Goal: Communication & Community: Answer question/provide support

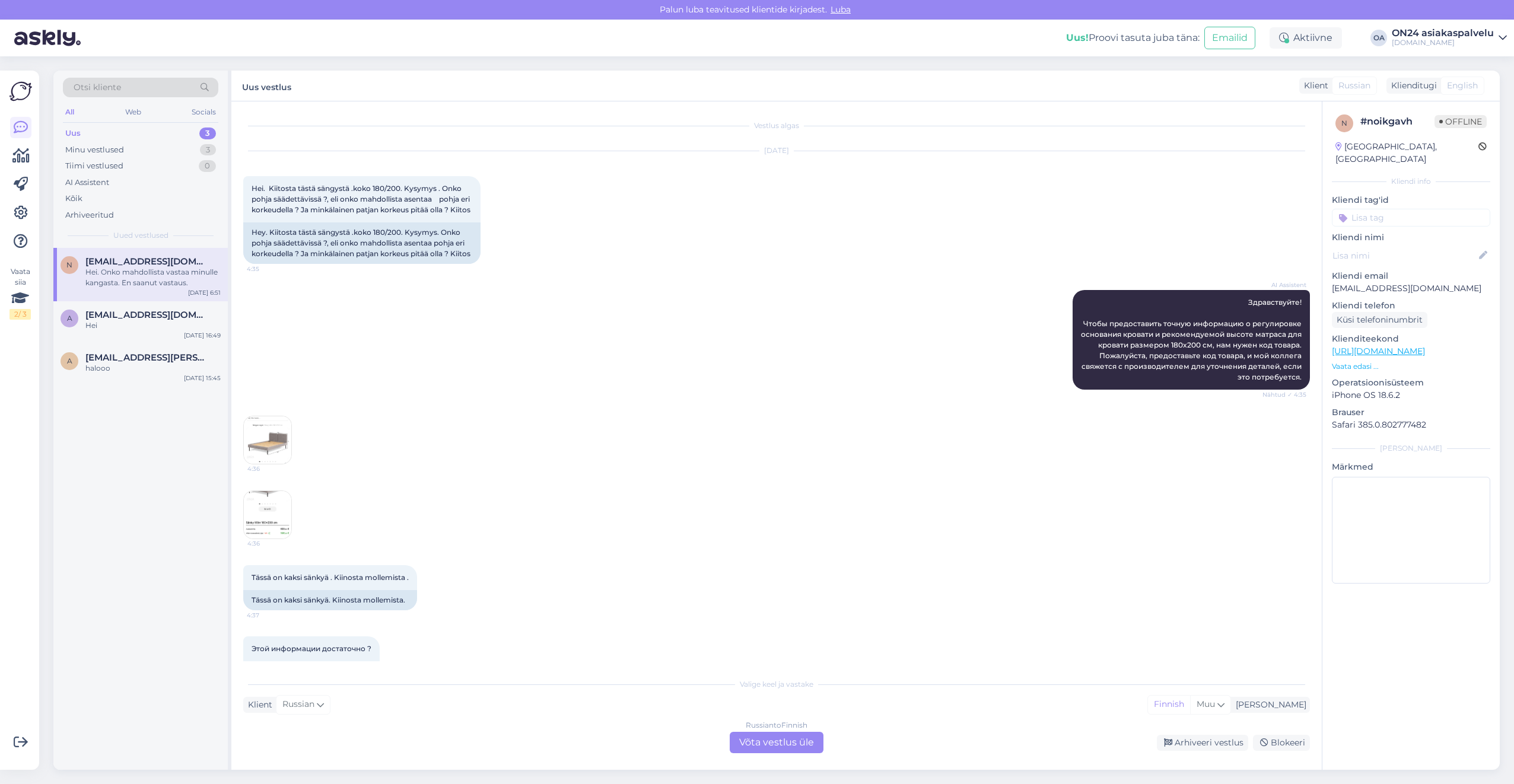
scroll to position [1262, 0]
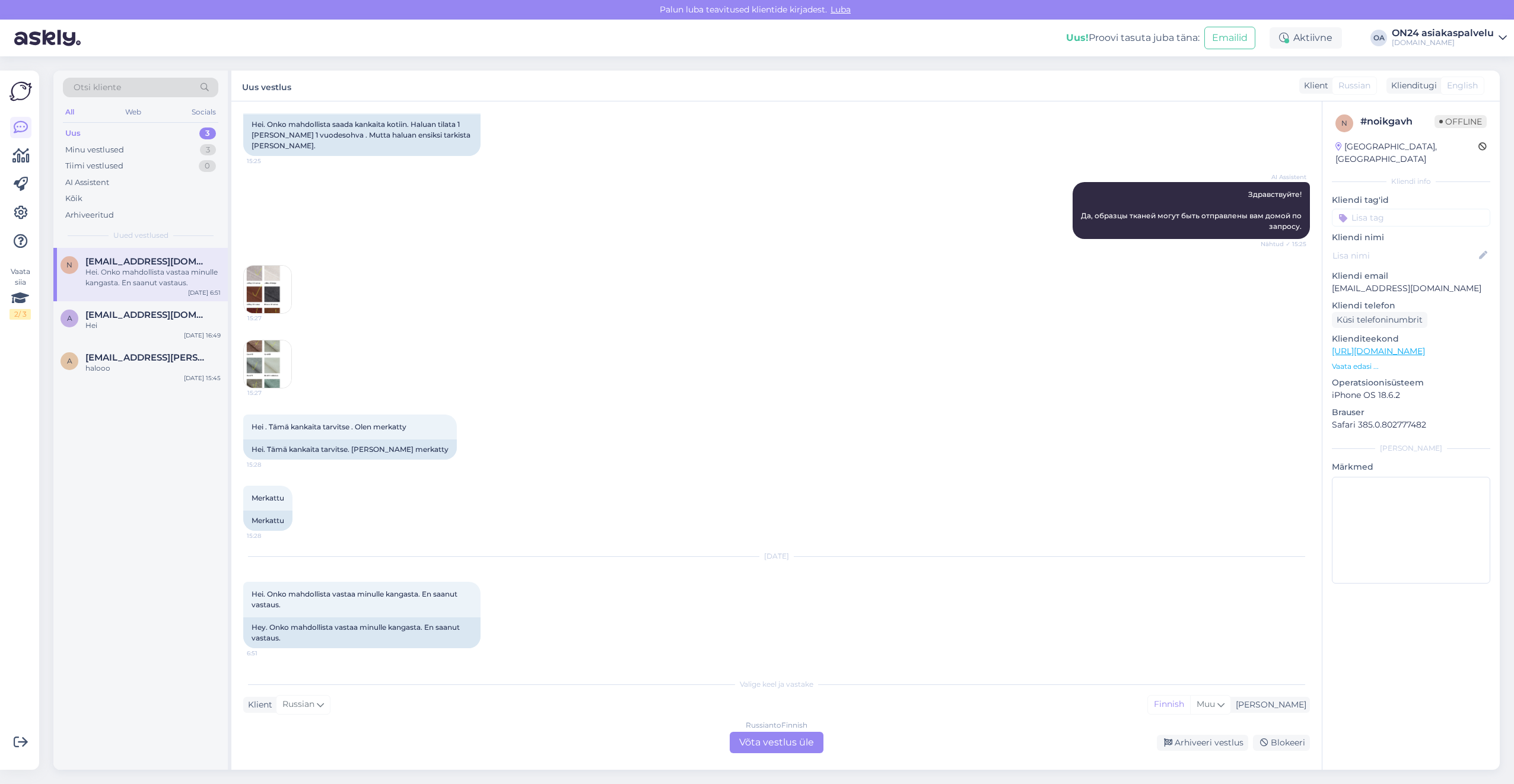
click at [816, 741] on div "Russian to Finnish Võta vestlus üle" at bounding box center [777, 742] width 94 height 21
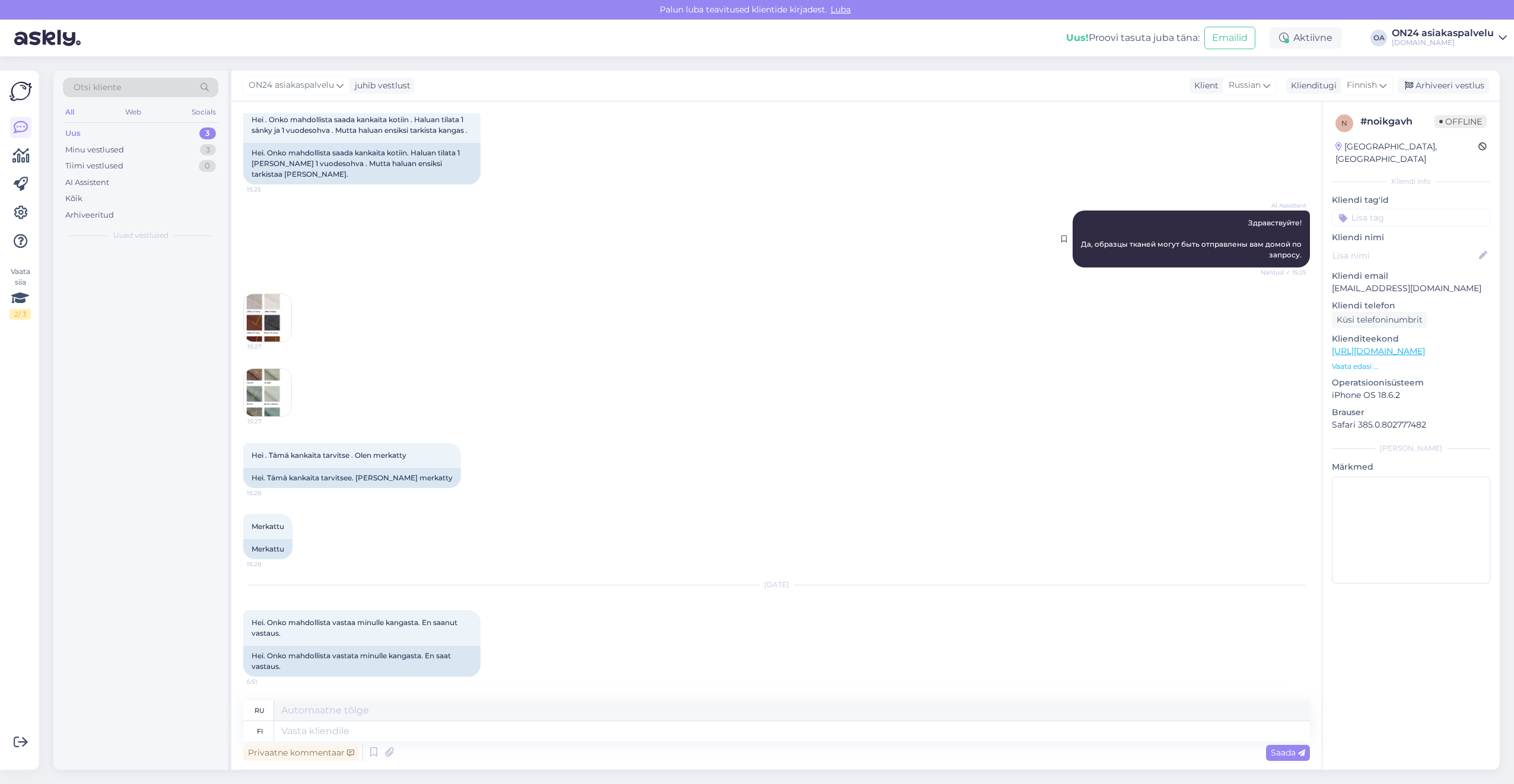
scroll to position [1244, 0]
click at [1260, 84] on span "Russian" at bounding box center [1244, 85] width 32 height 13
click at [1222, 139] on link "Finnish" at bounding box center [1233, 138] width 131 height 19
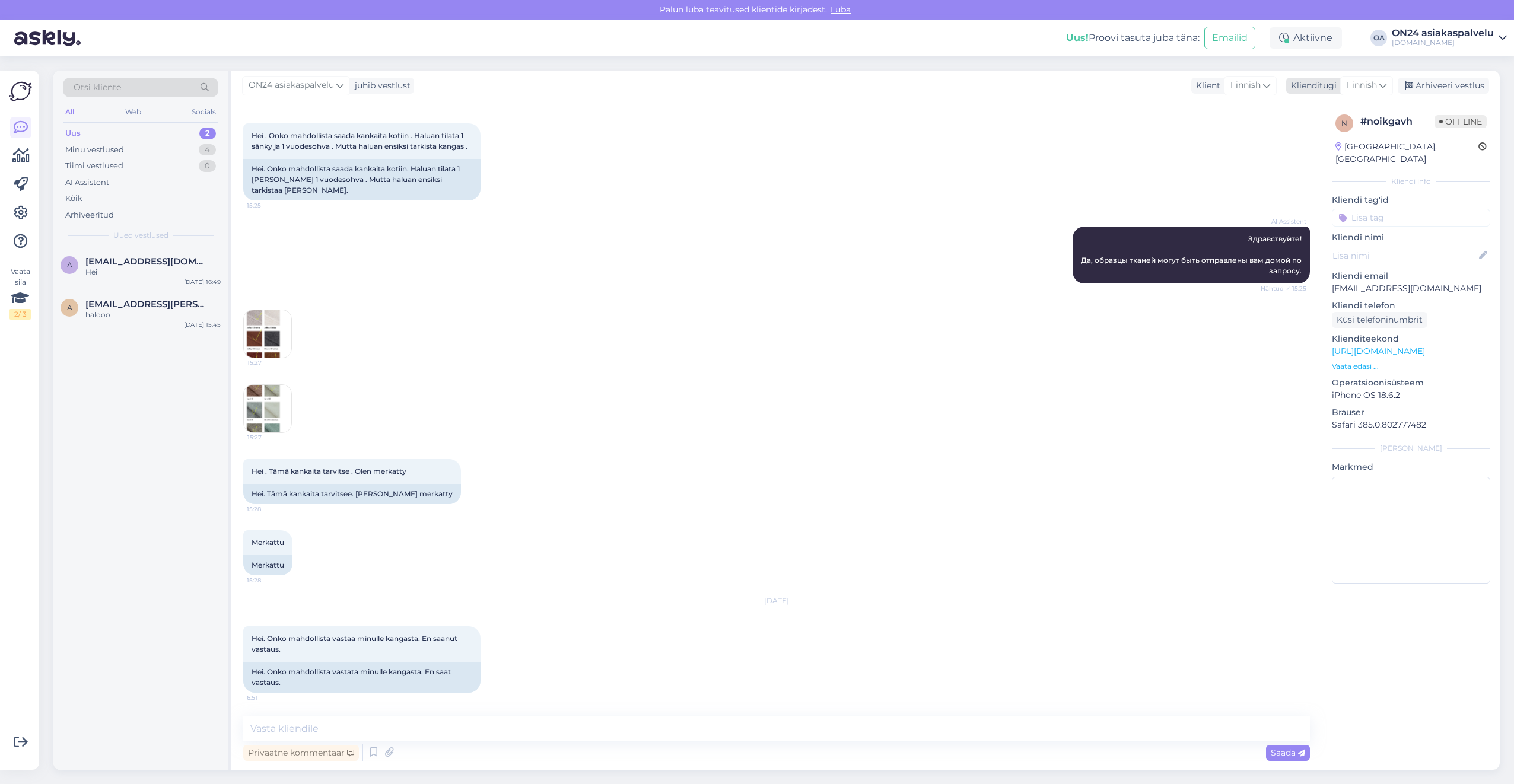
click at [1383, 80] on icon at bounding box center [1383, 85] width 7 height 13
click at [1317, 137] on link "Estonian" at bounding box center [1340, 138] width 131 height 19
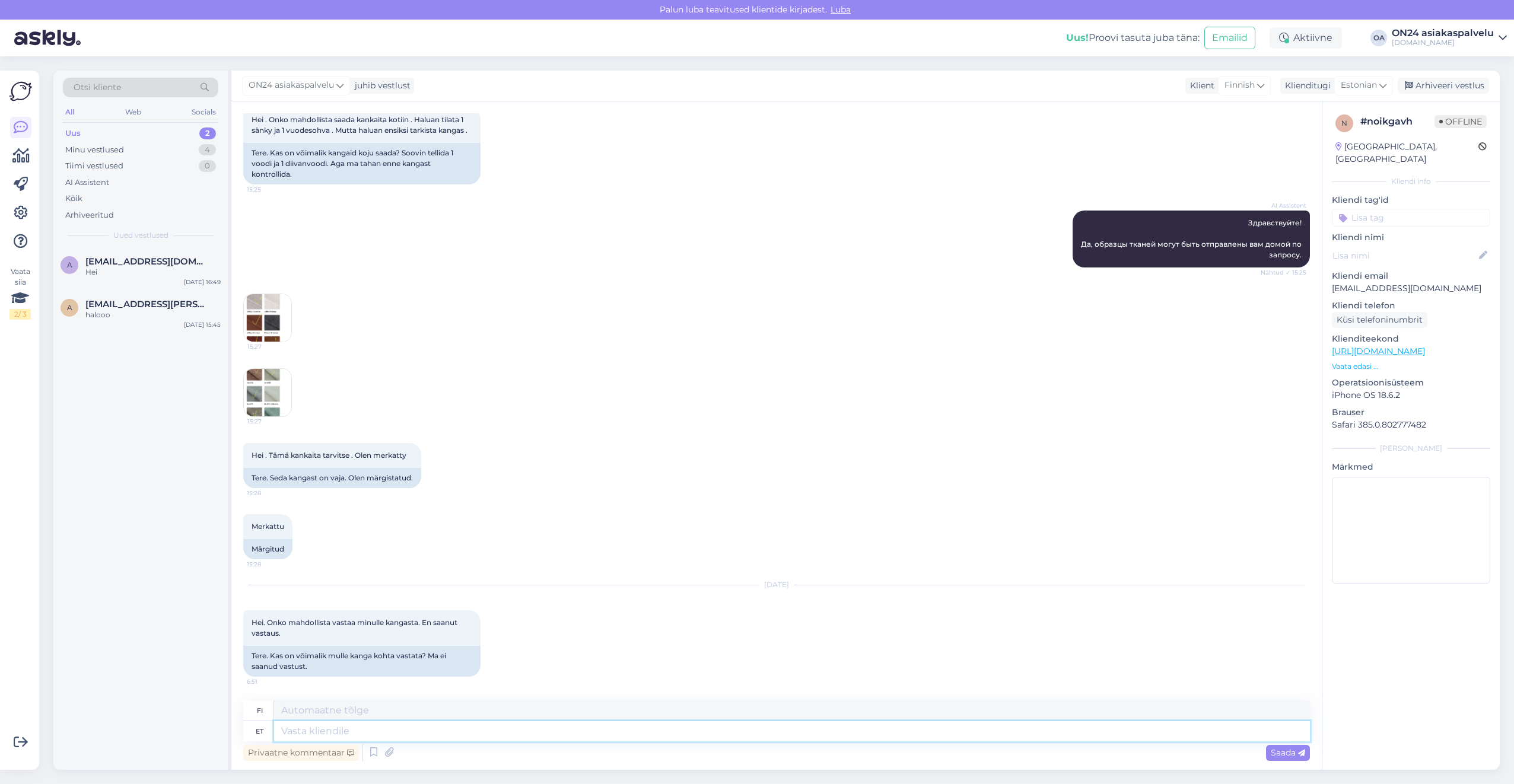
click at [315, 730] on textarea at bounding box center [792, 731] width 1036 height 20
type textarea "Tere."
type textarea "Hei."
type textarea "Tere. Kohe va"
type textarea "Hei. Heti."
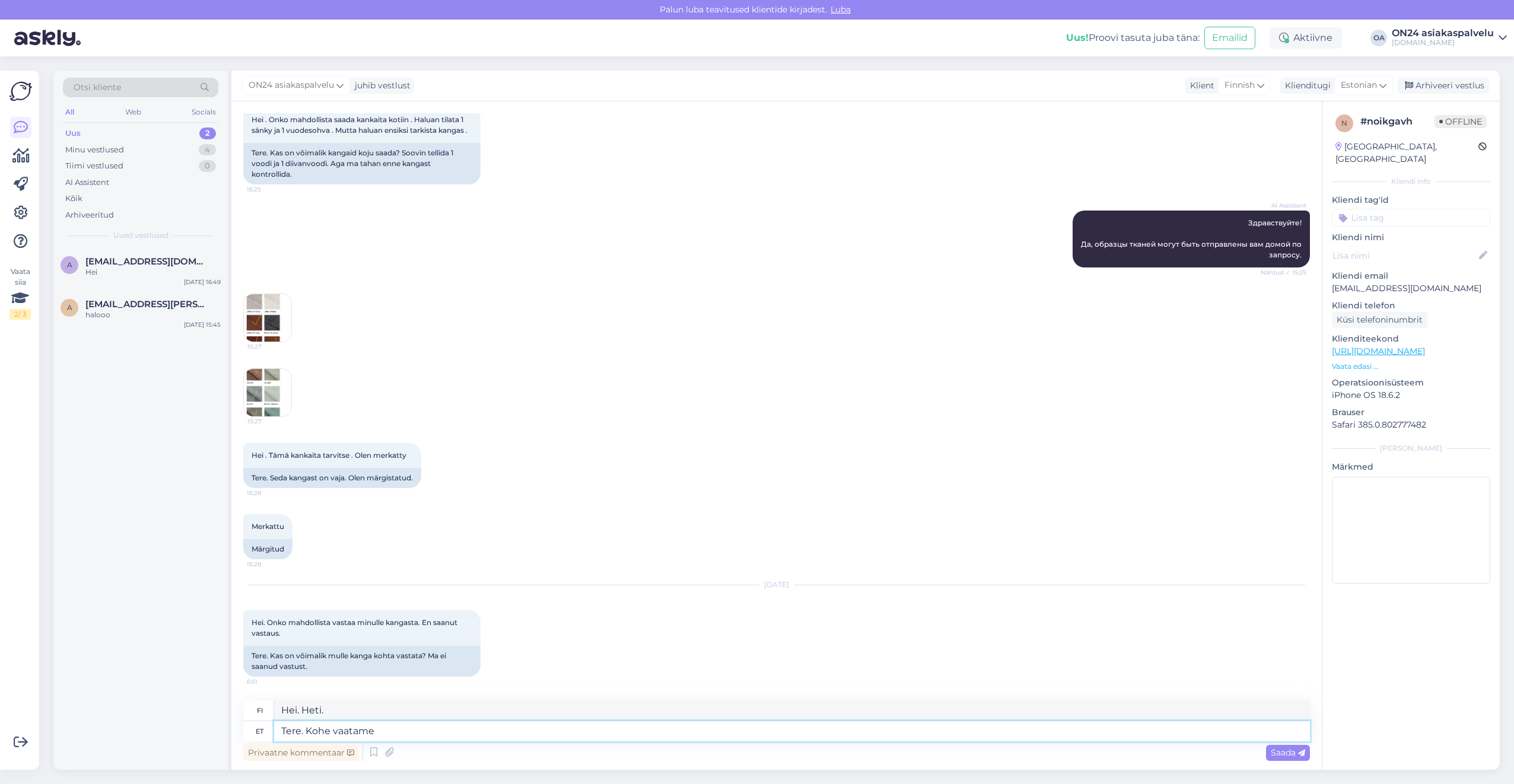
type textarea "Tere. Kohe vaatame ü"
type textarea "Hei. Katsotaanpa sitä nyt."
type textarea "Tere. Kohe vaatame üle, mi"
type textarea "Hei, tarkistamme asian heti."
type textarea "Tere. Kohe vaatame üle, millised n"
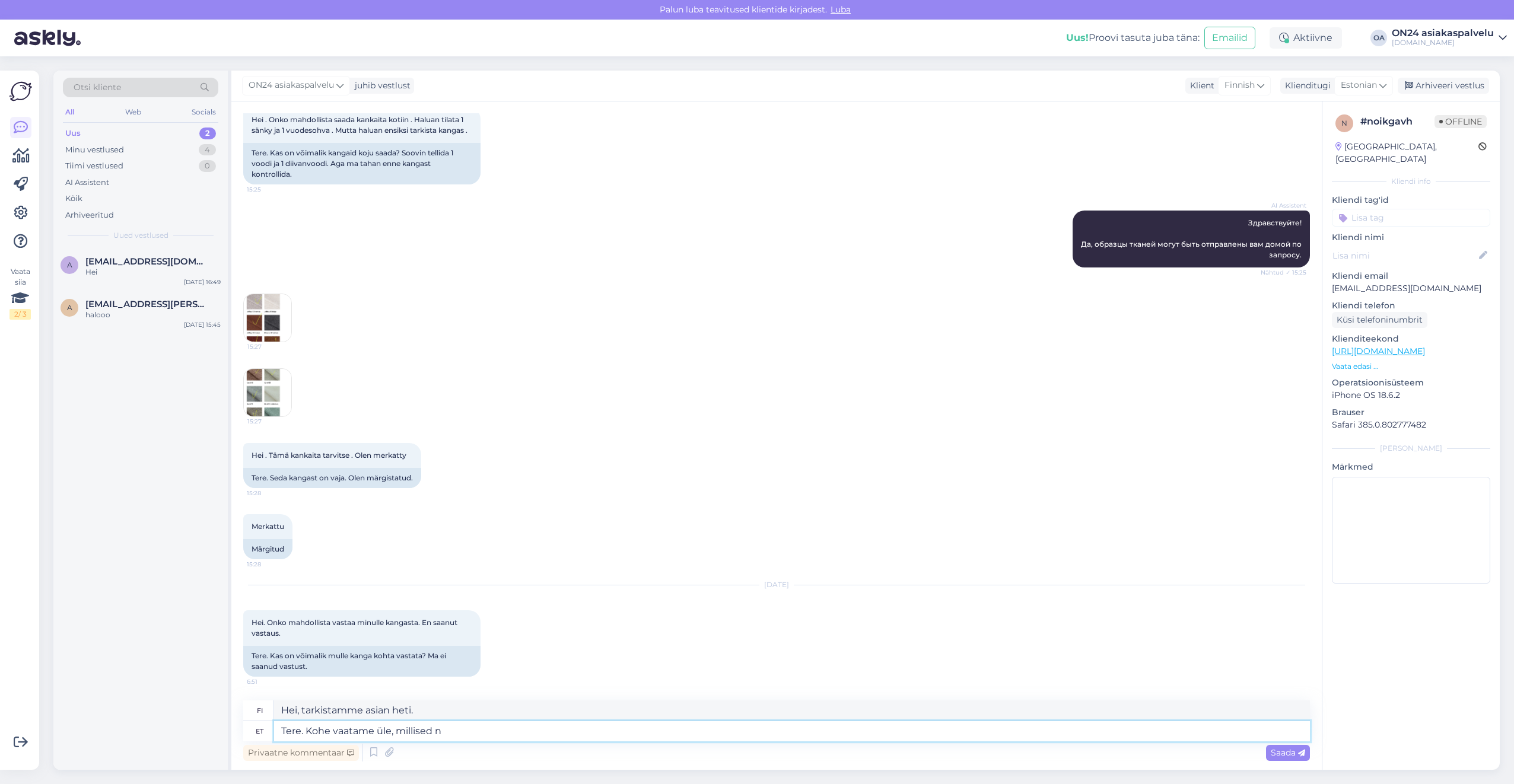
type textarea "Hei. Katsotaanpa mitkä niistä"
type textarea "Tere. Kohe vaatame üle, millised näidised on"
type textarea "Hei. Katsotaanpa, mitkä näytteet"
type textarea "Tere. Kohe vaatame üle, millised näidised on o"
type textarea "Hei. Katsotaanpa, mitä näytteitä on saatavilla."
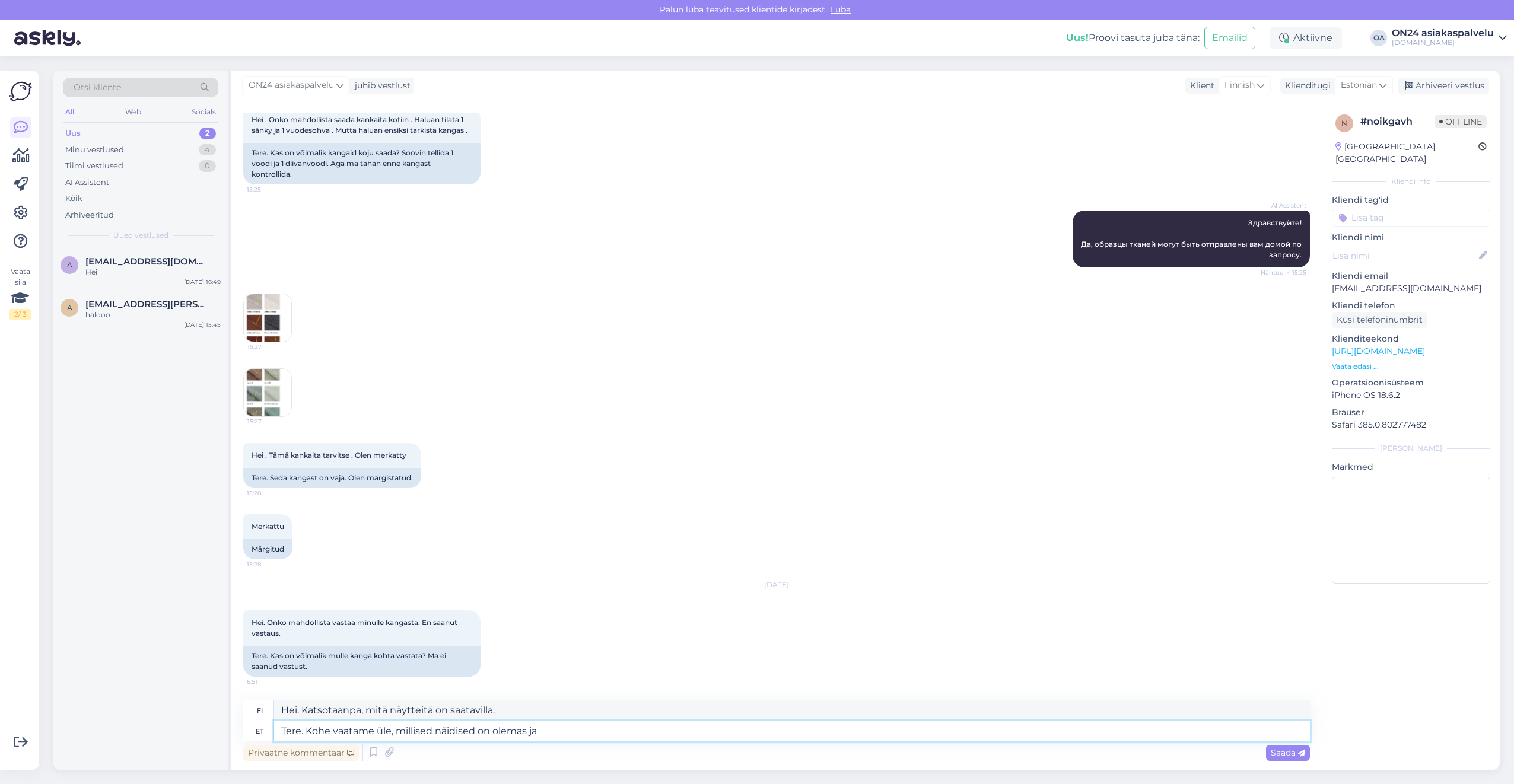
type textarea "Tere. Kohe vaatame üle, millised näidised on olemas ja"
type textarea "Hei. Tarkistamme heti, mitä näytteitä on saatavilla."
type textarea "Tere. Kohe vaatame üle, millised näidised on olemas ja"
type textarea "Hei. Tarkistamme välittömästi, mitä näytteitä on saatavilla."
type textarea "Tere. Kohe vaatame üle, millised näidised on olemas ja siis an"
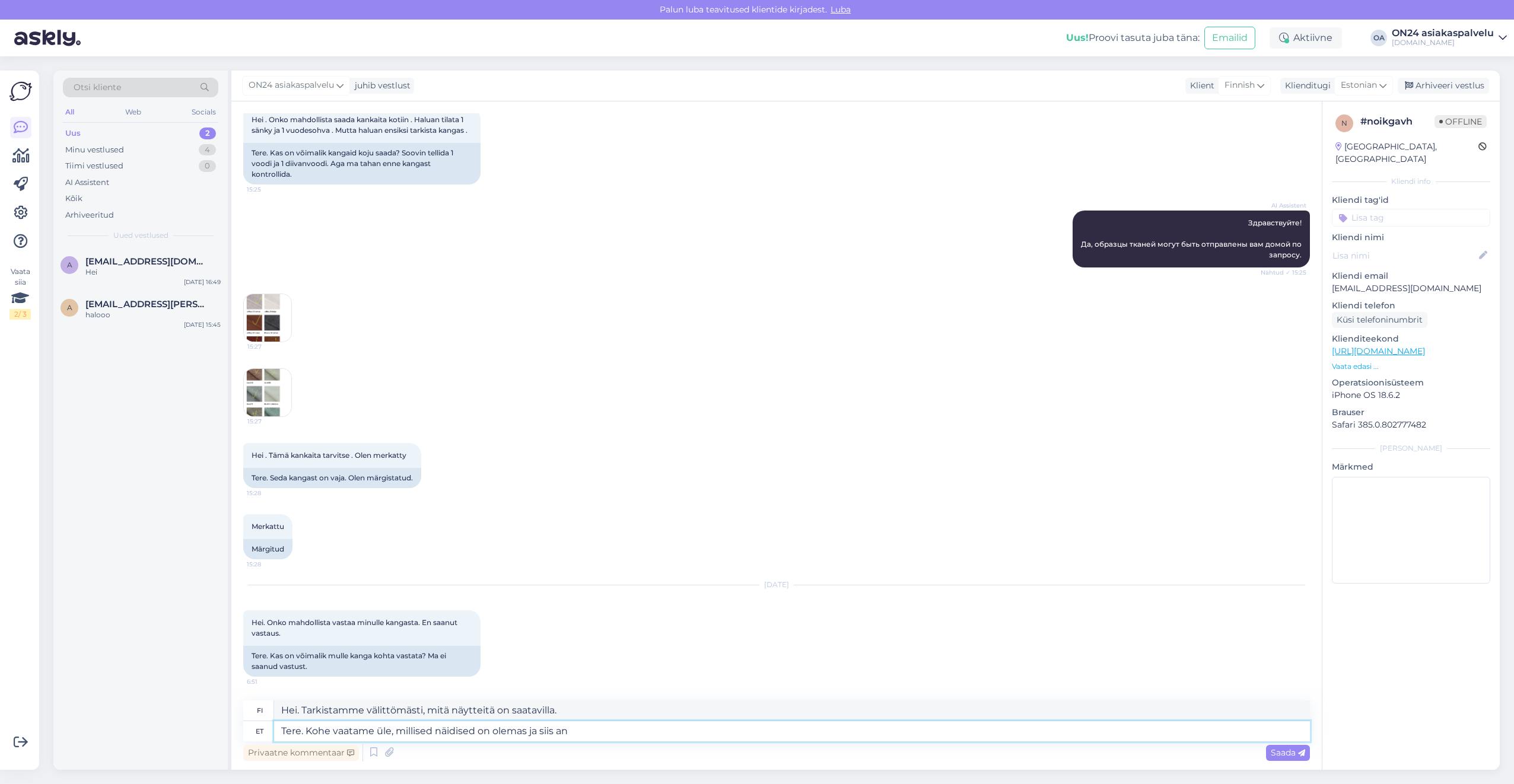
type textarea "Hei. Tarkistamme välittömästi, mitä näytteitä on saatavilla, [PERSON_NAME]"
type textarea "Tere. Kohe vaatame üle, millised näidised on olemas ja siis anname te"
type textarea "Hei. Tarkistamme välittömästi saatavilla olevat näytteet ja annamme sitten"
type textarea "Tere. Kohe vaatame üle, millised näidised on olemas ja siis [PERSON_NAME]."
type textarea "Hei. Tarkistamme välittömästi saatavilla olevat näytteet ja ilmoitamme sitten t…"
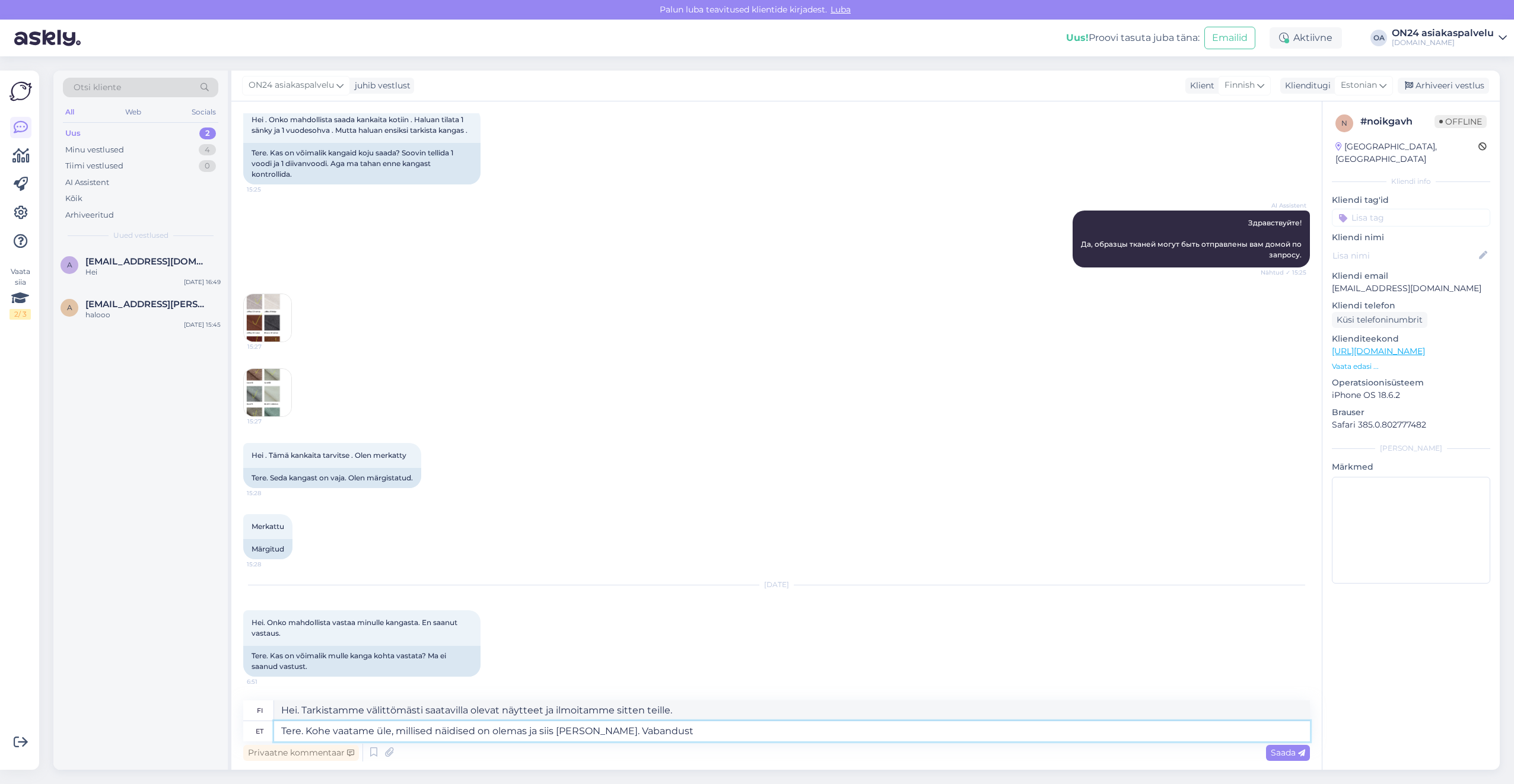
type textarea "Tere. Kohe vaatame üle, millised näidised on olemas ja siis anname teada. Vaban…"
type textarea "Hei. Tarkistamme saatavilla olevat näytteet ja ilmoitamme sitten. Pahoittelut!"
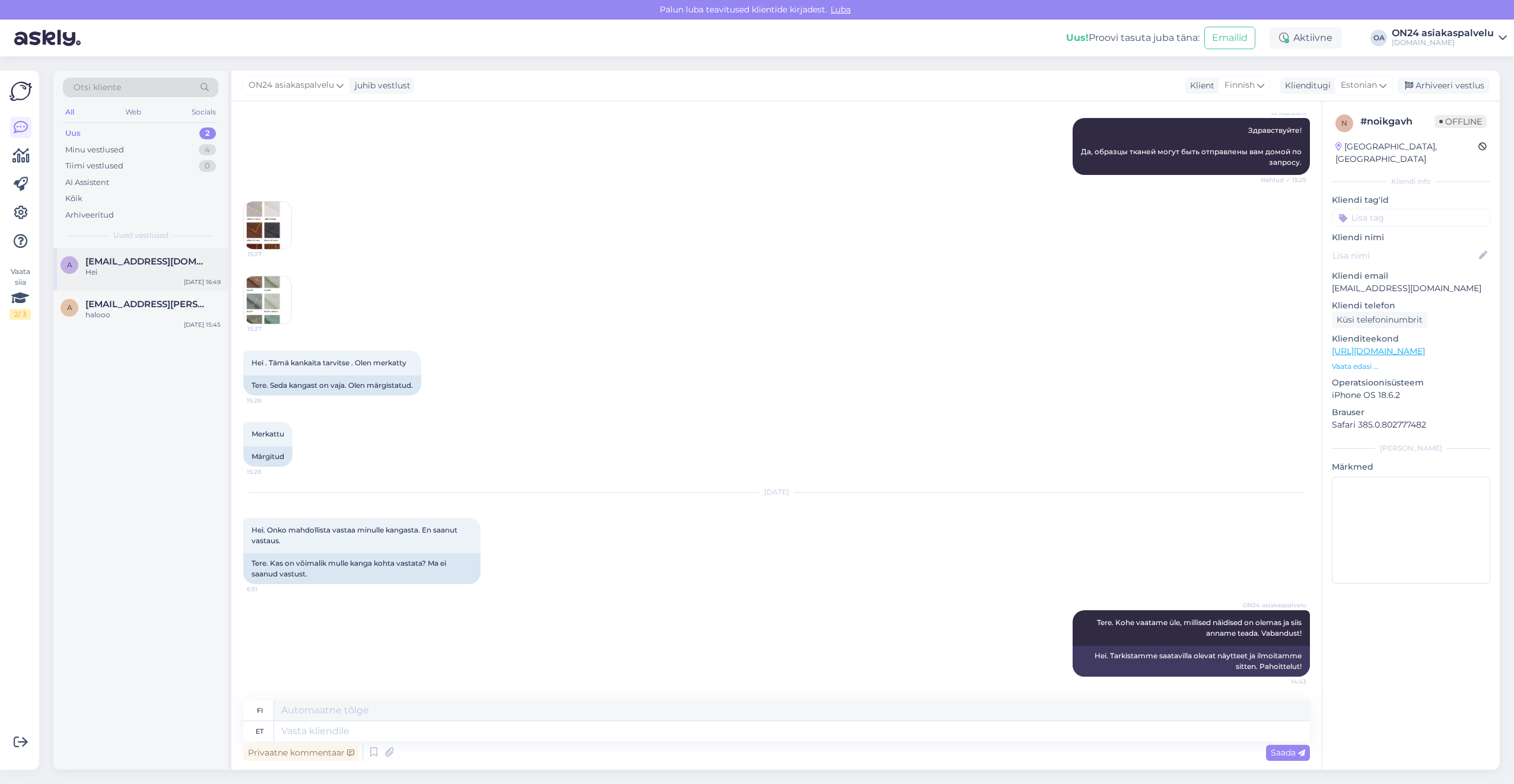
click at [138, 274] on div "Hei" at bounding box center [153, 272] width 136 height 11
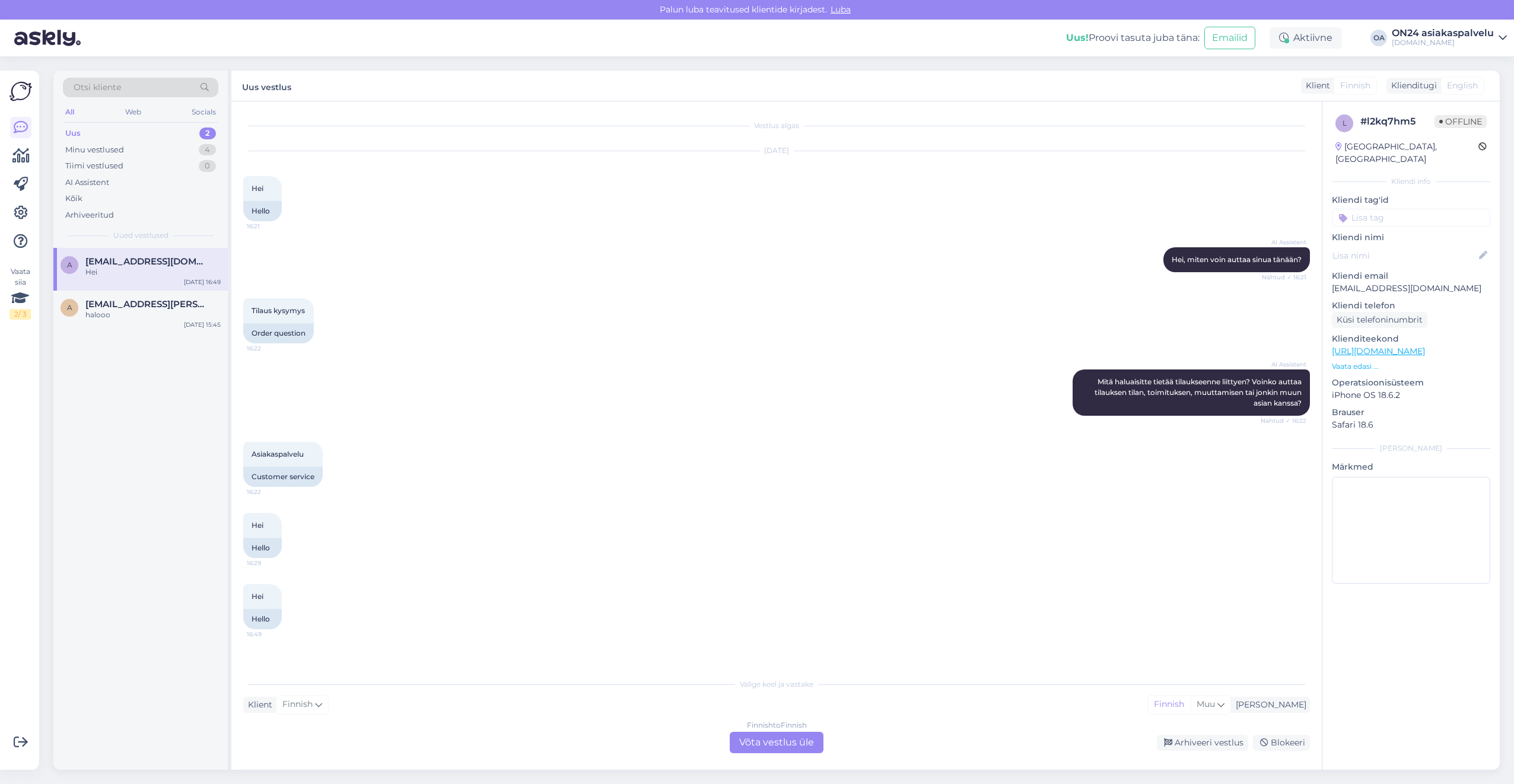
click at [786, 742] on div "Finnish to Finnish Võta vestlus üle" at bounding box center [777, 742] width 94 height 21
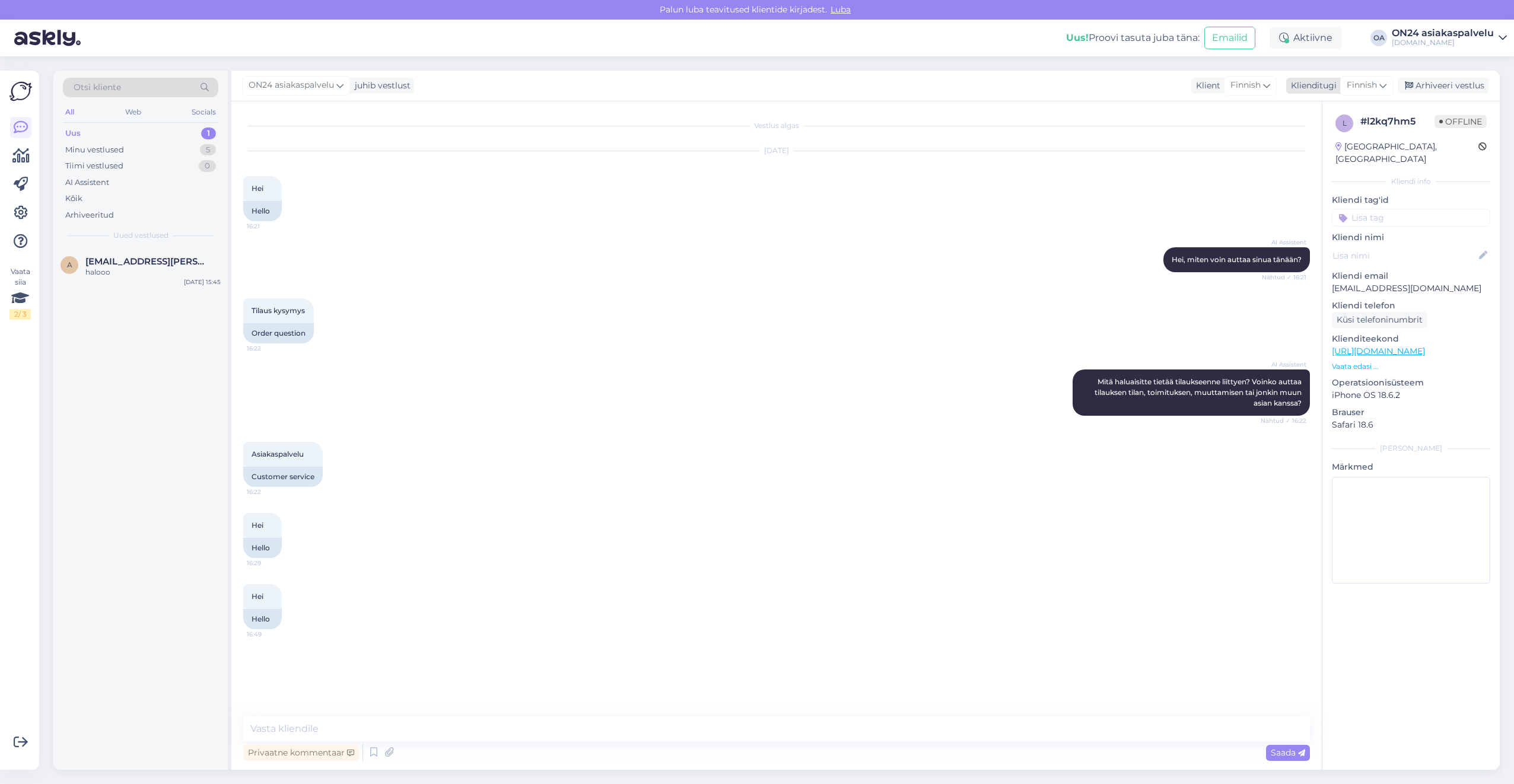
click at [1355, 85] on span "Finnish" at bounding box center [1361, 85] width 30 height 13
click at [1326, 135] on link "Estonian" at bounding box center [1340, 138] width 131 height 19
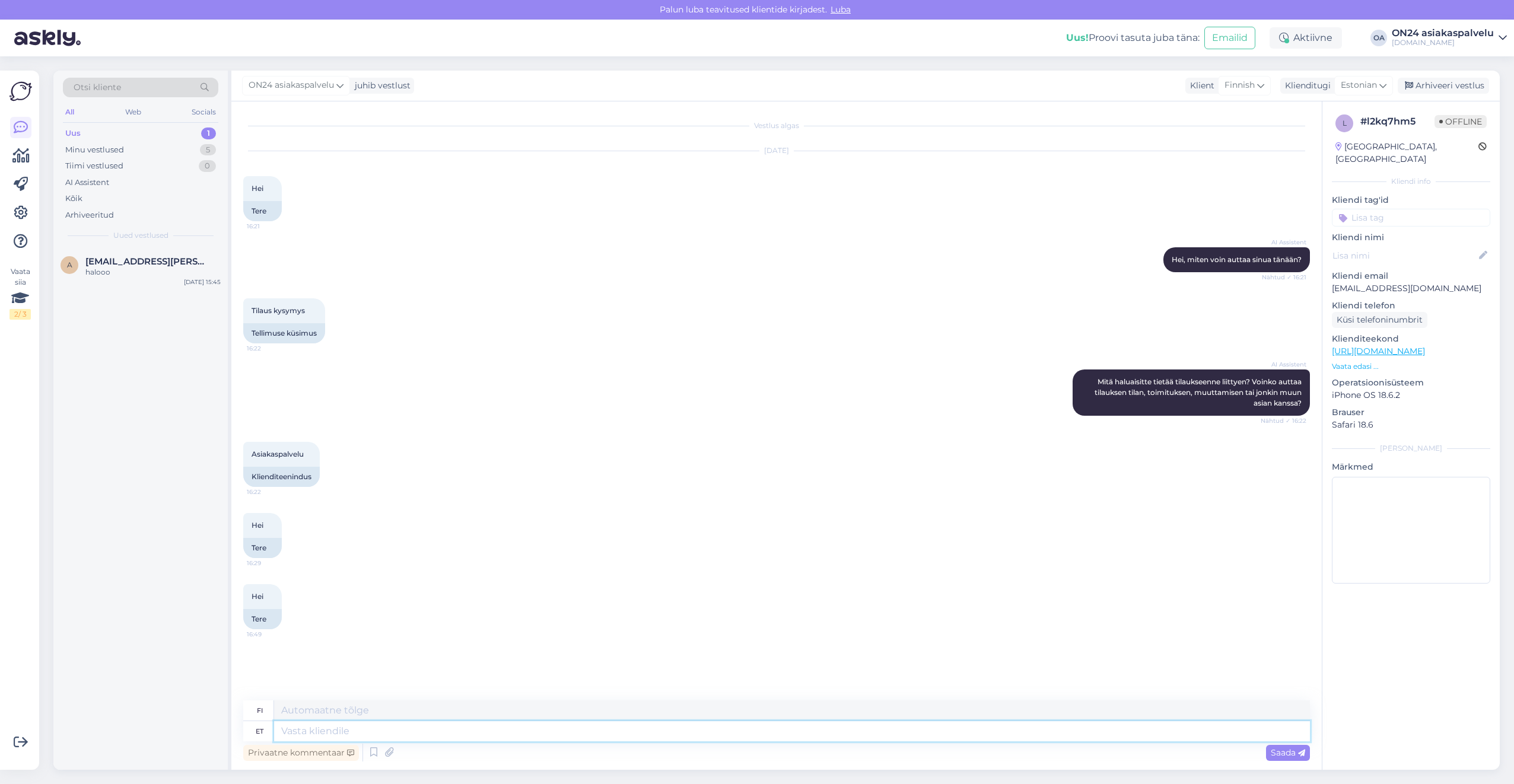
click at [341, 726] on textarea at bounding box center [792, 731] width 1036 height 20
type textarea "Tere."
type textarea "Hei."
type textarea "Tere. Kuidas s"
type textarea "Hei. Mitä kuuluu?"
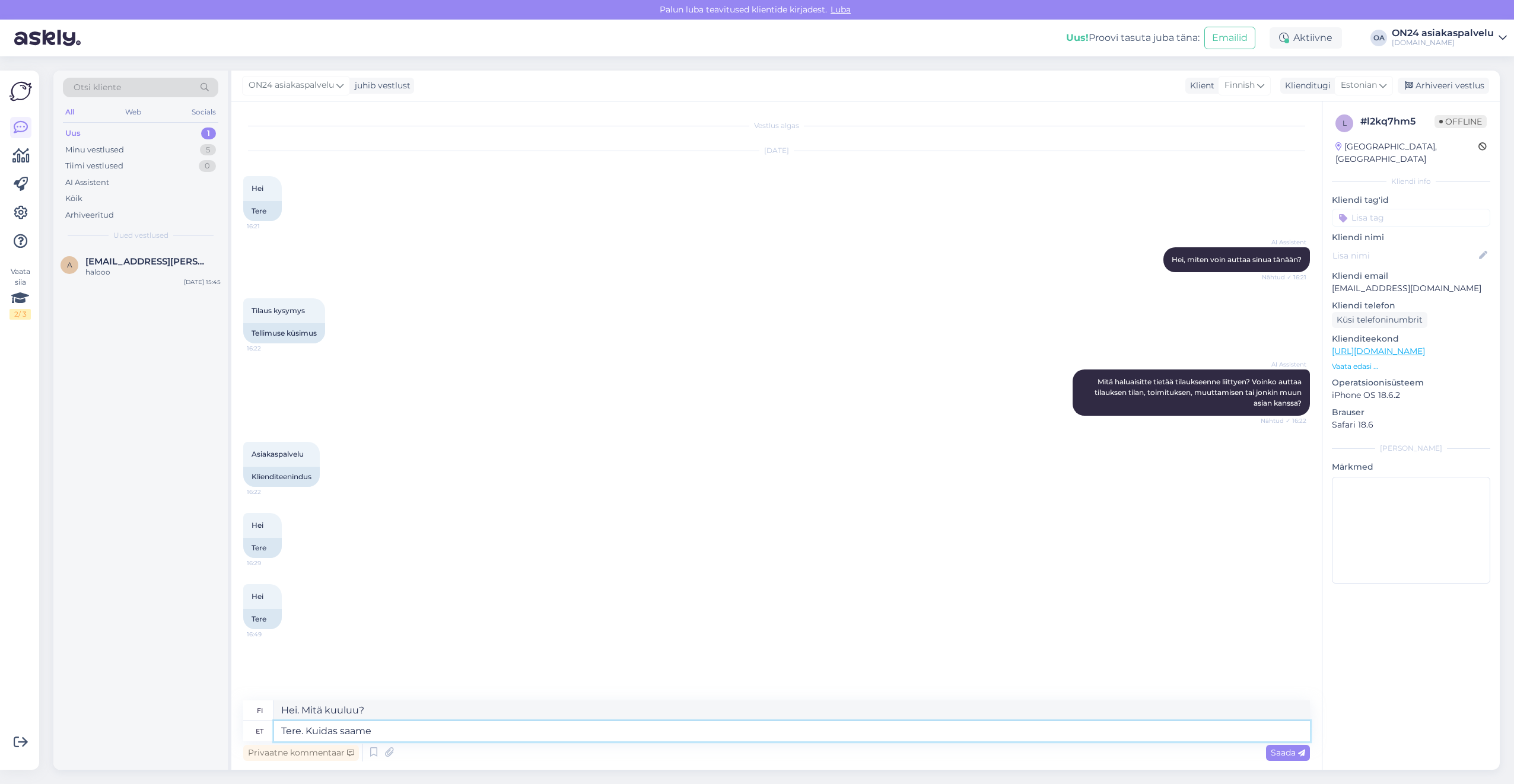
type textarea "Tere. Kuidas saame a"
type textarea "Hei. Kuinka voimme"
type textarea "Tere. Kuidas saame abiks o"
type textarea "Hei. Kuinka voimme auttaa?"
type textarea "Tere. Kuidas saame abiks olla?"
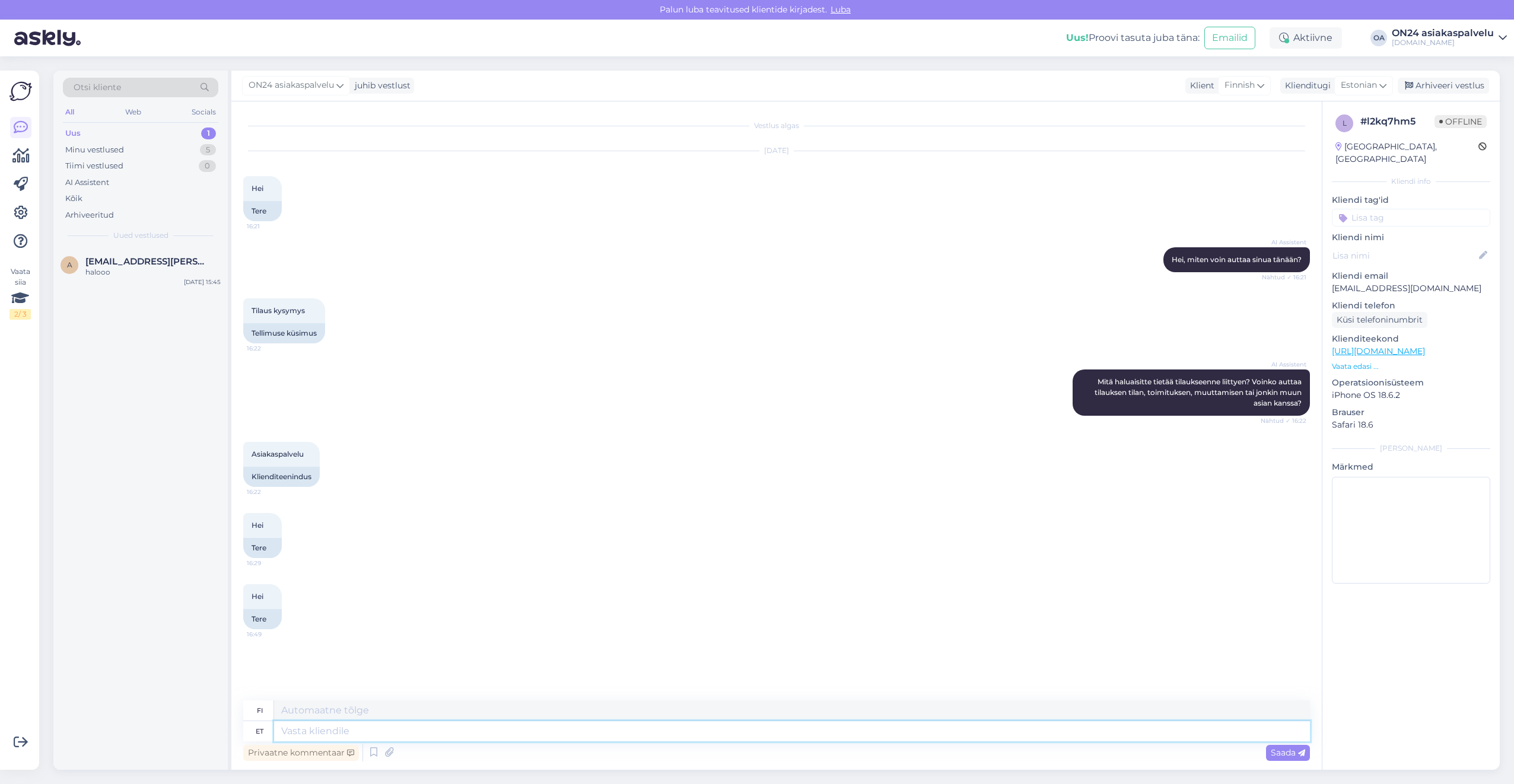
scroll to position [49, 0]
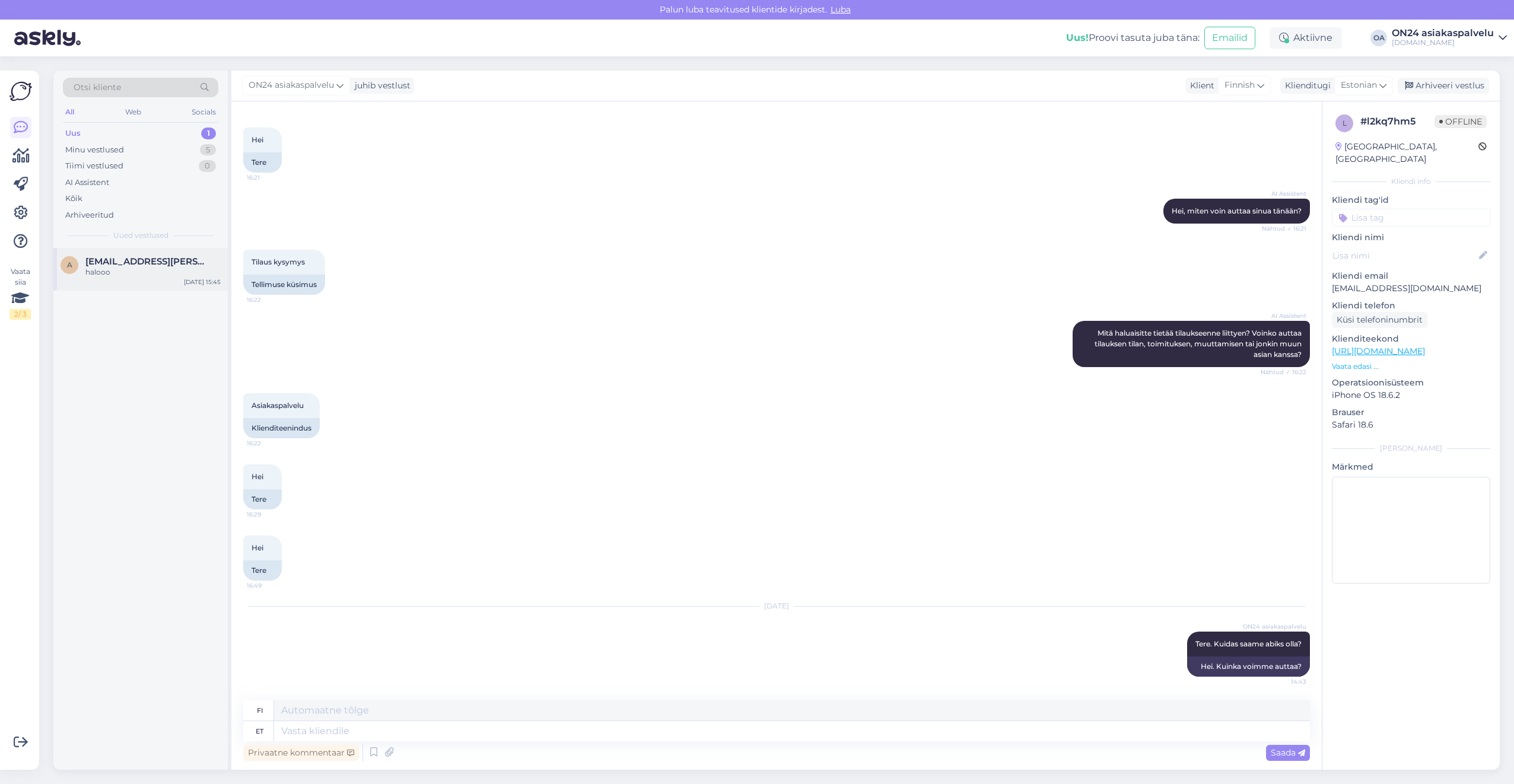
click at [128, 268] on div "halooo" at bounding box center [153, 272] width 136 height 11
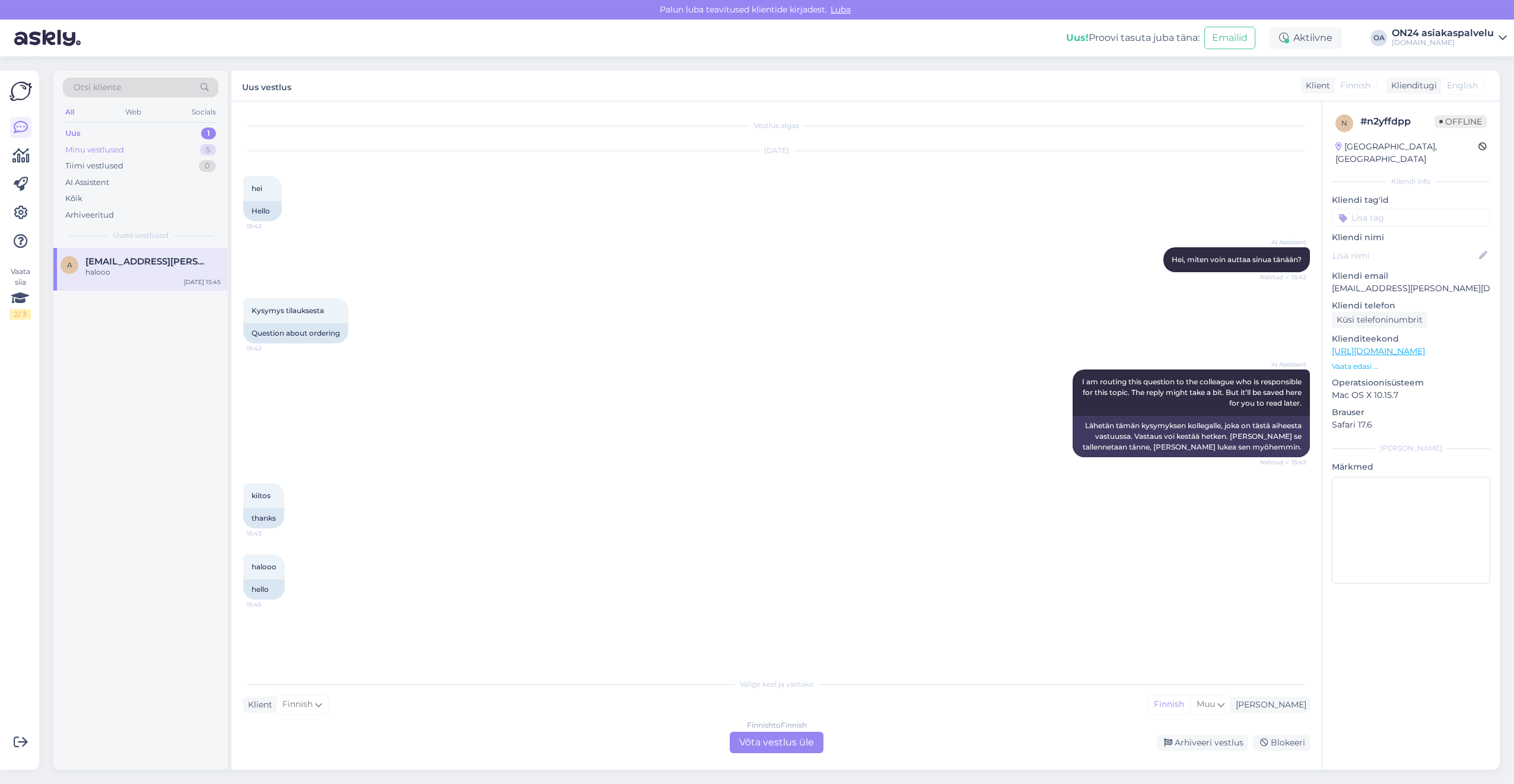
click at [150, 153] on div "Minu vestlused 5" at bounding box center [141, 150] width 156 height 17
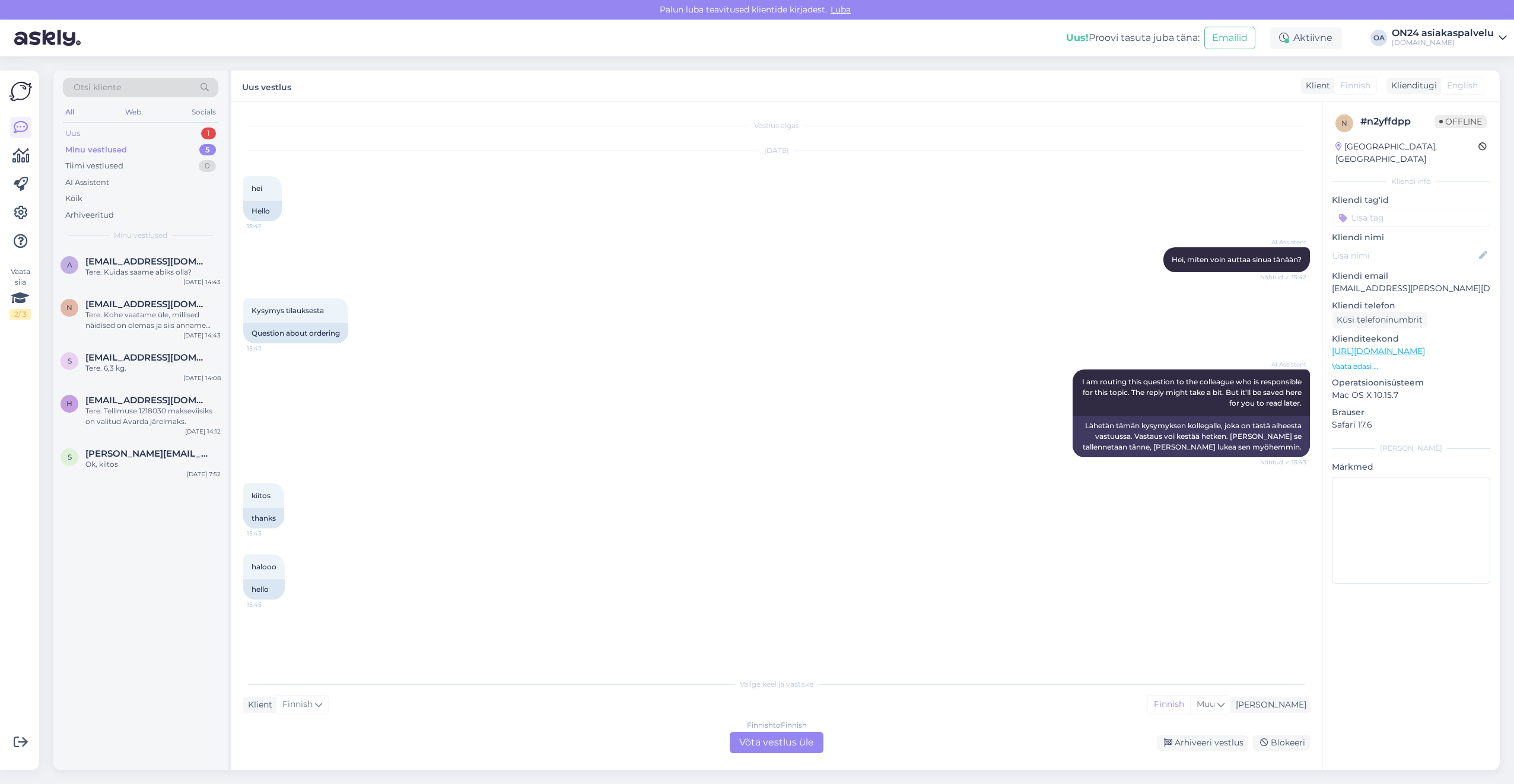
click at [136, 133] on div "Uus 1" at bounding box center [141, 133] width 156 height 17
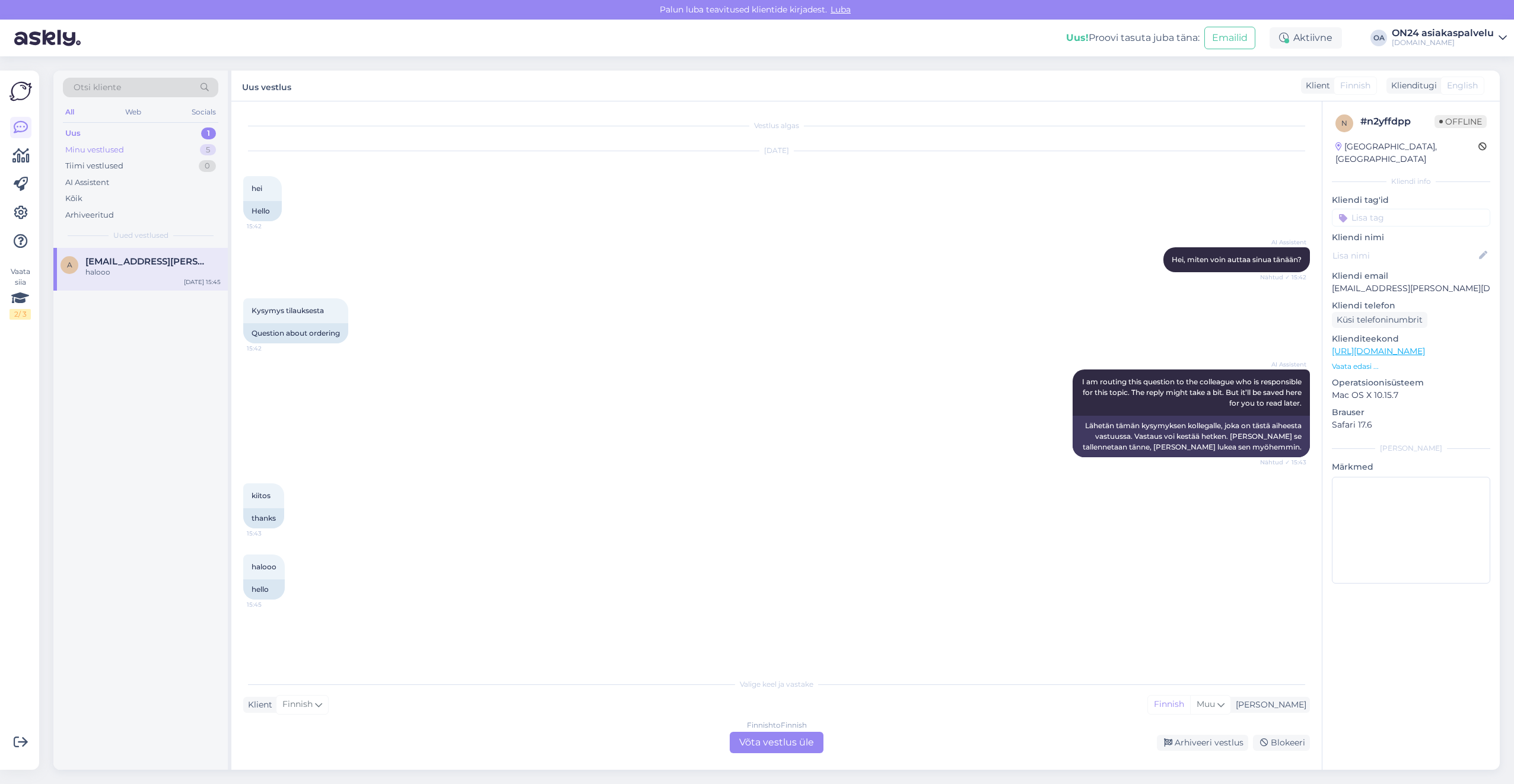
click at [116, 146] on div "Minu vestlused" at bounding box center [95, 150] width 59 height 12
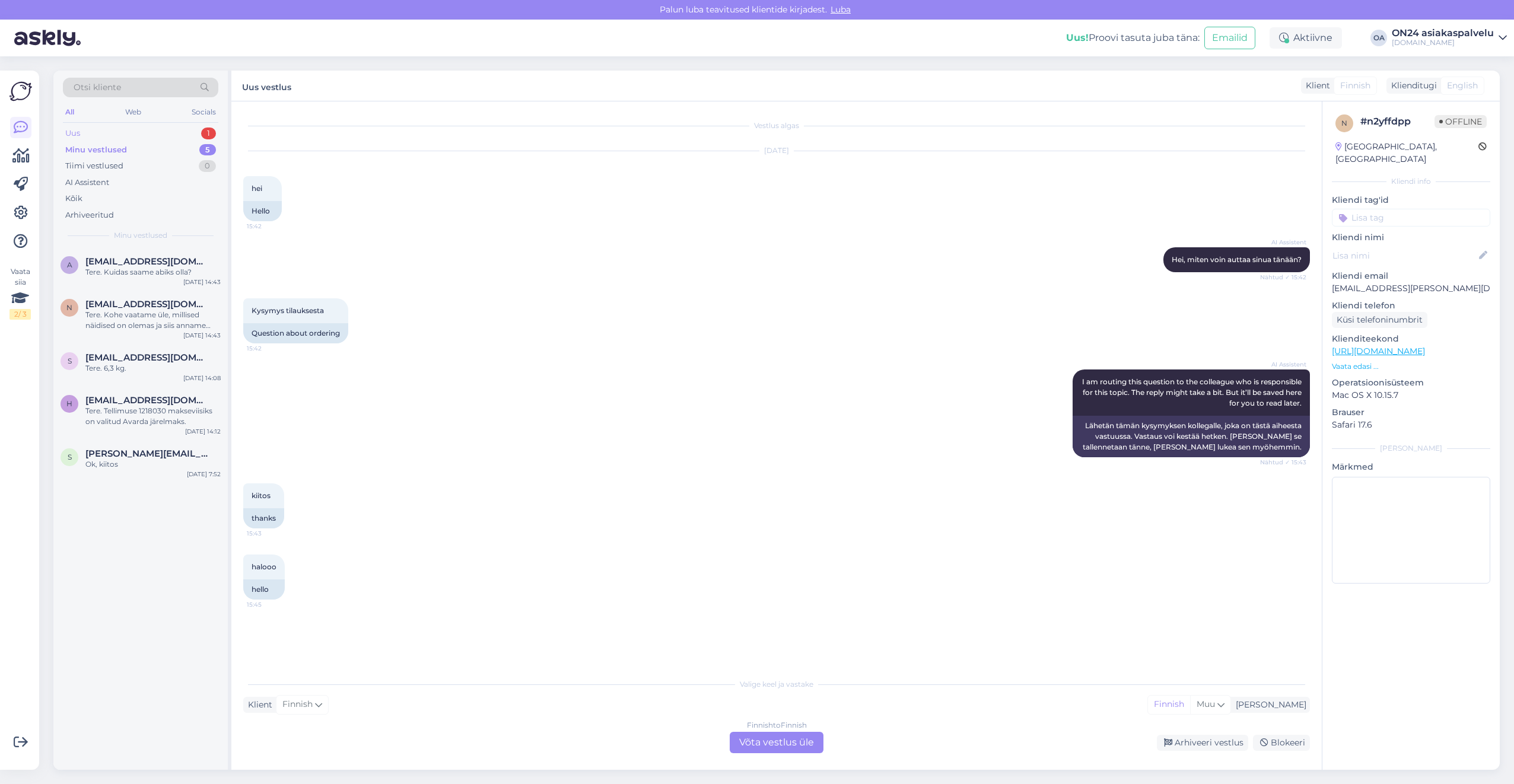
click at [115, 136] on div "Uus 1" at bounding box center [141, 133] width 156 height 17
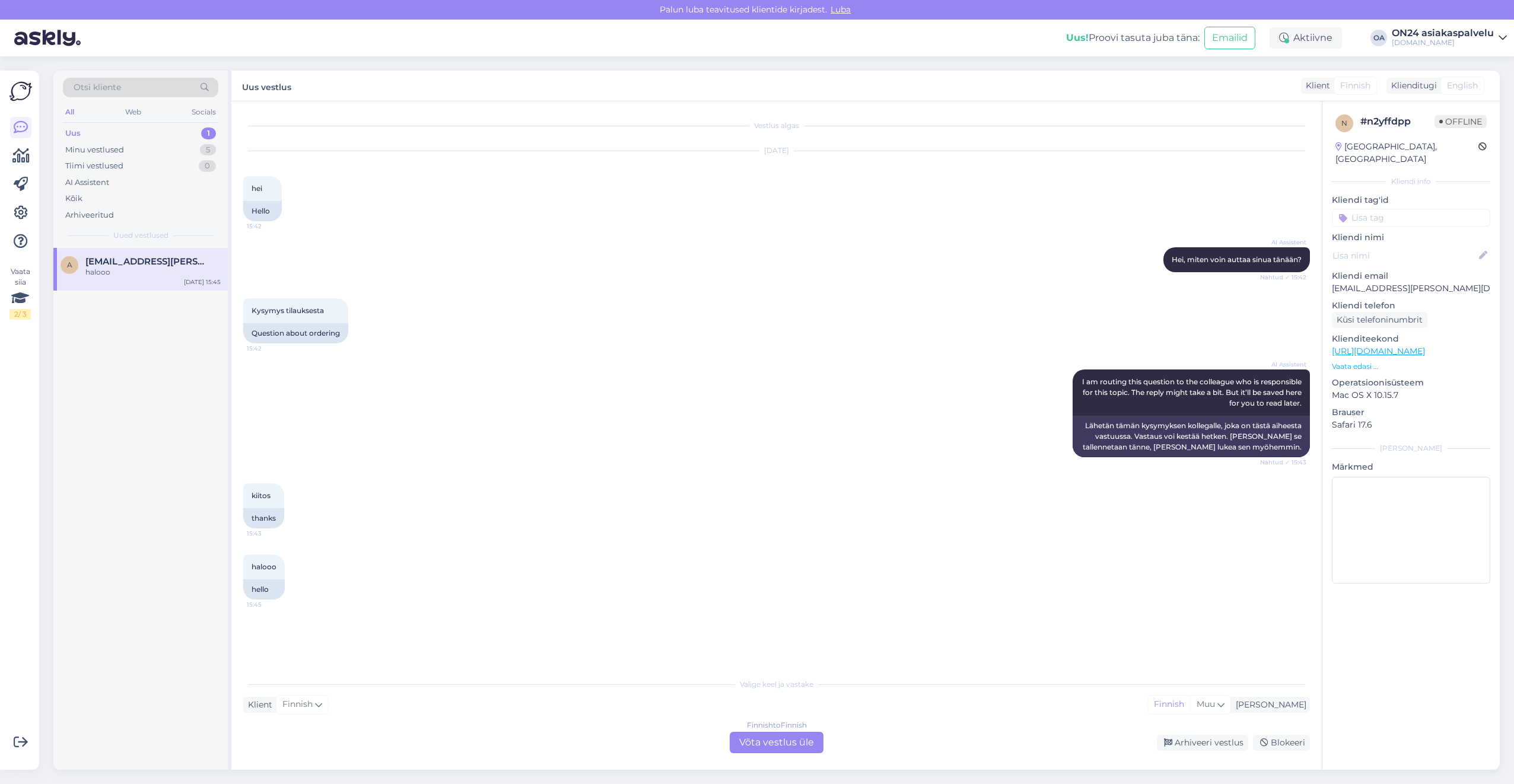
click at [131, 274] on div "halooo" at bounding box center [153, 272] width 136 height 11
click at [1188, 744] on div "Arhiveeri vestlus" at bounding box center [1202, 743] width 91 height 16
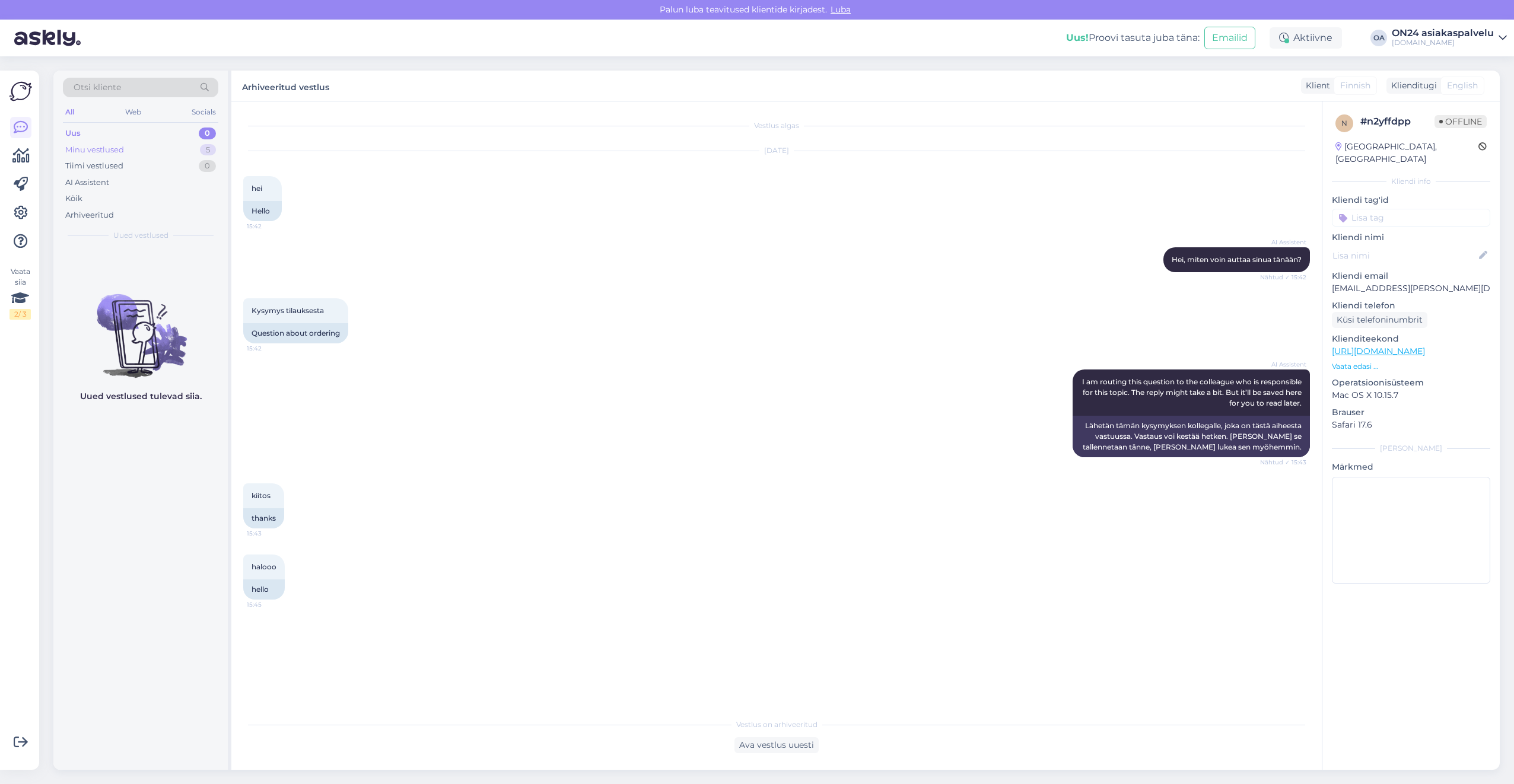
click at [100, 146] on div "Minu vestlused" at bounding box center [95, 150] width 59 height 12
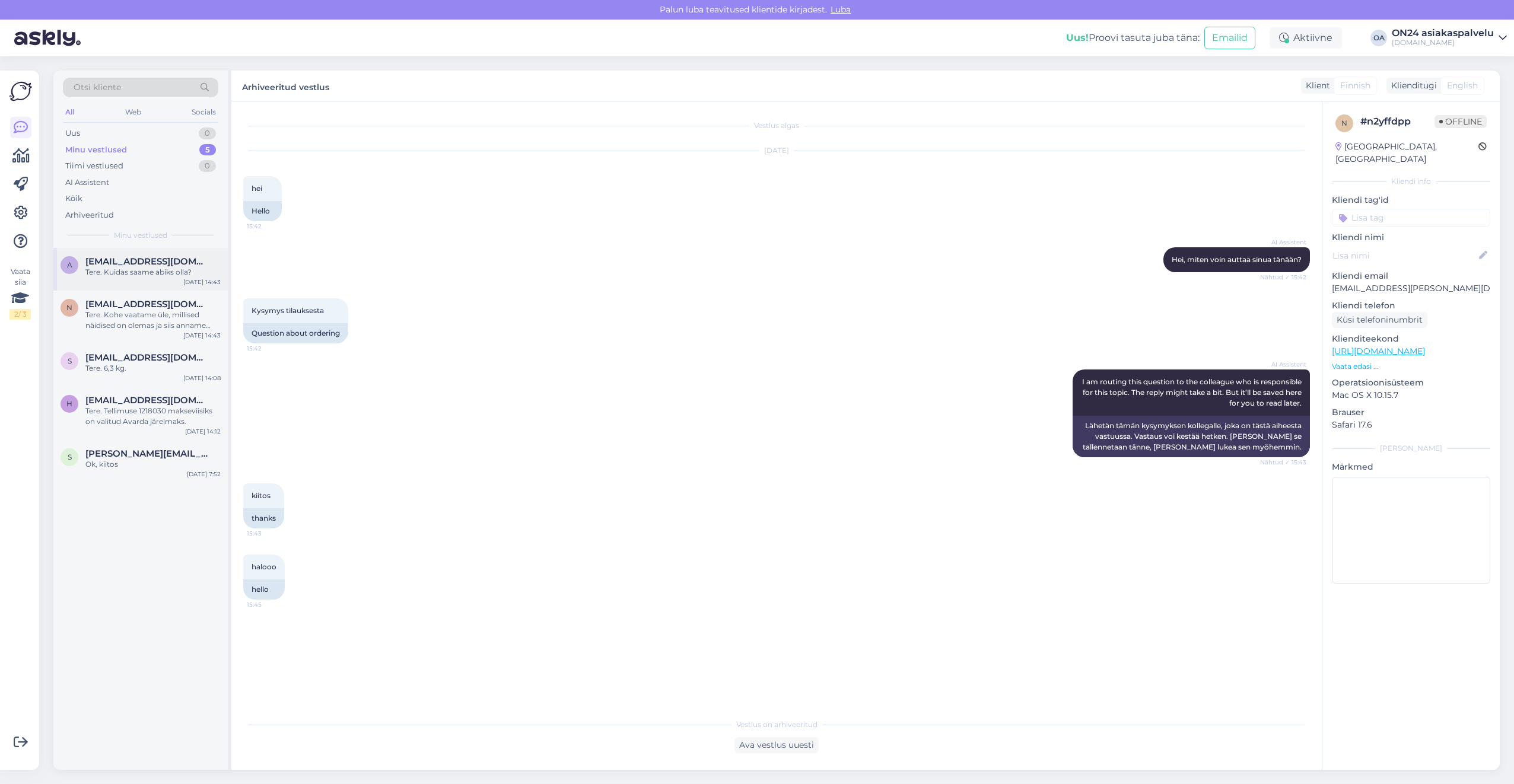
click at [155, 264] on span "[EMAIL_ADDRESS][DOMAIN_NAME]" at bounding box center [147, 262] width 123 height 11
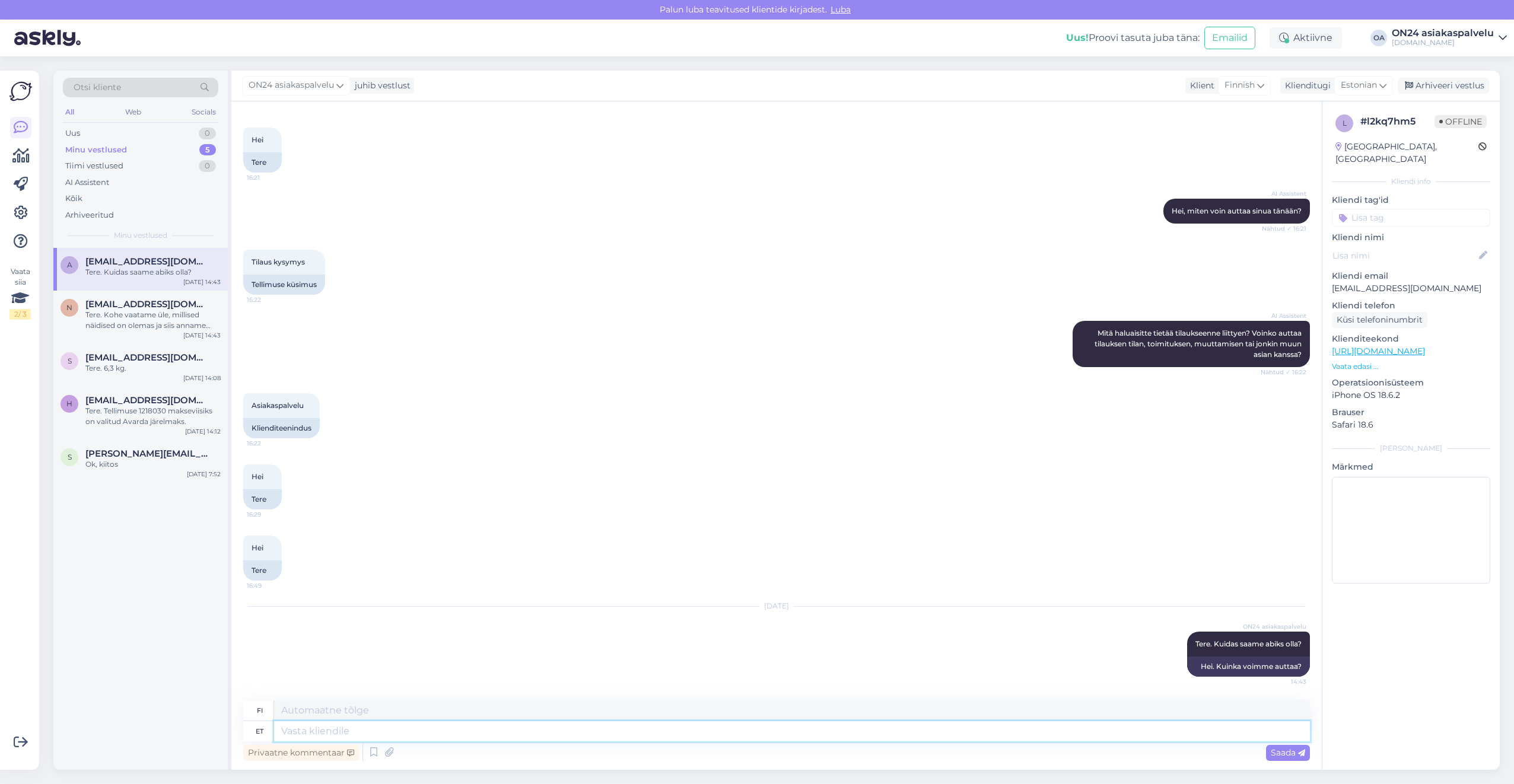
click at [302, 740] on textarea at bounding box center [792, 731] width 1036 height 20
type textarea "T"
type textarea "Täname k"
type textarea "Kiitos"
type textarea "Täname kirja e"
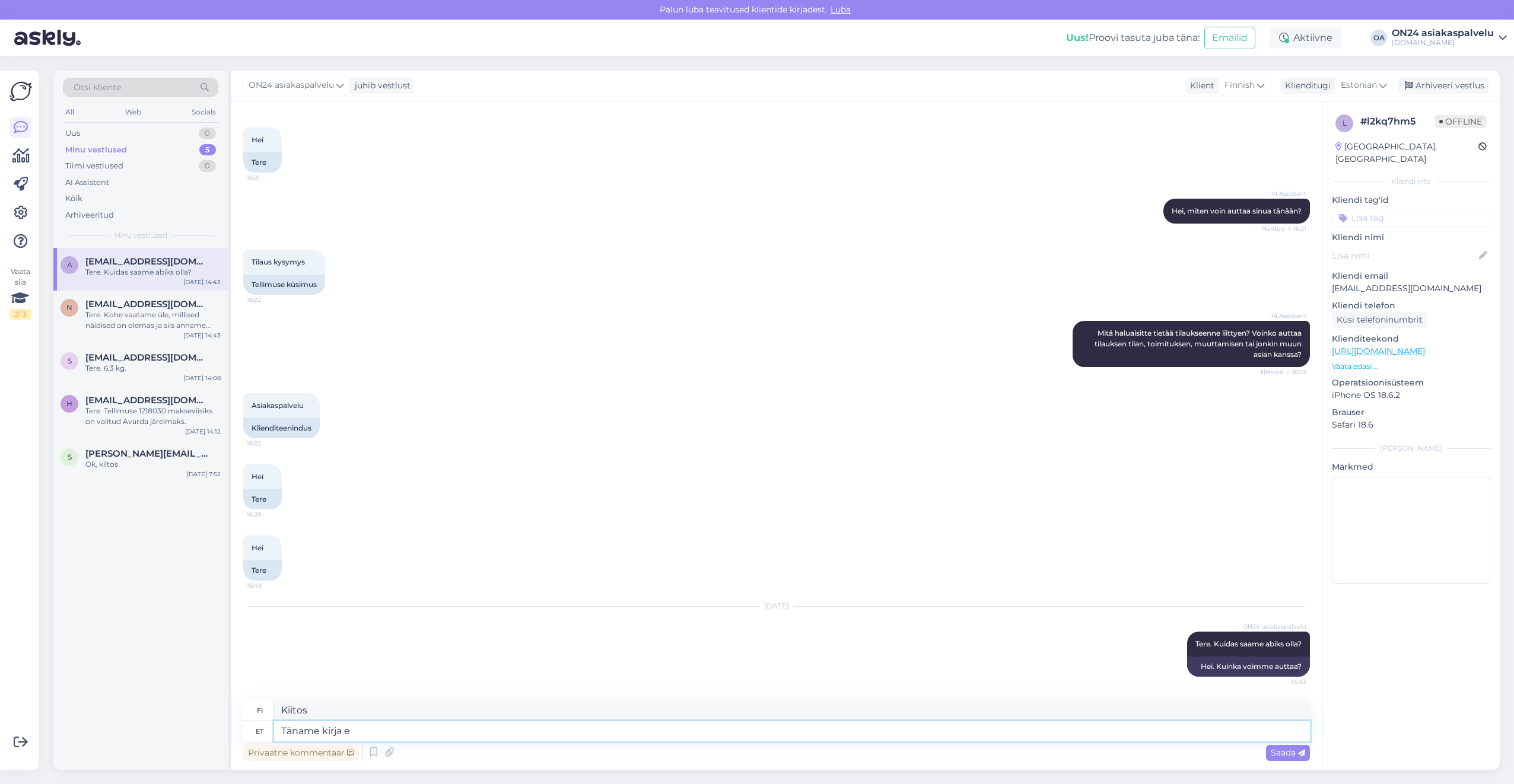
type textarea "Kiitoskirje"
type textarea "Täname kirja eest!"
type textarea "Kiitos kirjeestä!"
type textarea "Täname kirja eest! [PERSON_NAME] to"
type textarea "Kiitos kirjeestäsi!"
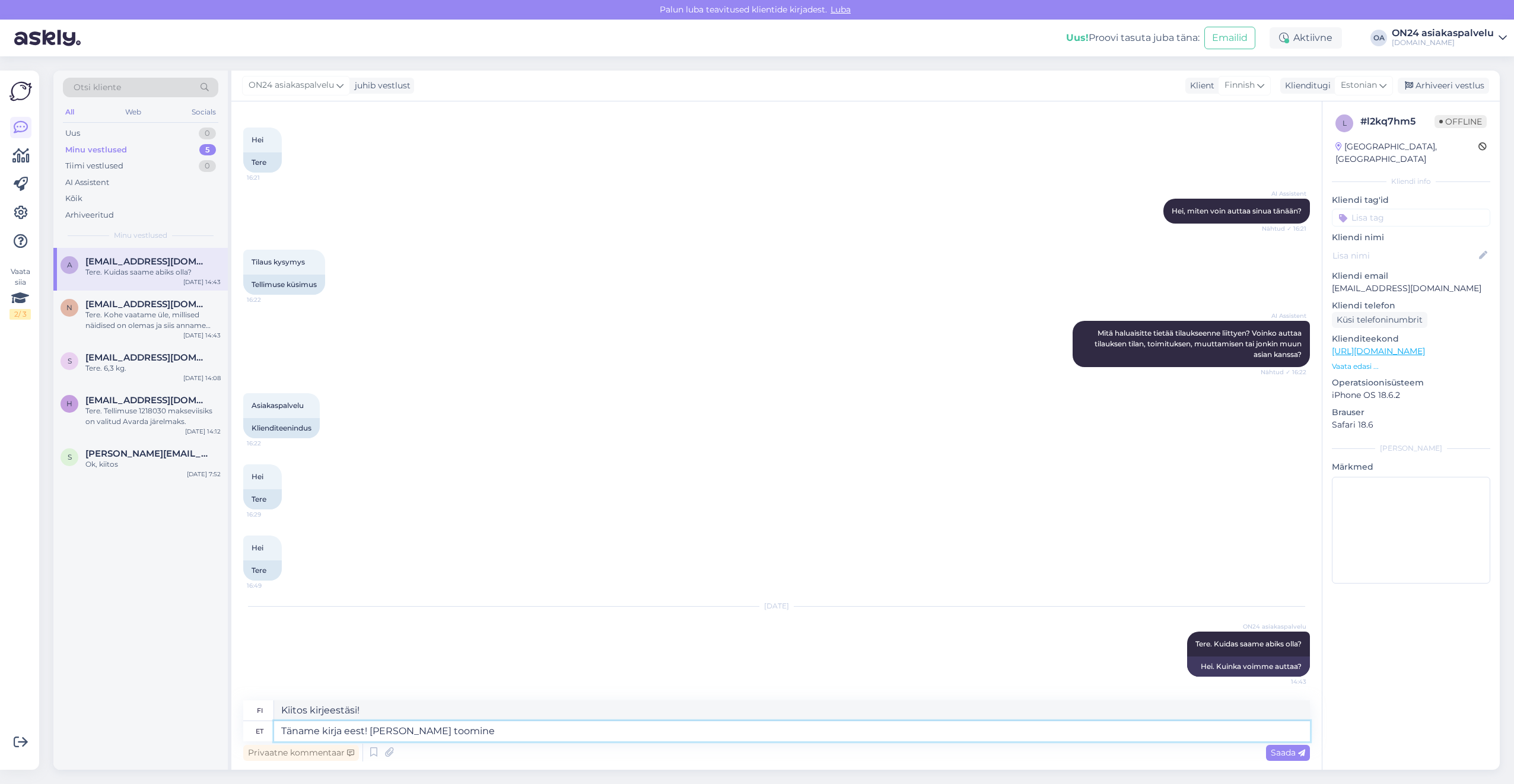
type textarea "Täname kirja eest! [PERSON_NAME] toomine o"
type textarea "Kiitos kirjeestäsi! Toimitus"
type textarea "Täname kirja eest! [PERSON_NAME] toomine on"
type textarea "Kiitos kirjeestäsi! Toimitus on"
type textarea "Täname kirja eest! [PERSON_NAME] toomine on tasu e"
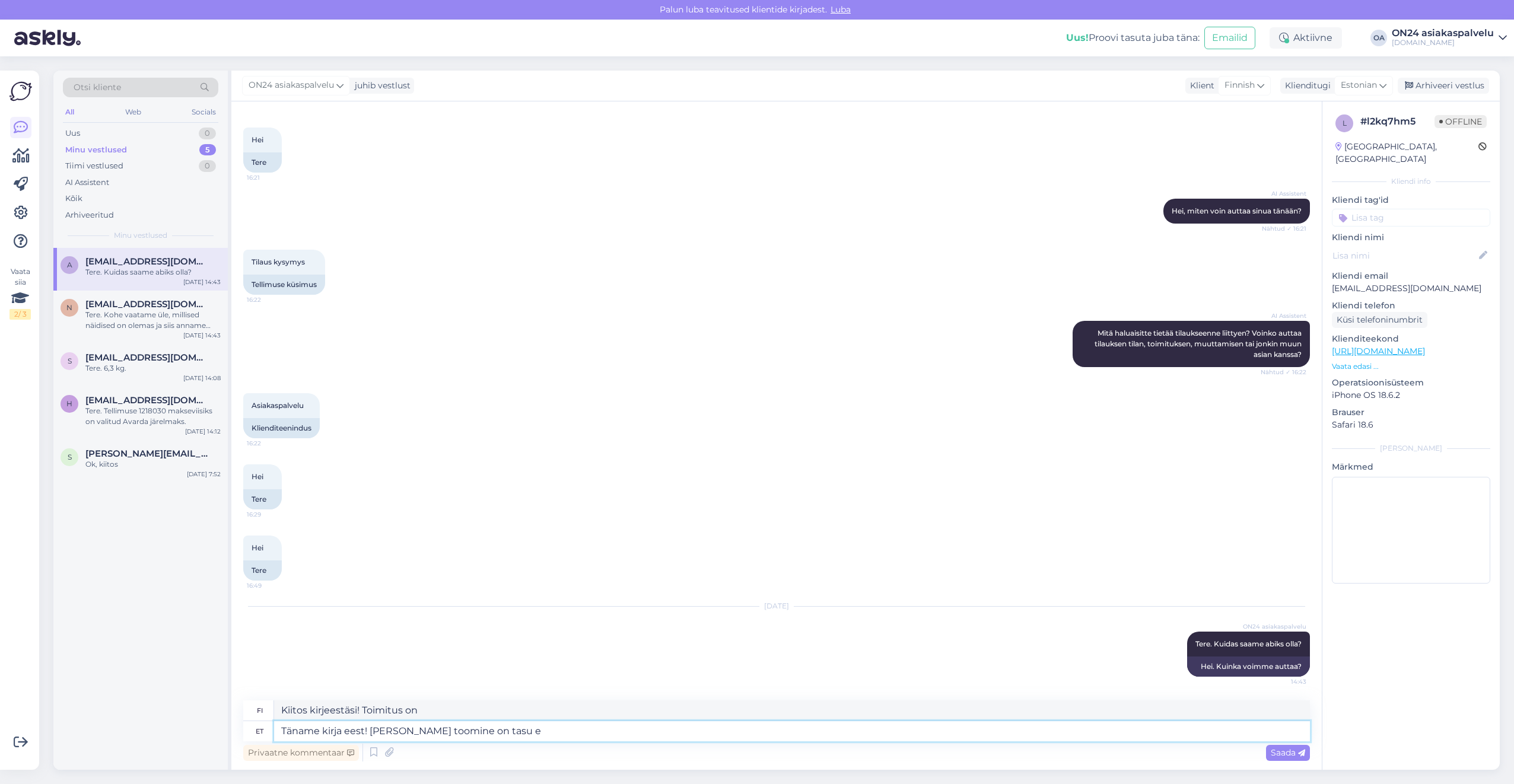
type textarea "Kiitos kirjeestä! Toimitus on palkinto."
type textarea "Täname kirja eest! [PERSON_NAME] toomine on tasu eest."
type textarea "Kiitos kirjeestäsi! Toimitus on saatavilla maksua vastaan."
type textarea "Täname kirja eest! [PERSON_NAME] toomine on tasu eest. Rohkem inf"
type textarea "Kiitos kirjeestäsi! Toimitus on saatavilla maksua vastaan. Lisää"
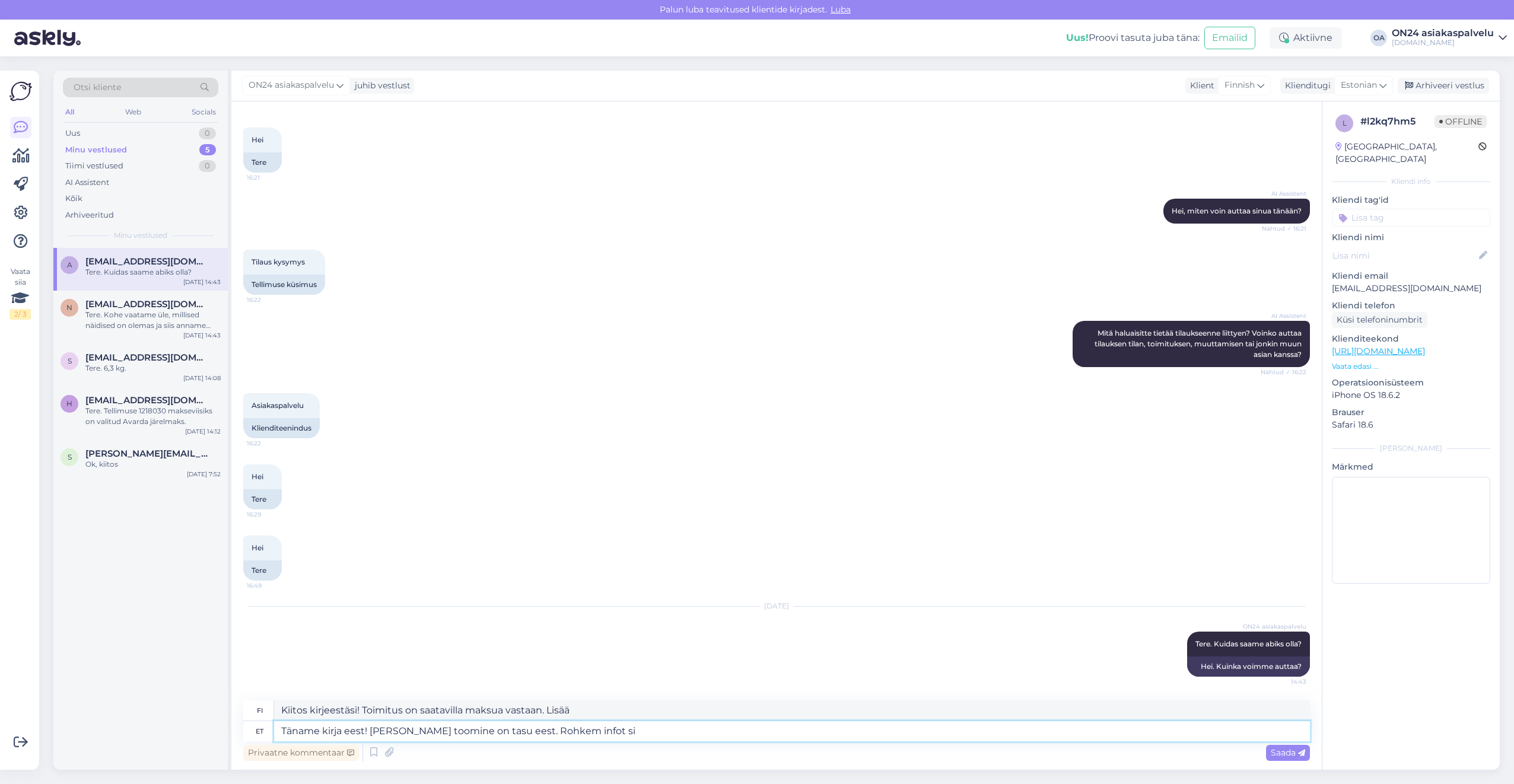
type textarea "Täname kirja eest! [PERSON_NAME] toomine on tasu eest. Rohkem infot sii"
type textarea "Kiitos kirjeestäsi! Toimitus on saatavilla maksua vastaan. Lisätietoja"
type textarea "Täname kirja eest! [PERSON_NAME] toomine on tasu eest. Rohkem infot siin:"
type textarea "Kiitos kirjeestäsi! Toimitus on saatavilla maksua vastaan. Lisätietoja täältä:"
paste textarea "[URL][DOMAIN_NAME]"
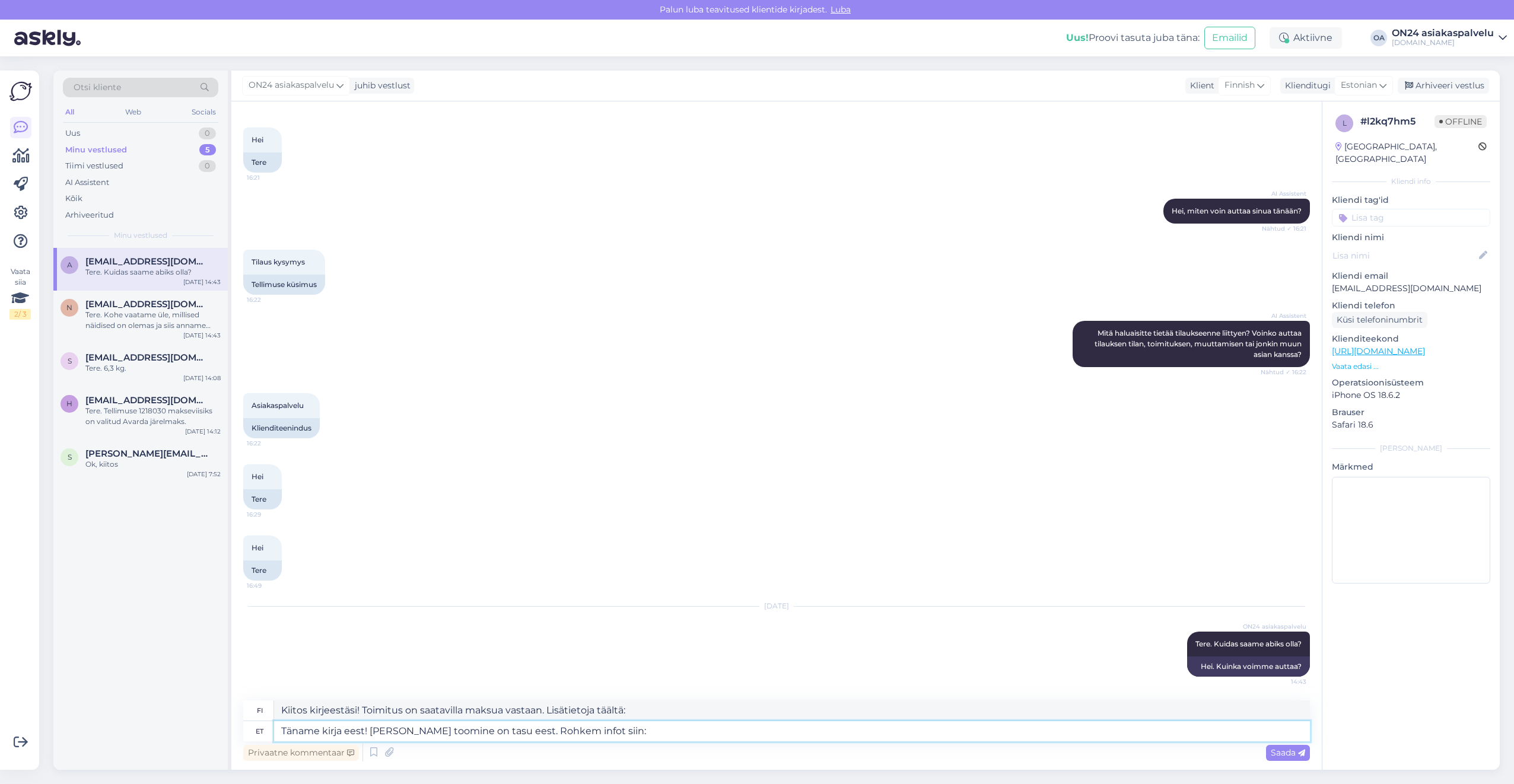
type textarea "Täname kirja eest! [PERSON_NAME] toomine on tasu eest. Rohkem infot siin: [URL]…"
type textarea "Kiitos kirjeestäsi! Toimitus on maksullinen. Lisätietoja täältä: [URL][DOMAIN_N…"
drag, startPoint x: 812, startPoint y: 710, endPoint x: 225, endPoint y: 710, distance: 587.0
click at [225, 710] on div "Otsi kliente All Web Socials Uus 0 Minu vestlused 5 Tiimi vestlused 0 AI Assist…" at bounding box center [777, 420] width 1446 height 699
click at [865, 727] on textarea "Täname kirja eest! [PERSON_NAME] toomine on tasu eest. Rohkem infot siin: [URL]…" at bounding box center [792, 731] width 1036 height 20
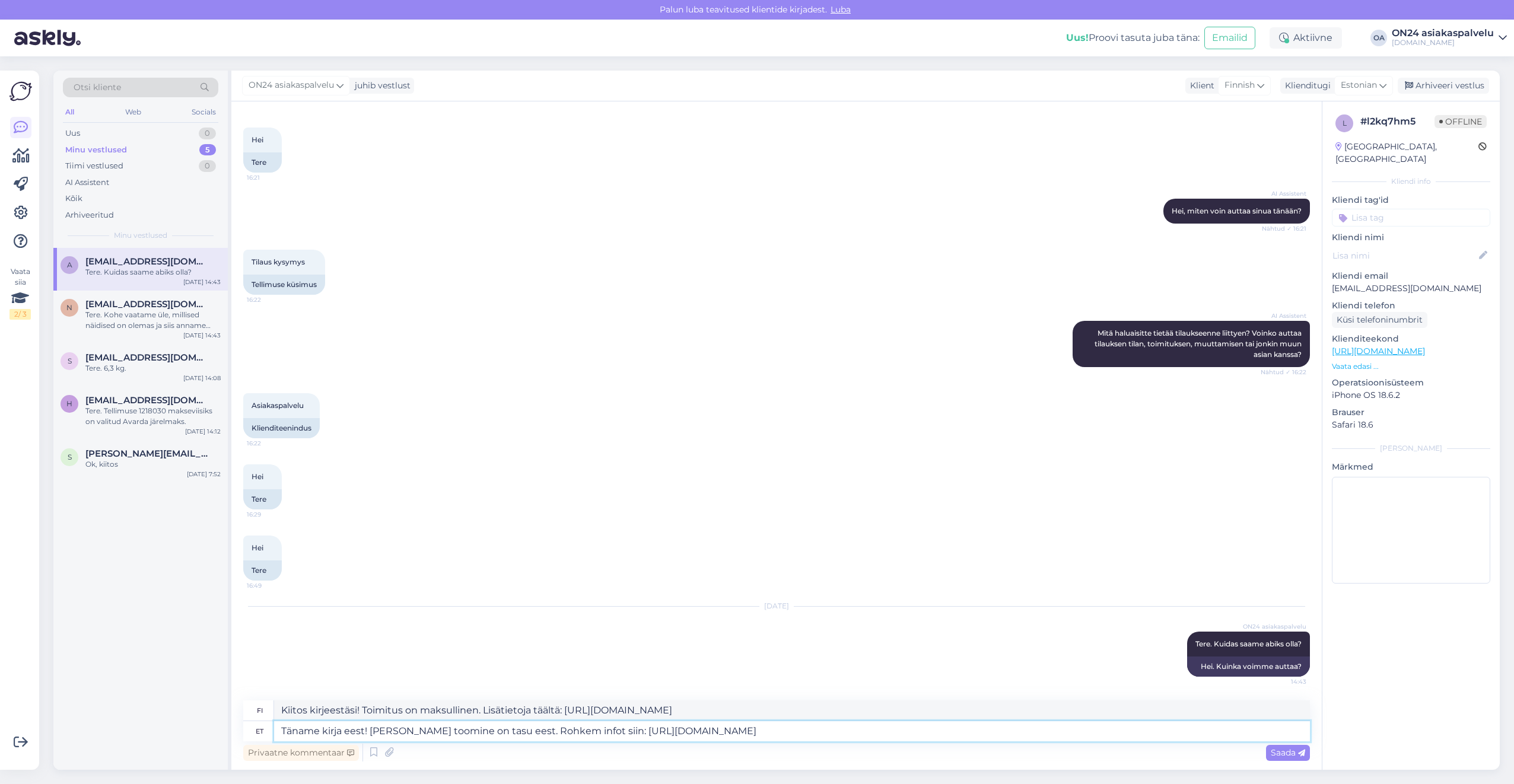
drag, startPoint x: 863, startPoint y: 724, endPoint x: 370, endPoint y: 709, distance: 493.2
click at [370, 709] on div "fi Kiitos kirjeestäsi! Toimitus on maksullinen. Lisätietoja täältä: [URL][DOMAI…" at bounding box center [777, 720] width 1067 height 41
type textarea "Täname kirja eest! 5."
type textarea "Kiitos kirjeestä! 5"
type textarea "Täname kirja eest! 5."
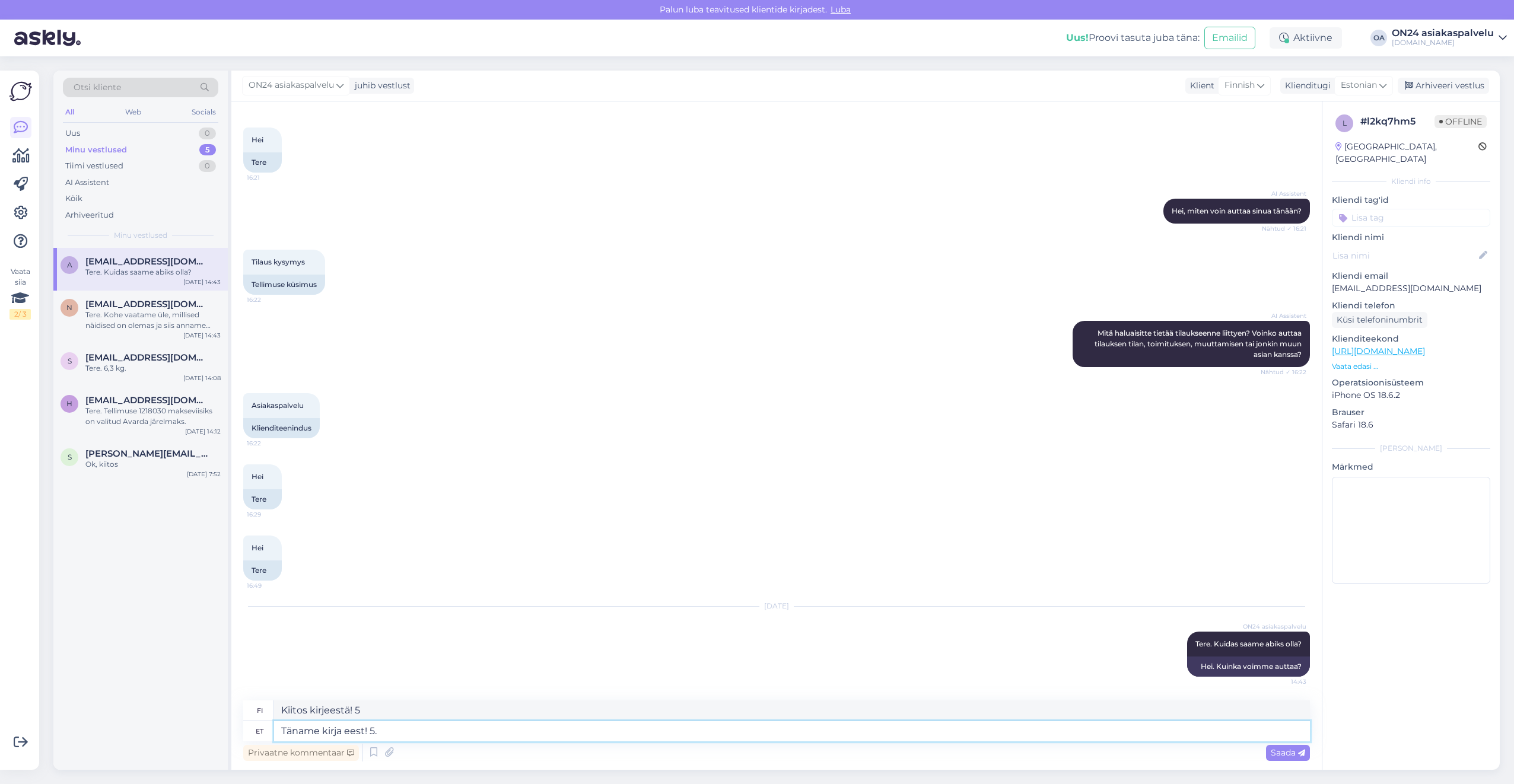
type textarea "Kiitos kirjeestä! 5."
type textarea "Täname kirja eest! 5. tööpäev j"
type textarea "Kiitos kirjeestäsi! 5. työpäivä"
type textarea "Täname kirja eest! 5. tööpäev jooksul."
type textarea "Kiitos kirjeestäsi! Viiden arkipäivän kuluessa."
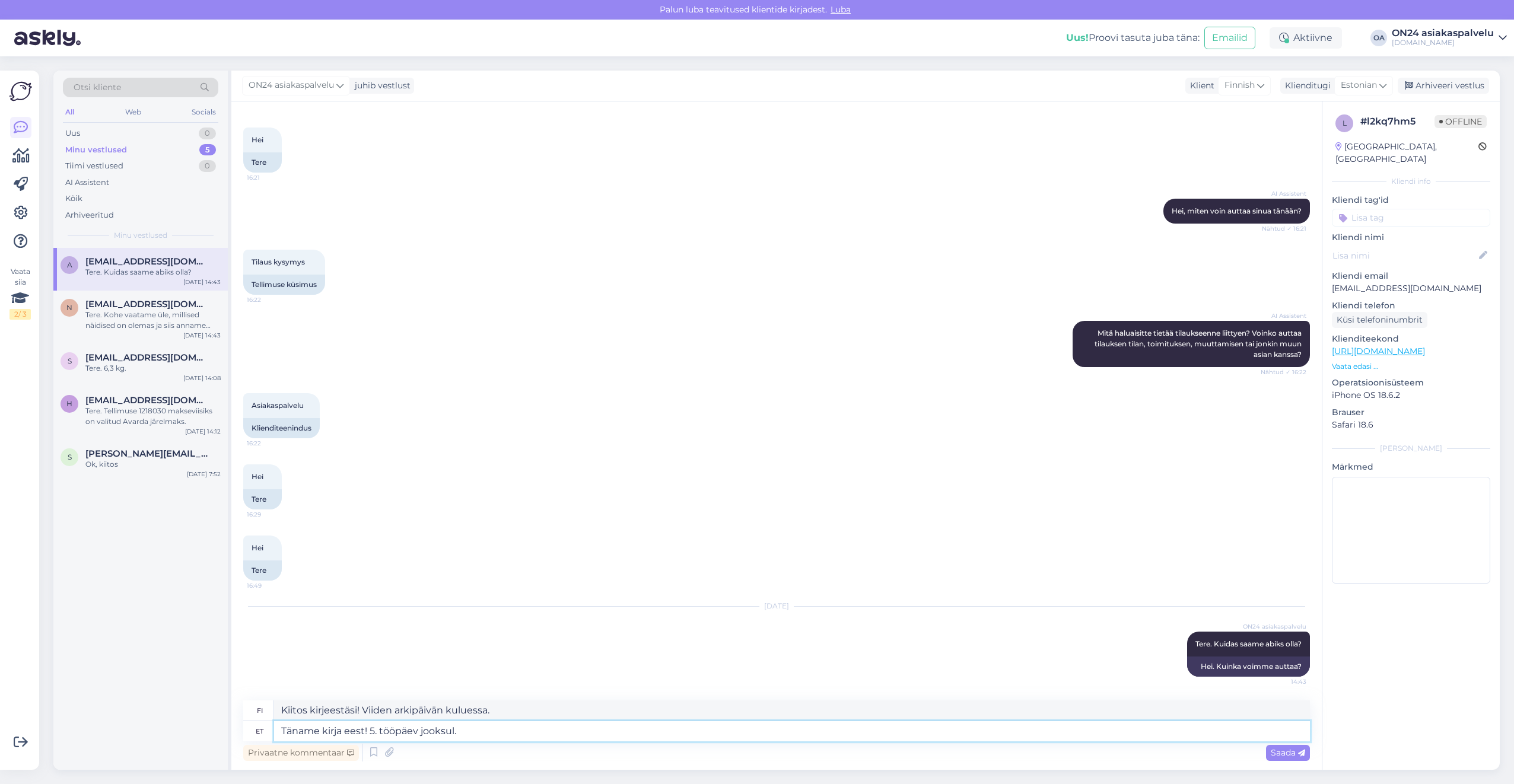
click at [489, 732] on textarea "Täname kirja eest! 5. tööpäev jooksul." at bounding box center [792, 731] width 1036 height 20
drag, startPoint x: 486, startPoint y: 734, endPoint x: 234, endPoint y: 728, distance: 252.1
click at [234, 728] on div "Vestlus algas [DATE] Hei 16:21 Tere AI Assistent [PERSON_NAME], miten voin autt…" at bounding box center [776, 435] width 1090 height 669
click at [504, 712] on textarea "Kiitos kirjeestäsi! Viiden arkipäivän kuluessa." at bounding box center [792, 710] width 1036 height 20
drag, startPoint x: 470, startPoint y: 710, endPoint x: 229, endPoint y: 702, distance: 241.1
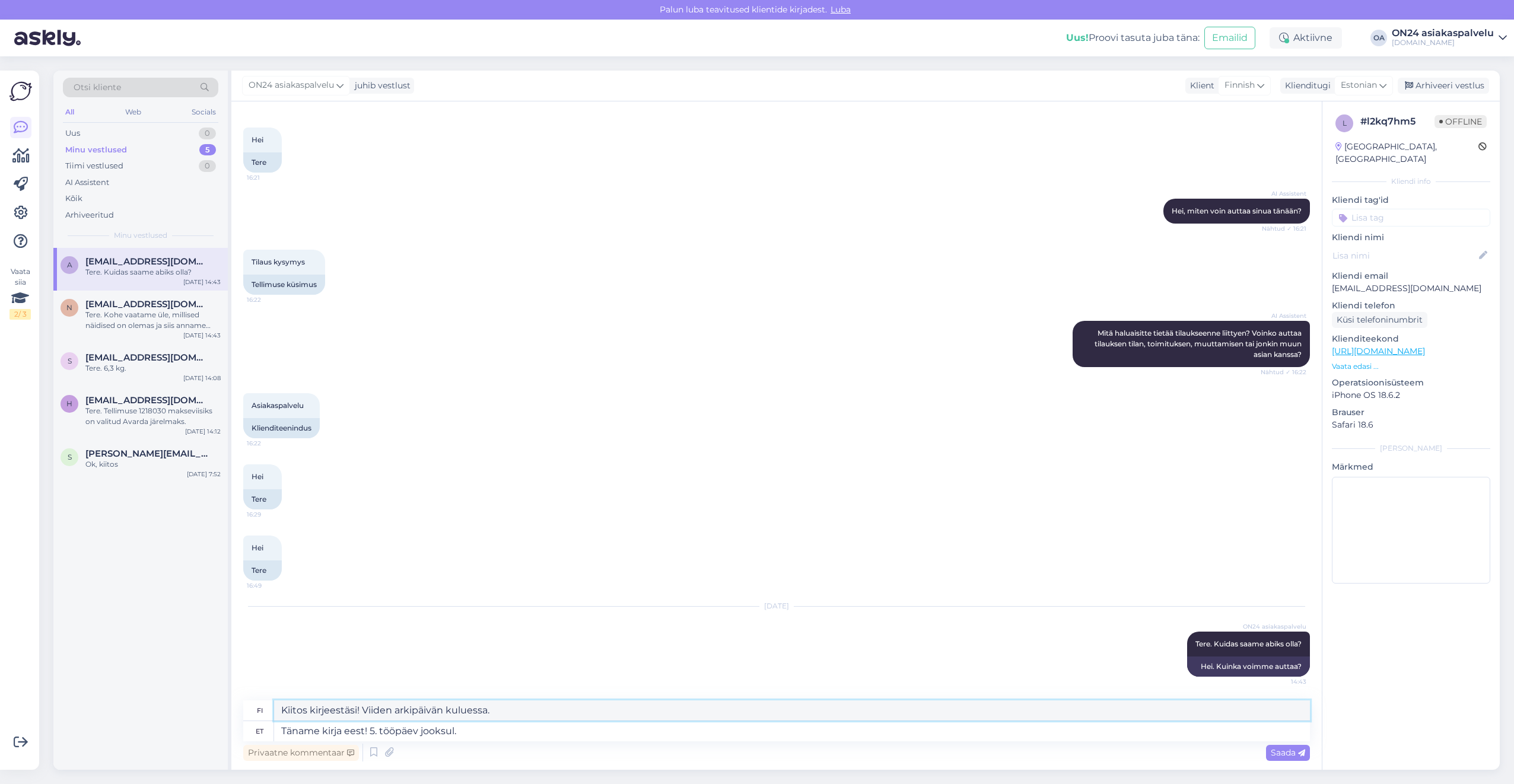
click at [229, 702] on div "Otsi kliente All Web Socials Uus 0 Minu vestlused 5 Tiimi vestlused 0 AI Assist…" at bounding box center [777, 420] width 1446 height 699
click at [463, 726] on textarea "Täname kirja eest! 5. tööpäev jooksul." at bounding box center [792, 731] width 1036 height 20
drag, startPoint x: 478, startPoint y: 730, endPoint x: 369, endPoint y: 736, distance: 109.2
click at [369, 736] on textarea "Täname kirja eest! 5. tööpäev jooksul." at bounding box center [792, 731] width 1036 height 20
type textarea "Täname kirja eest!"
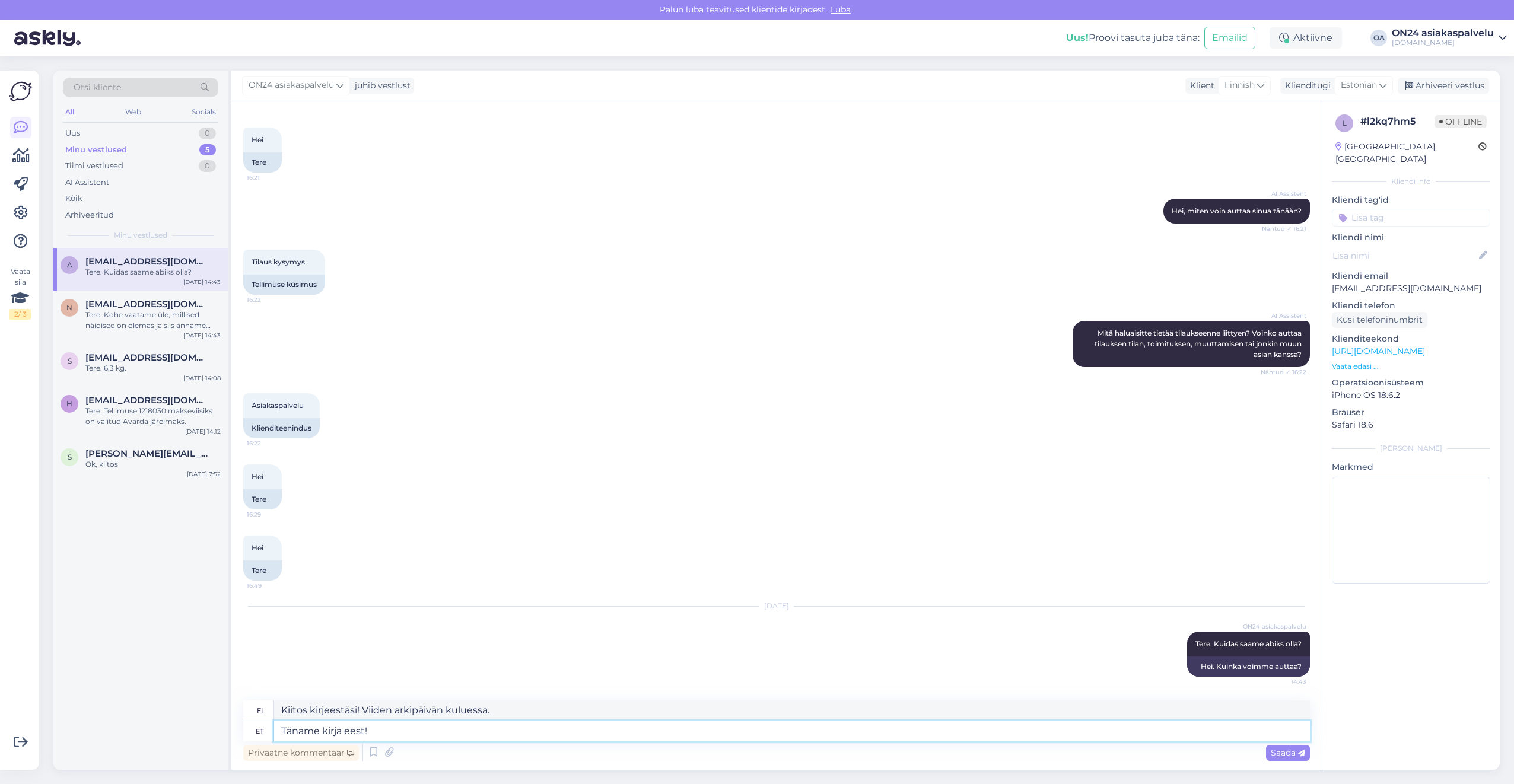
type textarea "Kiitos kirjeestä!"
type textarea "Täname kirja eest! Tellimus t"
type textarea "Kiitos kirjeestäsi! Tilaa"
type textarea "Täname kirja eest! Tellimus tühistatud."
type textarea "Kiitos kirjeestäsi! Tilaus peruttu."
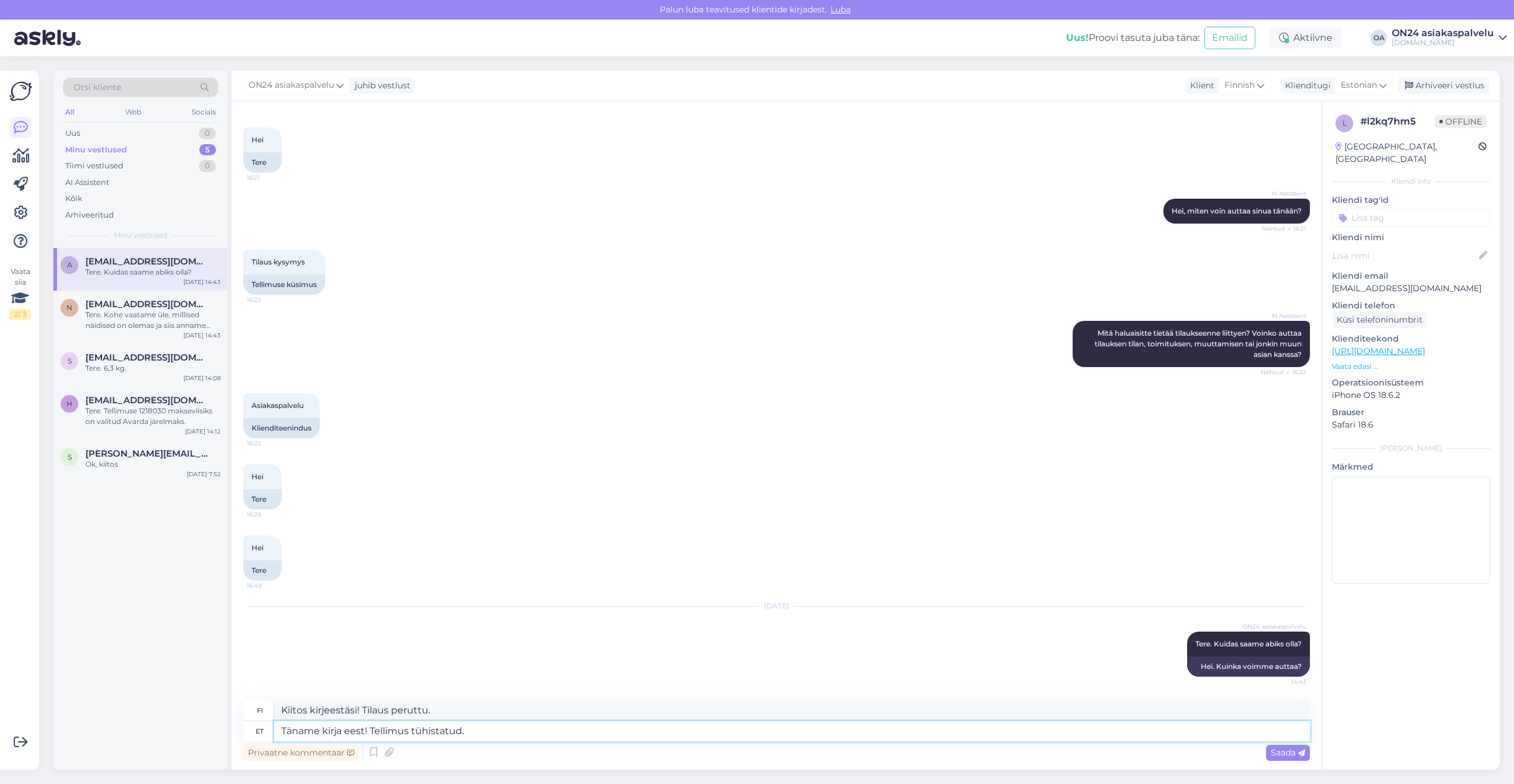
type textarea "Täname kirja eest! Tellimus tühistatud."
drag, startPoint x: 452, startPoint y: 708, endPoint x: 210, endPoint y: 701, distance: 242.1
click at [210, 701] on div "Otsi kliente All Web Socials Uus 0 Minu vestlused 5 Tiimi vestlused 0 AI Assist…" at bounding box center [777, 420] width 1446 height 699
click at [120, 329] on div "Tere. Kohe vaatame üle, millised näidised on olemas ja siis anname teada. Vaban…" at bounding box center [153, 321] width 136 height 21
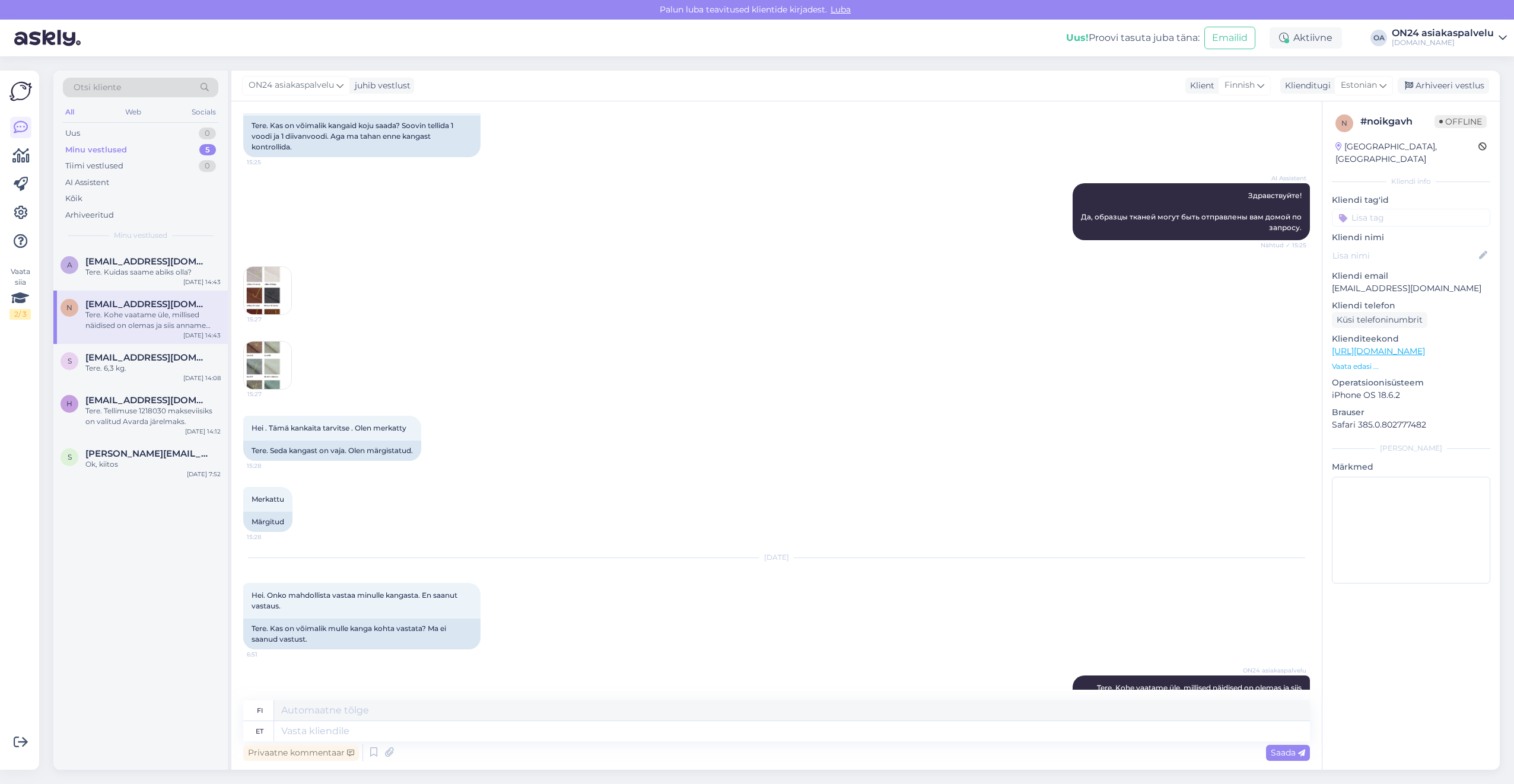
scroll to position [1337, 0]
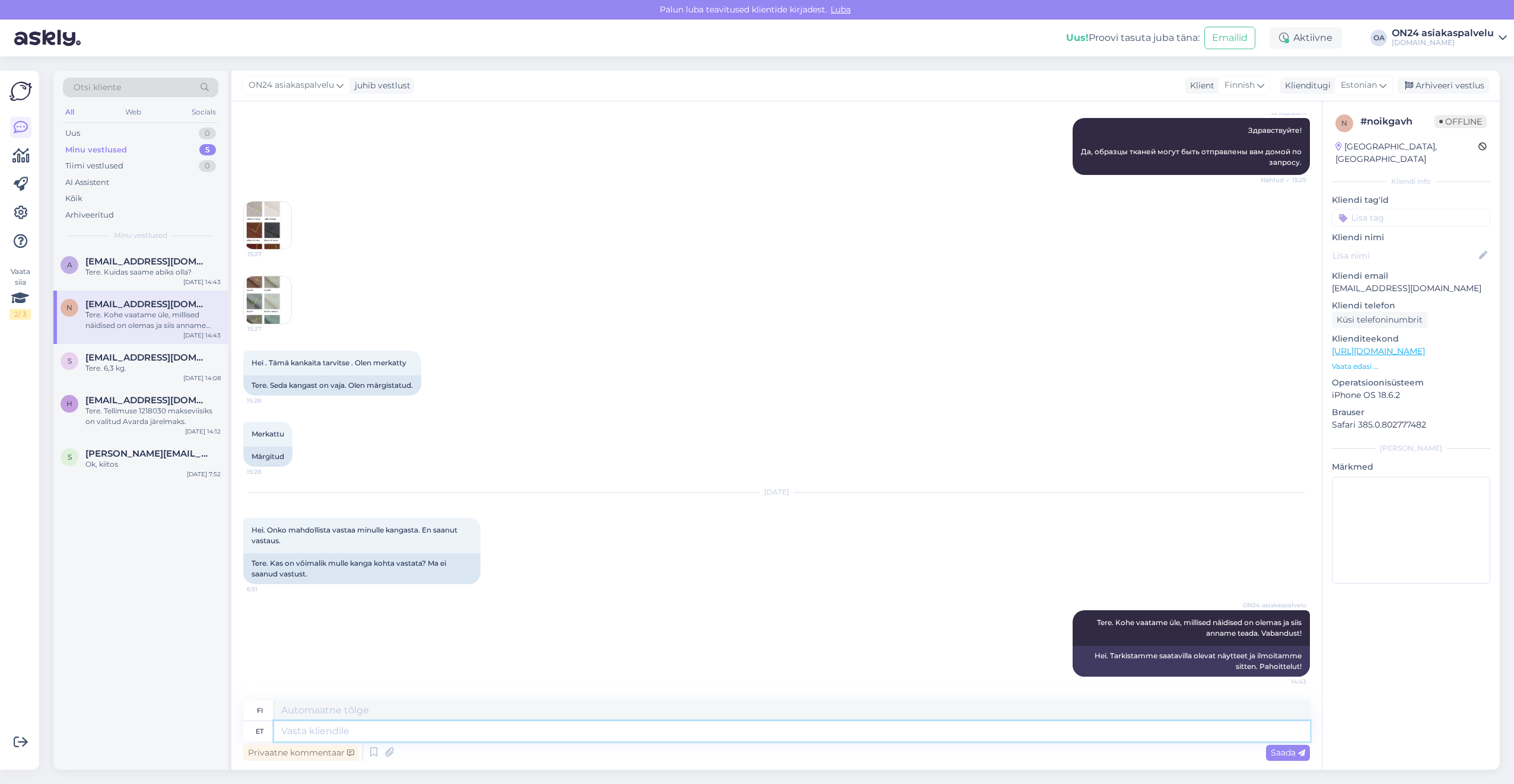
click at [323, 736] on textarea at bounding box center [792, 731] width 1036 height 20
type textarea "Täname k"
type textarea "Kiitos"
type textarea "Täname kirja e"
type textarea "Kiitoskirje"
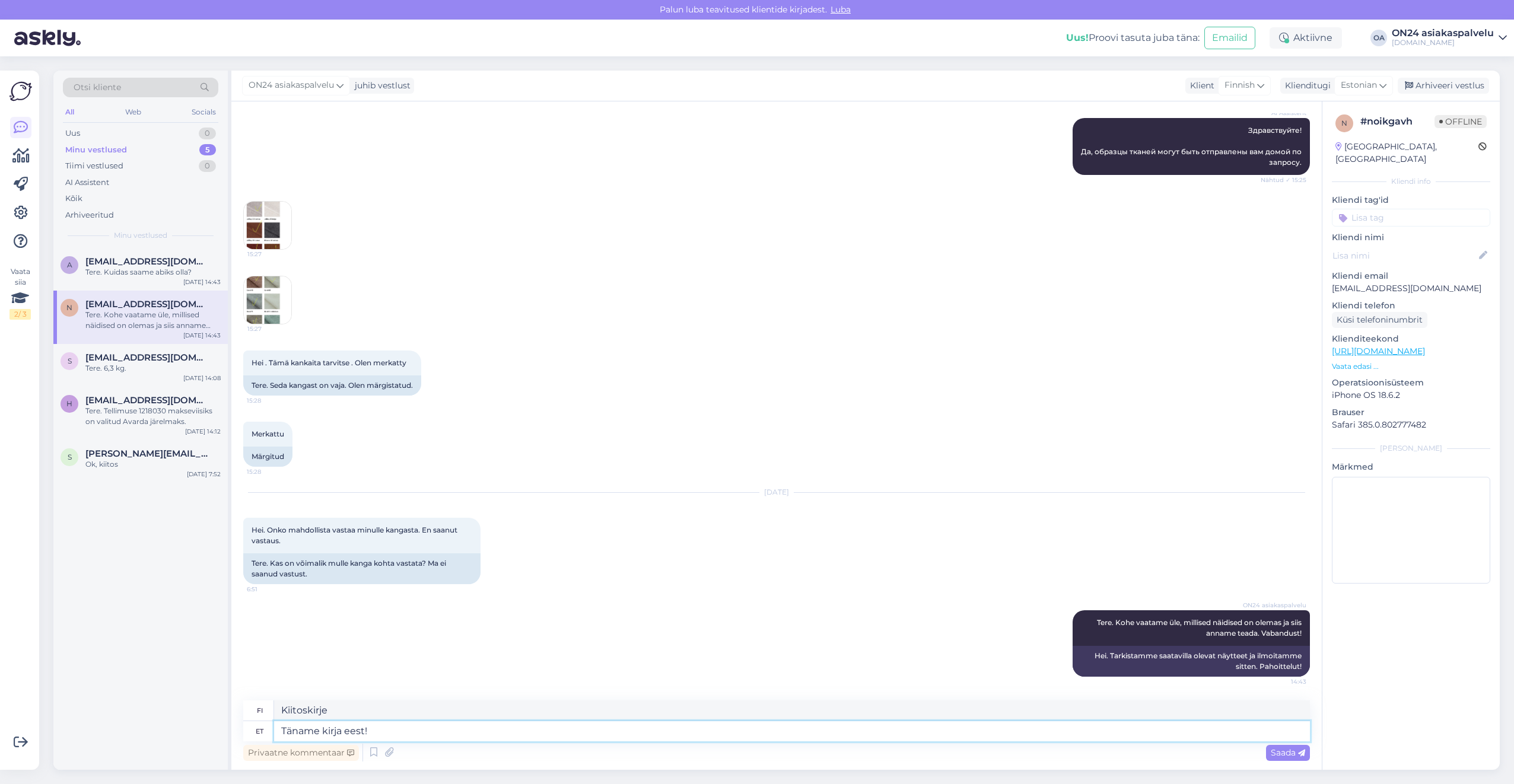
type textarea "Täname kirja eest!"
type textarea "Kiitos kirjeestä!"
type textarea "Täname kirja eest! Mis aa"
type textarea "Kiitos kirjeestä! Mitä"
type textarea "Täname kirja eest! Mis aadressile so"
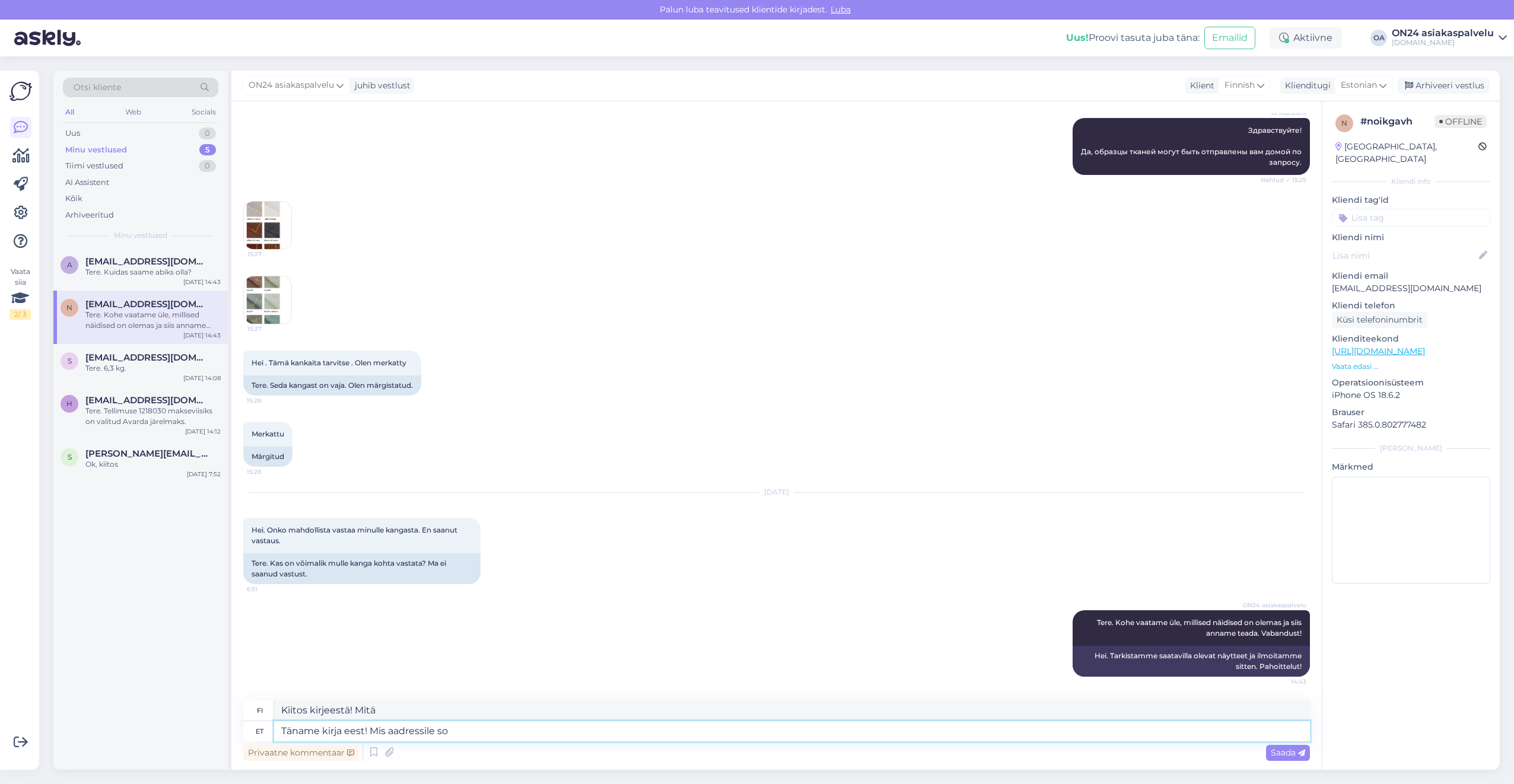
type textarea "Kiitos kirjeestä! Mihin osoitteeseen?"
type textarea "Täname kirja eest! Mis aadressile soovi"
type textarea "Kiitos kirjeestäsi! Mihin osoitteeseen minun pitäisi lähettää se?"
type textarea "Täname kirja eest! Mis aadressile soovite?"
type textarea "Kiitos kirjeestäsi! Mihin osoitteeseen haluat sen lähetettävän?"
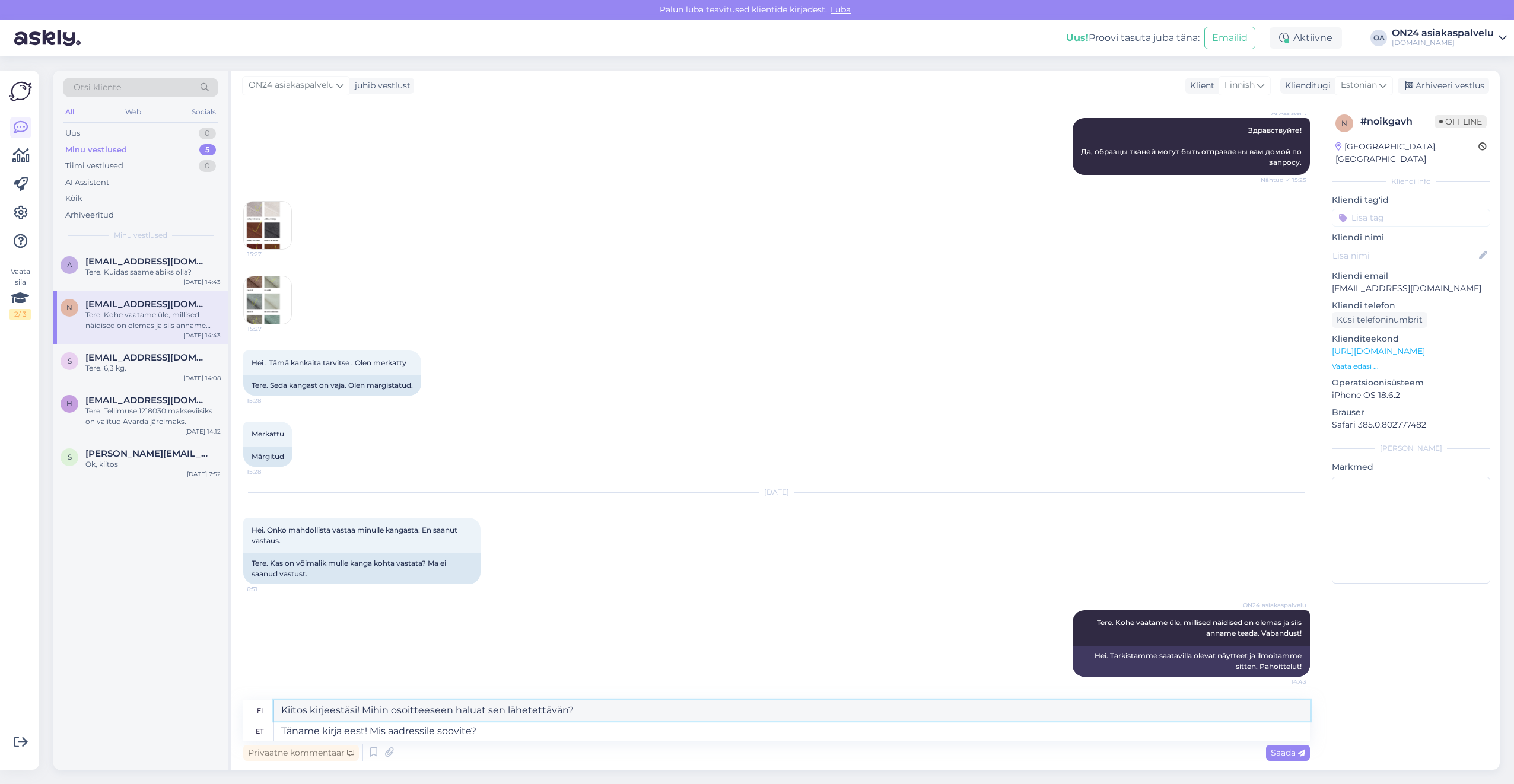
click at [580, 711] on textarea "Kiitos kirjeestäsi! Mihin osoitteeseen haluat sen lähetettävän?" at bounding box center [792, 710] width 1036 height 20
drag, startPoint x: 612, startPoint y: 710, endPoint x: 218, endPoint y: 691, distance: 394.5
click at [218, 691] on div "Otsi kliente All Web Socials Uus 0 Minu vestlused 5 Tiimi vestlused 0 AI Assist…" at bounding box center [777, 420] width 1446 height 699
click at [520, 732] on textarea "Täname kirja eest! Mis aadressile soovite?" at bounding box center [792, 731] width 1036 height 20
drag, startPoint x: 520, startPoint y: 732, endPoint x: 413, endPoint y: 733, distance: 107.0
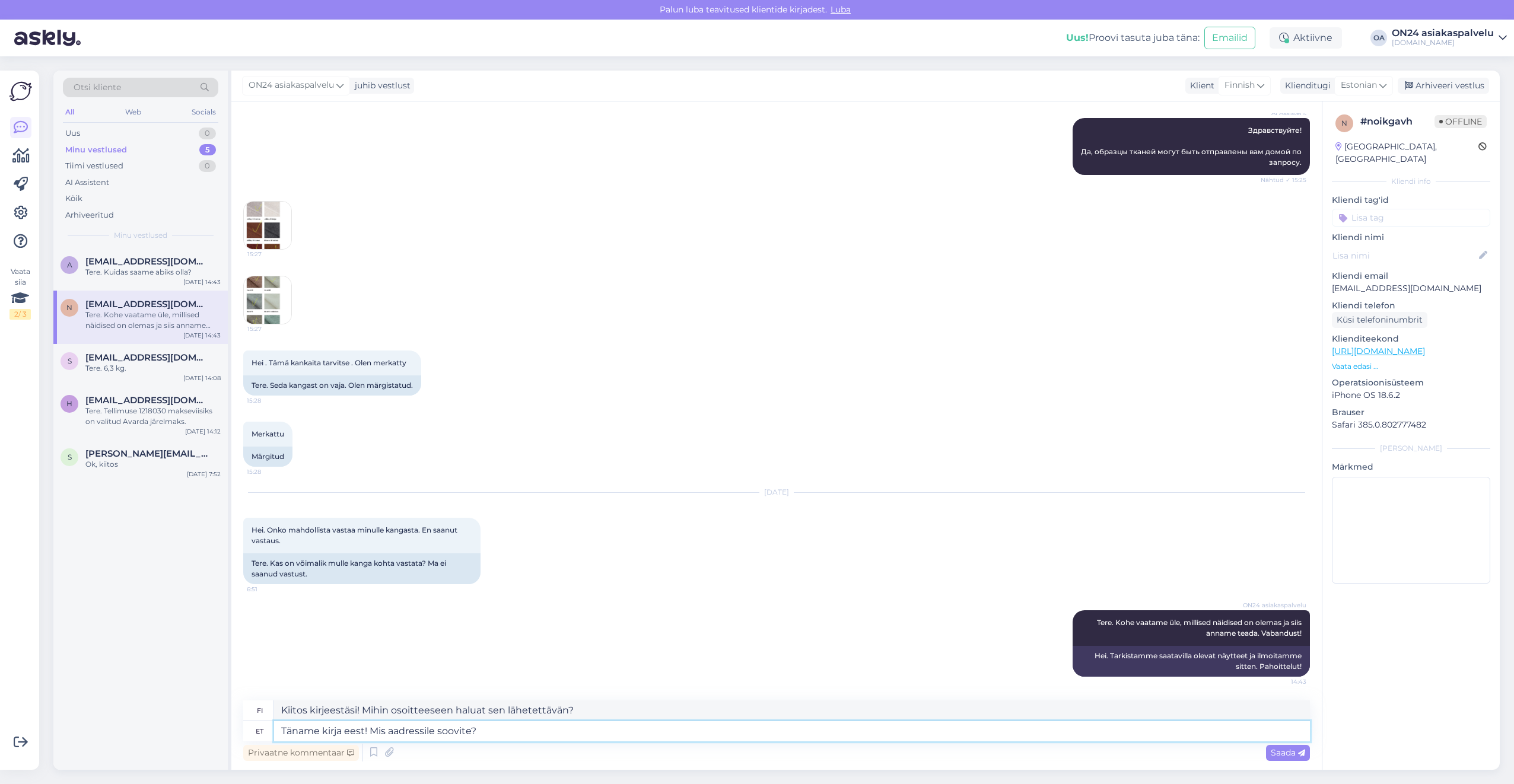
click at [422, 734] on textarea "Täname kirja eest! Mis aadressile soovite?" at bounding box center [792, 731] width 1036 height 20
click at [482, 731] on textarea "Täname kirja eest! Mis aadressile soovite?" at bounding box center [792, 731] width 1036 height 20
drag, startPoint x: 447, startPoint y: 733, endPoint x: 373, endPoint y: 734, distance: 74.0
click at [373, 734] on textarea "Täname kirja eest! Mis aadressile soovite?" at bounding box center [792, 731] width 1036 height 20
click at [477, 733] on textarea "Täname kirja eest! Mis aadressile soovite?" at bounding box center [792, 731] width 1036 height 20
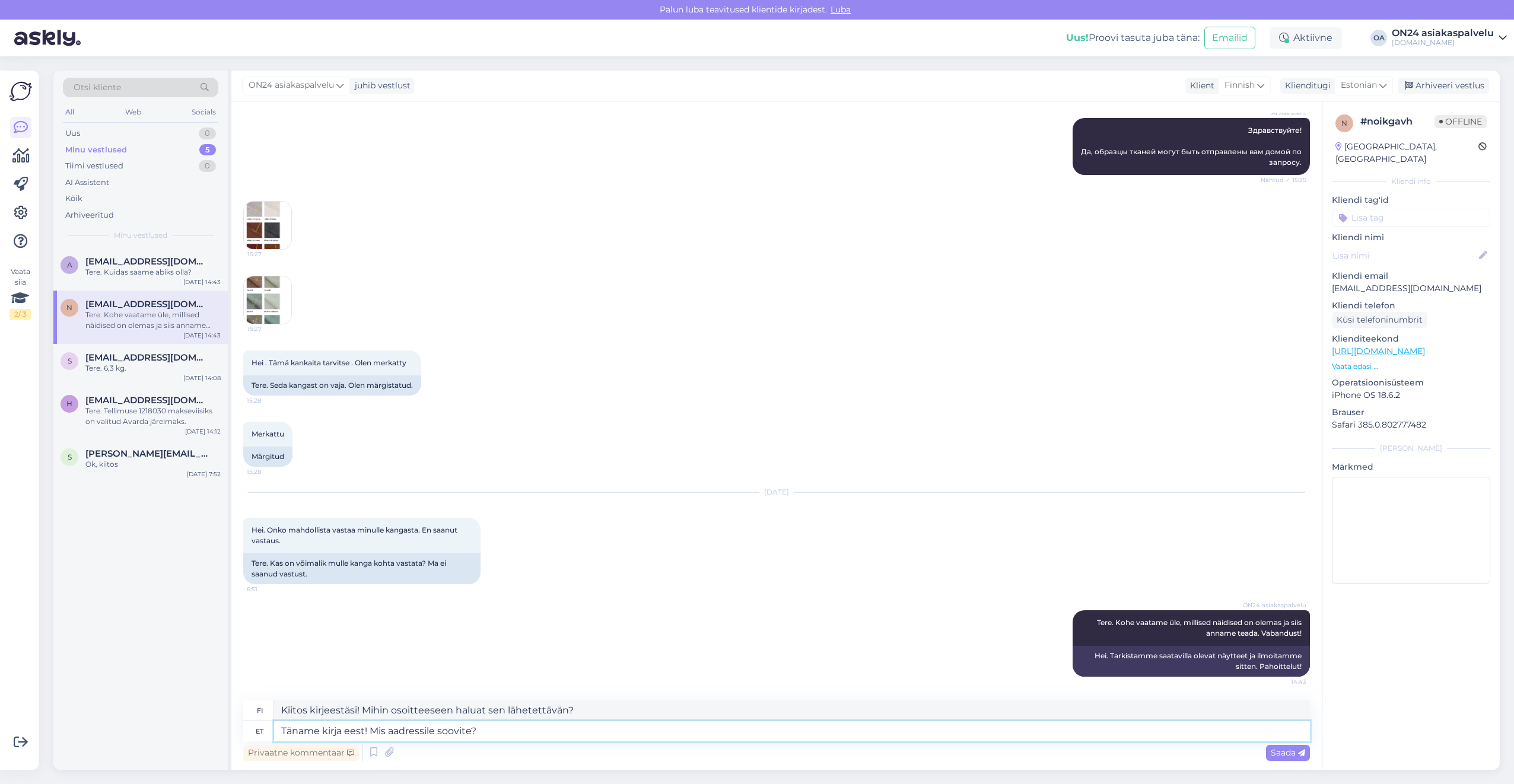
drag, startPoint x: 492, startPoint y: 730, endPoint x: 373, endPoint y: 733, distance: 119.0
click at [373, 733] on textarea "Täname kirja eest! Mis aadressile soovite?" at bounding box center [792, 731] width 1036 height 20
type textarea "Täname kirja eest!"
type textarea "Kiitos kirjeestä!"
type textarea "Täname kirja eest! Maksega o"
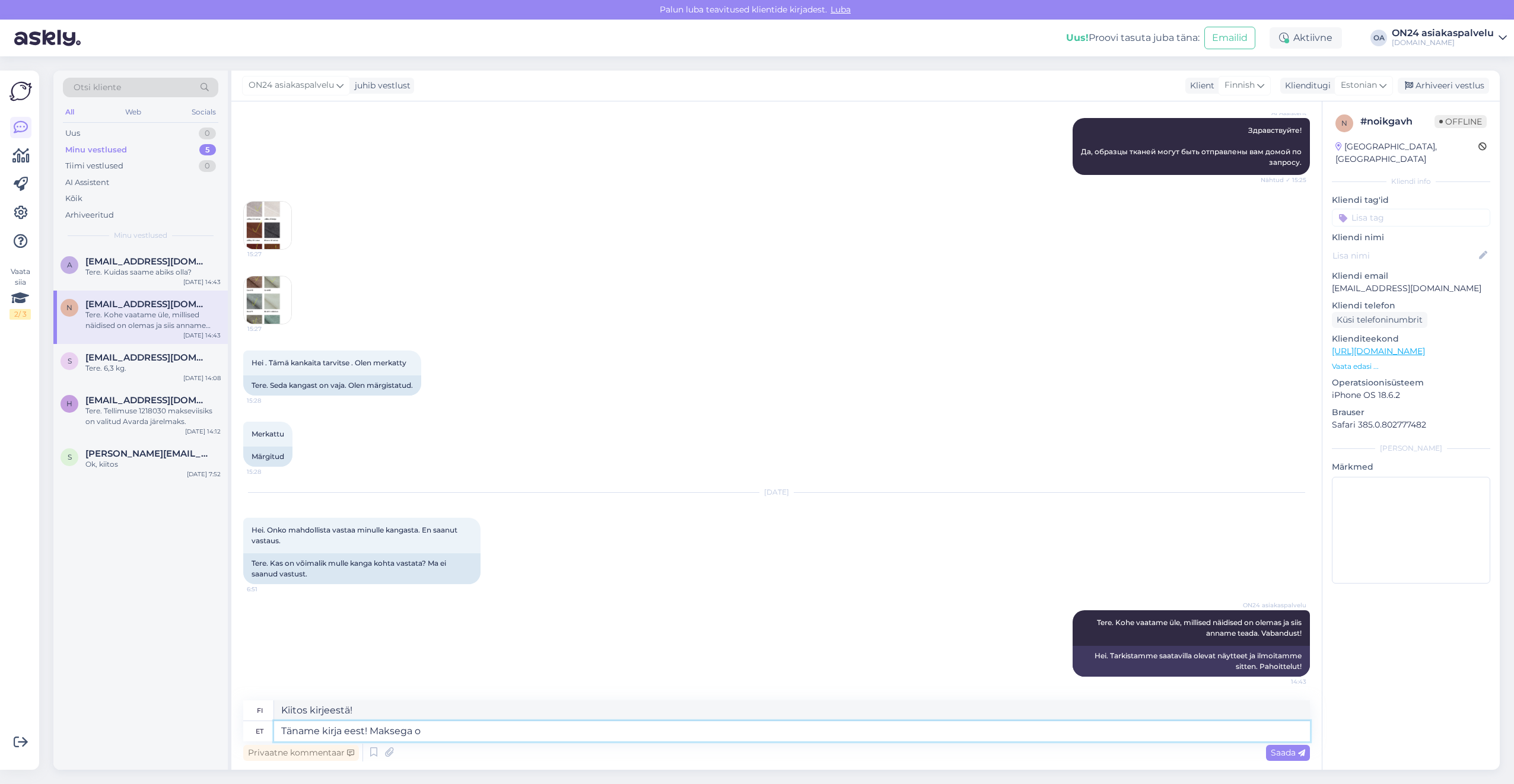
type textarea "Kiitos kirjeestäsi! Maksettu"
type textarea "Täname kirja eest! [GEOGRAPHIC_DATA] on k"
type textarea "Kiitos kirjeestäsi! Maksu on suoritettu"
type textarea "Täname kirja eest! Maksega on kõik ko"
type textarea "Kiitos kirjeestäsi! Maksu on suoritettu."
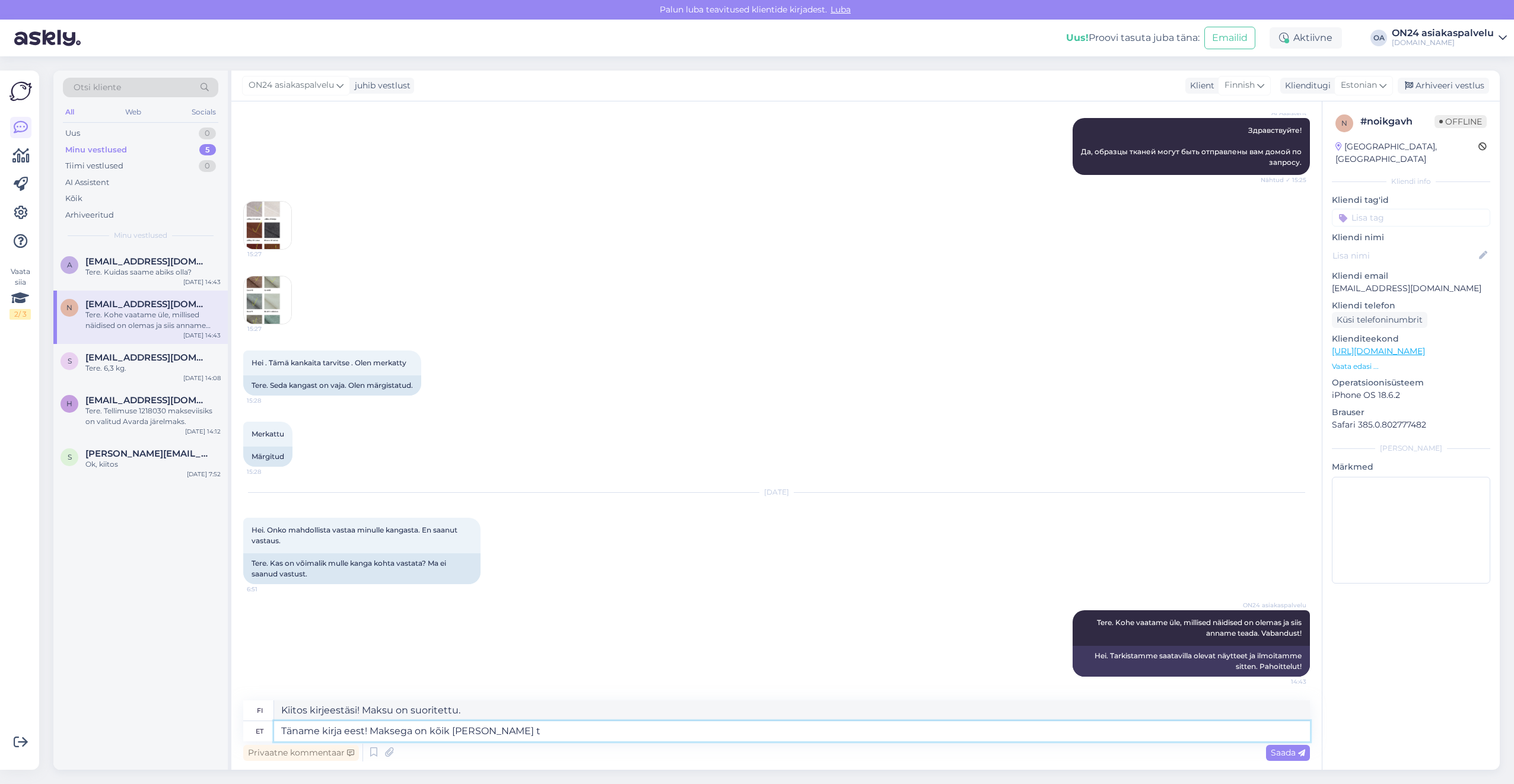
type textarea "Täname kirja eest! Maksega on kõik [PERSON_NAME] te"
type textarea "Kiitos kirjeestäsi! Kaikki on hyvin maksun ja"
type textarea "Täname kirja eest! Maksega on kõik [PERSON_NAME] tellimus t"
type textarea "Kiitos kirjeestäsi! Kaikki on hyvin maksun ja tilauksen kanssa."
type textarea "Täname kirja eest! Maksega on kõik [PERSON_NAME] tellimus töös."
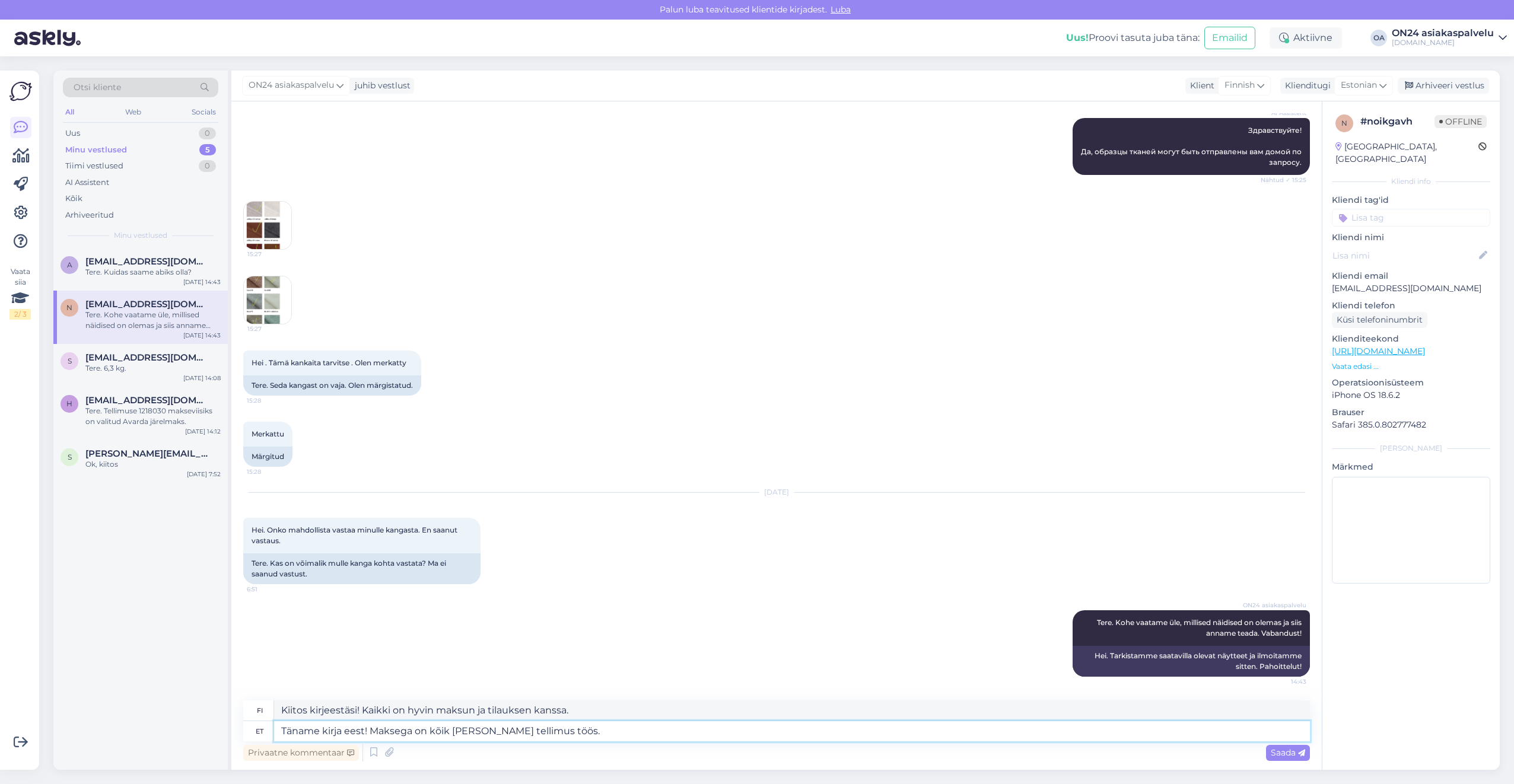
type textarea "Kiitos kirjeestäsi! Maksu on kunnossa ja tilausta käsitellään parhaillaan."
drag, startPoint x: 635, startPoint y: 712, endPoint x: 215, endPoint y: 712, distance: 420.0
click at [215, 712] on div "Otsi kliente All Web Socials Uus 0 Minu vestlused 5 Tiimi vestlused 0 AI Assist…" at bounding box center [777, 420] width 1446 height 699
click at [557, 730] on textarea "Täname kirja eest! Maksega on kõik [PERSON_NAME] tellimus töös." at bounding box center [792, 731] width 1036 height 20
drag, startPoint x: 574, startPoint y: 736, endPoint x: 374, endPoint y: 730, distance: 200.1
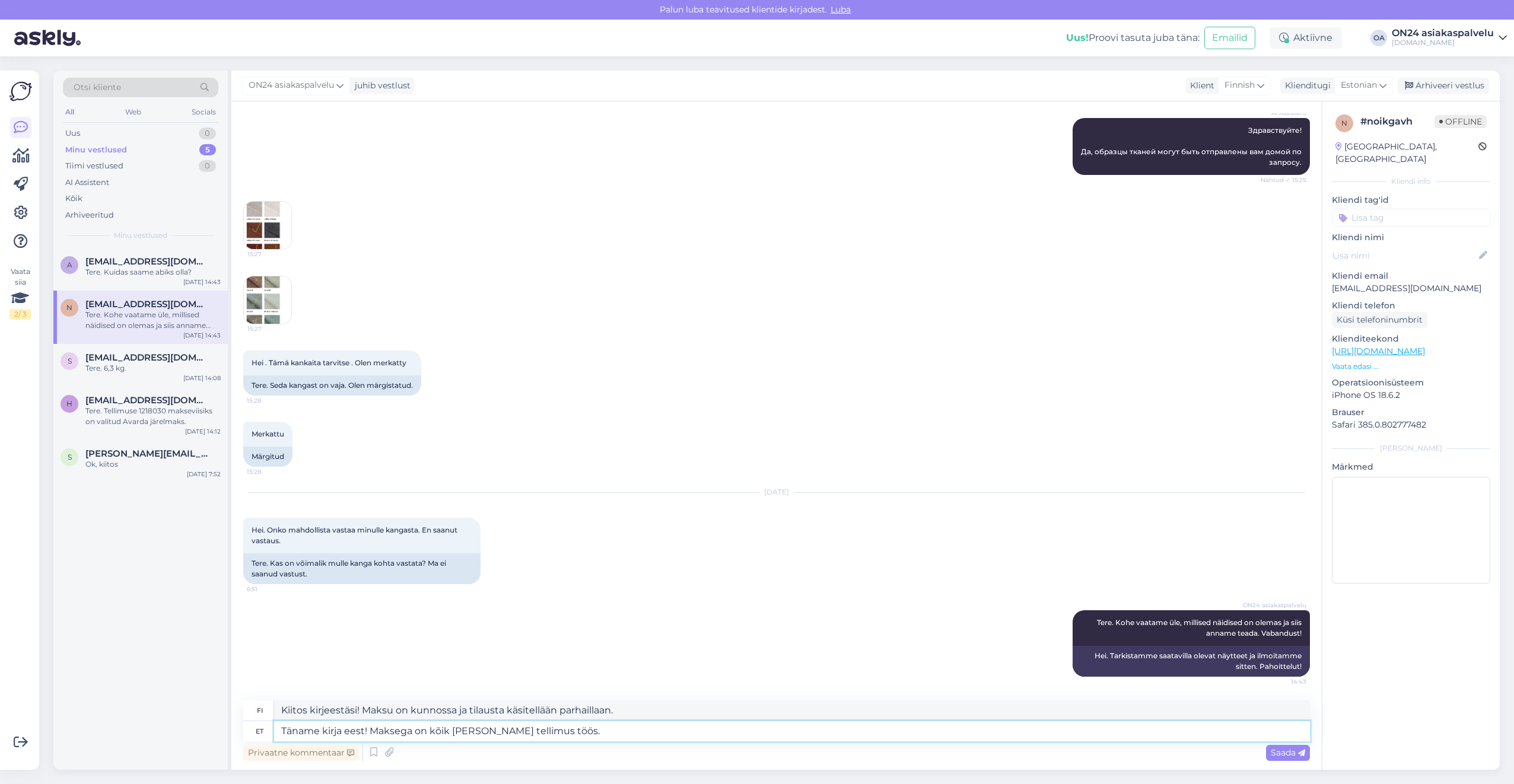
click at [374, 730] on textarea "Täname kirja eest! Maksega on kõik [PERSON_NAME] tellimus töös." at bounding box center [792, 731] width 1036 height 20
type textarea "Täname kirja eest!"
type textarea "Kiitos kirjeestä!"
type textarea "Täname kirja eest! Teil o"
type textarea "Kiitos kirjeestäsi!"
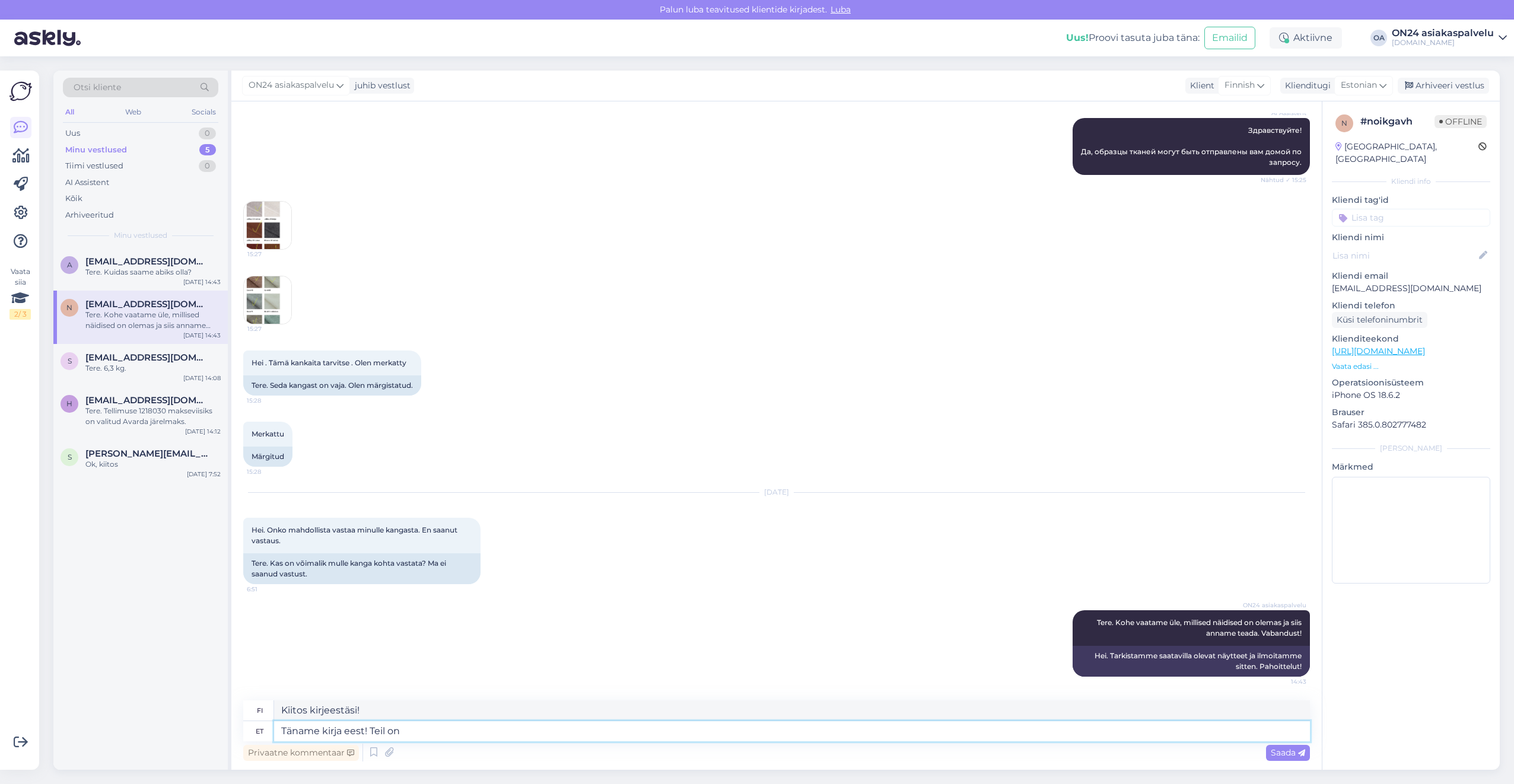
type textarea "Täname kirja eest! Teil on k"
type textarea "Kiitos kirjeestäsi! [GEOGRAPHIC_DATA] on"
type textarea "Täname kirja eest! Teil on kaks ka"
type textarea "Kiitos kirjeestäsi! Sinulla on kaksi"
type textarea "Täname kirja eest! Teil on kaks kasutajat"
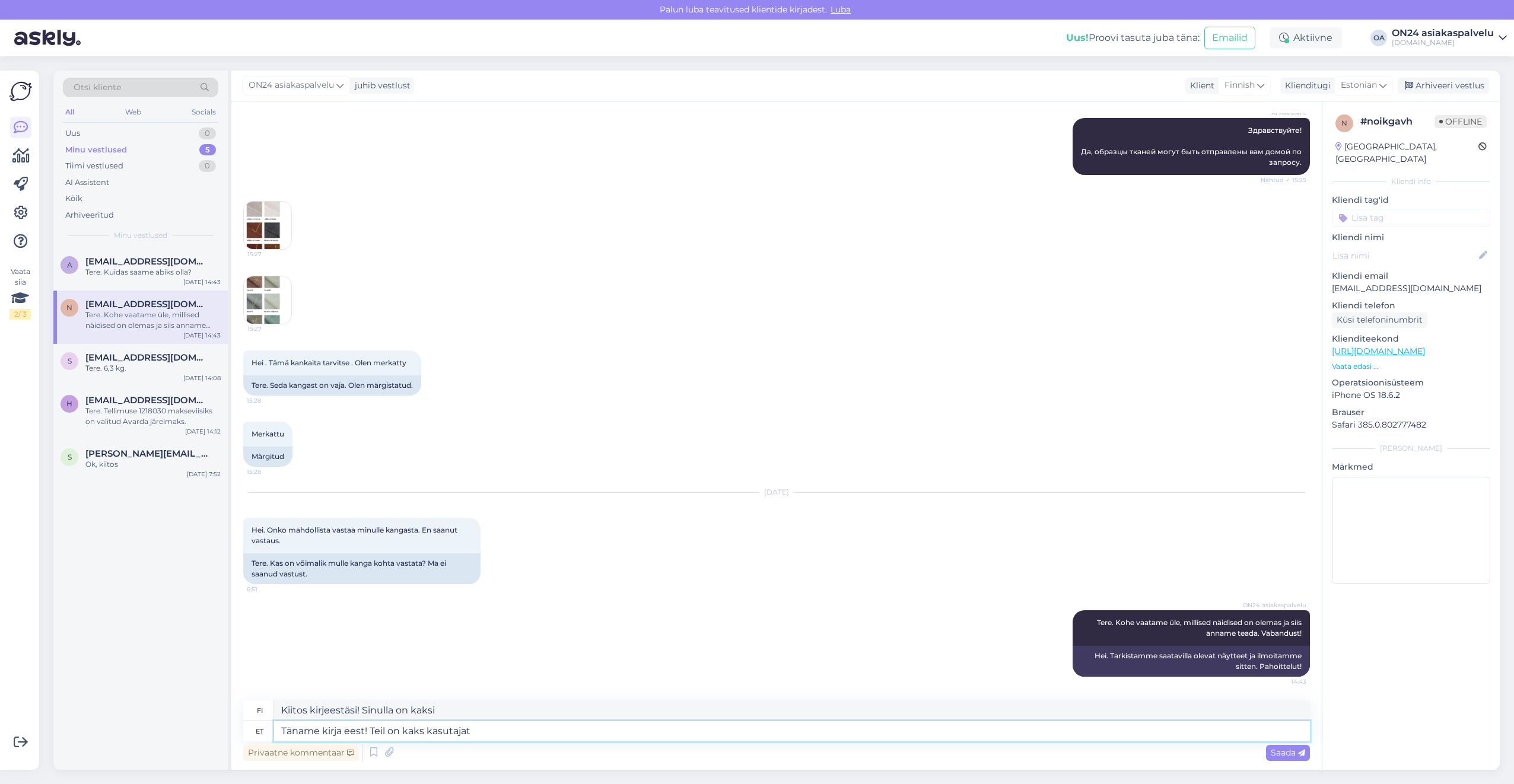
type textarea "Kiitos viestistäsi! Sinulla on kaksi käyttäjää."
click at [513, 705] on textarea "Kiitos viestistäsi! Sinulla on kaksi käyttäjää." at bounding box center [792, 710] width 1036 height 20
drag, startPoint x: 533, startPoint y: 710, endPoint x: 261, endPoint y: 701, distance: 272.1
click at [261, 701] on div "fi Kiitos viestistäsi! Sinulla on kaksi käyttäjää." at bounding box center [777, 710] width 1067 height 21
click at [499, 738] on textarea "Täname kirja eest! Teil on kaks kasutajat" at bounding box center [792, 731] width 1036 height 20
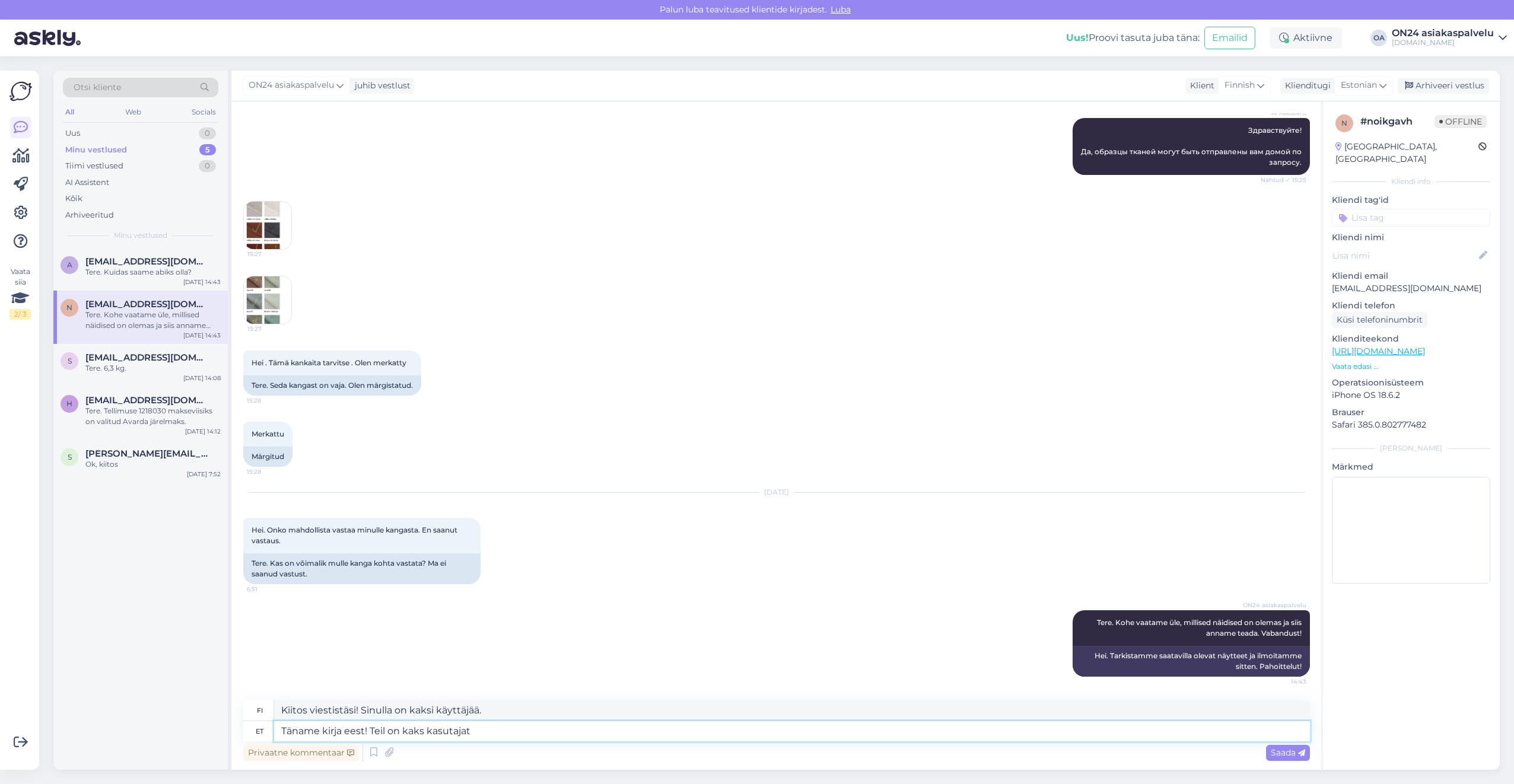
drag, startPoint x: 494, startPoint y: 735, endPoint x: 370, endPoint y: 734, distance: 124.0
click at [370, 734] on textarea "Täname kirja eest! Teil on kaks kasutajat" at bounding box center [792, 731] width 1036 height 20
type textarea "Täname kirja eest! ja"
type textarea "[PERSON_NAME] kirjeestä ja!"
click at [400, 735] on textarea "Täname kirja eest! ja" at bounding box center [792, 731] width 1036 height 20
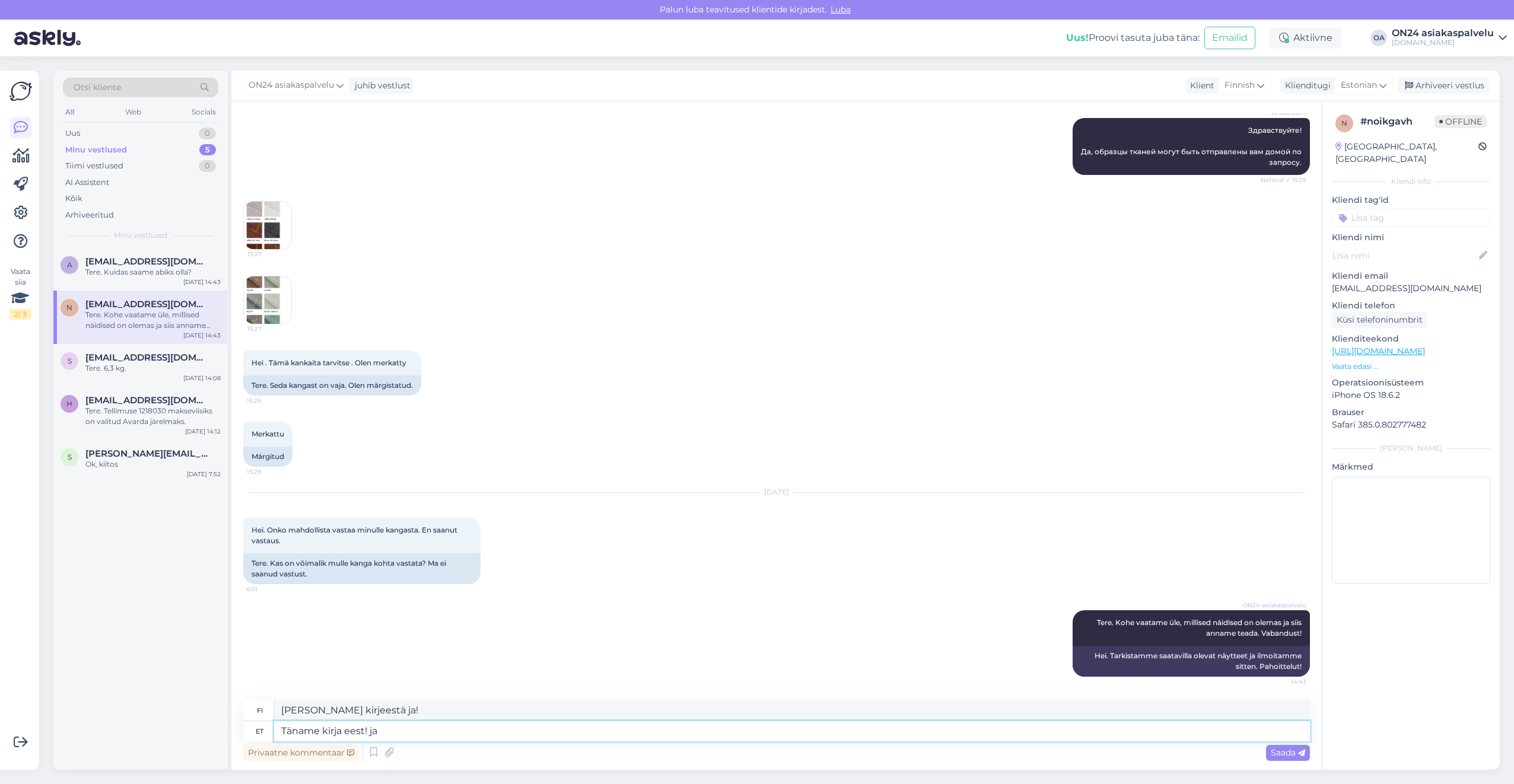
drag, startPoint x: 400, startPoint y: 735, endPoint x: 210, endPoint y: 731, distance: 190.0
click at [212, 730] on div "Otsi kliente All Web Socials Uus 0 Minu vestlused 5 Tiimi vestlused 0 AI Assist…" at bounding box center [777, 420] width 1446 height 699
type textarea "ja"
drag, startPoint x: 311, startPoint y: 714, endPoint x: 270, endPoint y: 710, distance: 41.2
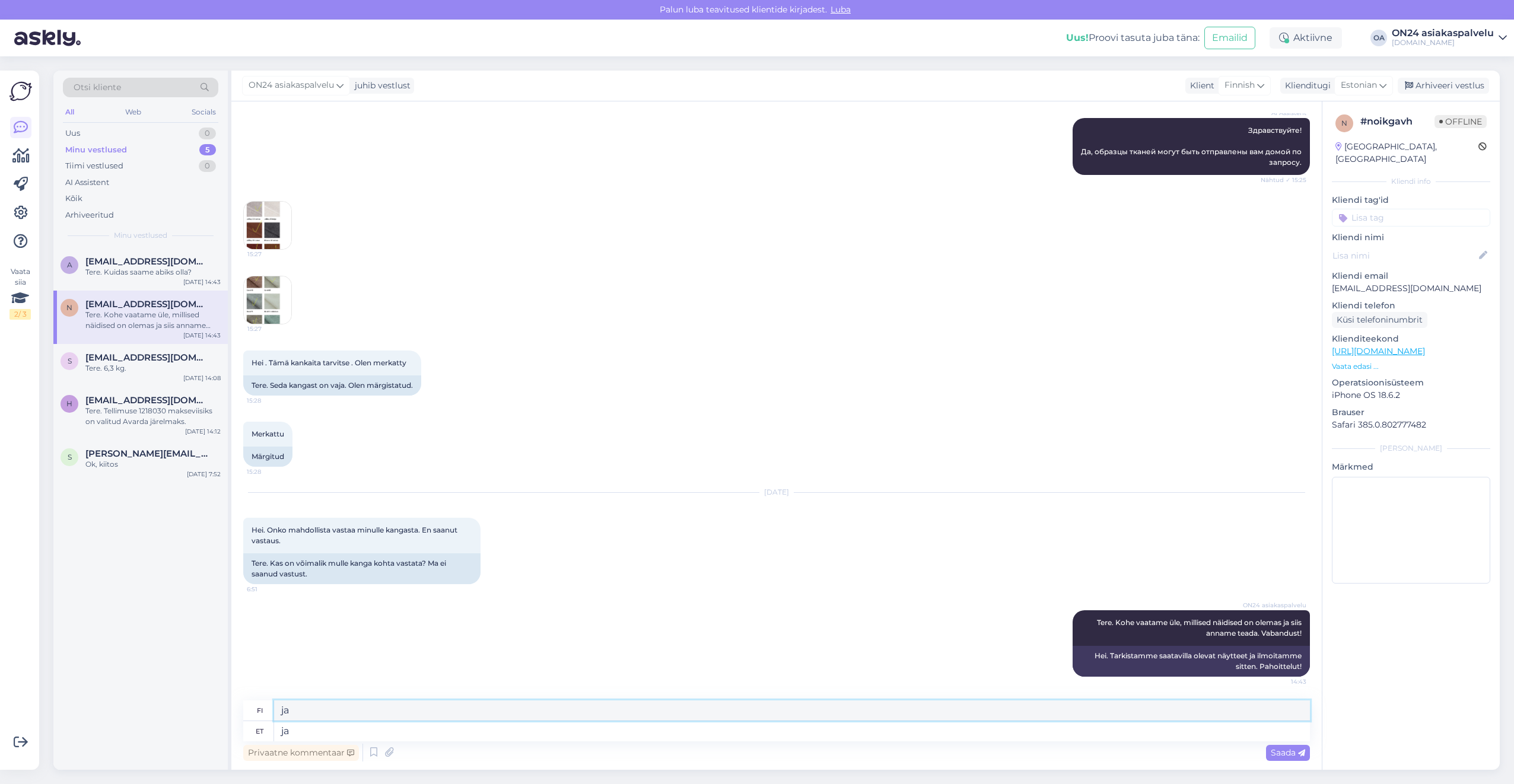
click at [270, 710] on div "fi ja" at bounding box center [777, 710] width 1067 height 21
click at [308, 728] on textarea "ja" at bounding box center [792, 731] width 1036 height 20
drag, startPoint x: 308, startPoint y: 728, endPoint x: 240, endPoint y: 728, distance: 68.0
click at [240, 728] on div "Vestlus algas [DATE] Hei. Kiitosta tästä sängystä .koko 180/200. Kysymys . Onko…" at bounding box center [776, 435] width 1090 height 669
type textarea "Kas gmailiga konto kustutame?"
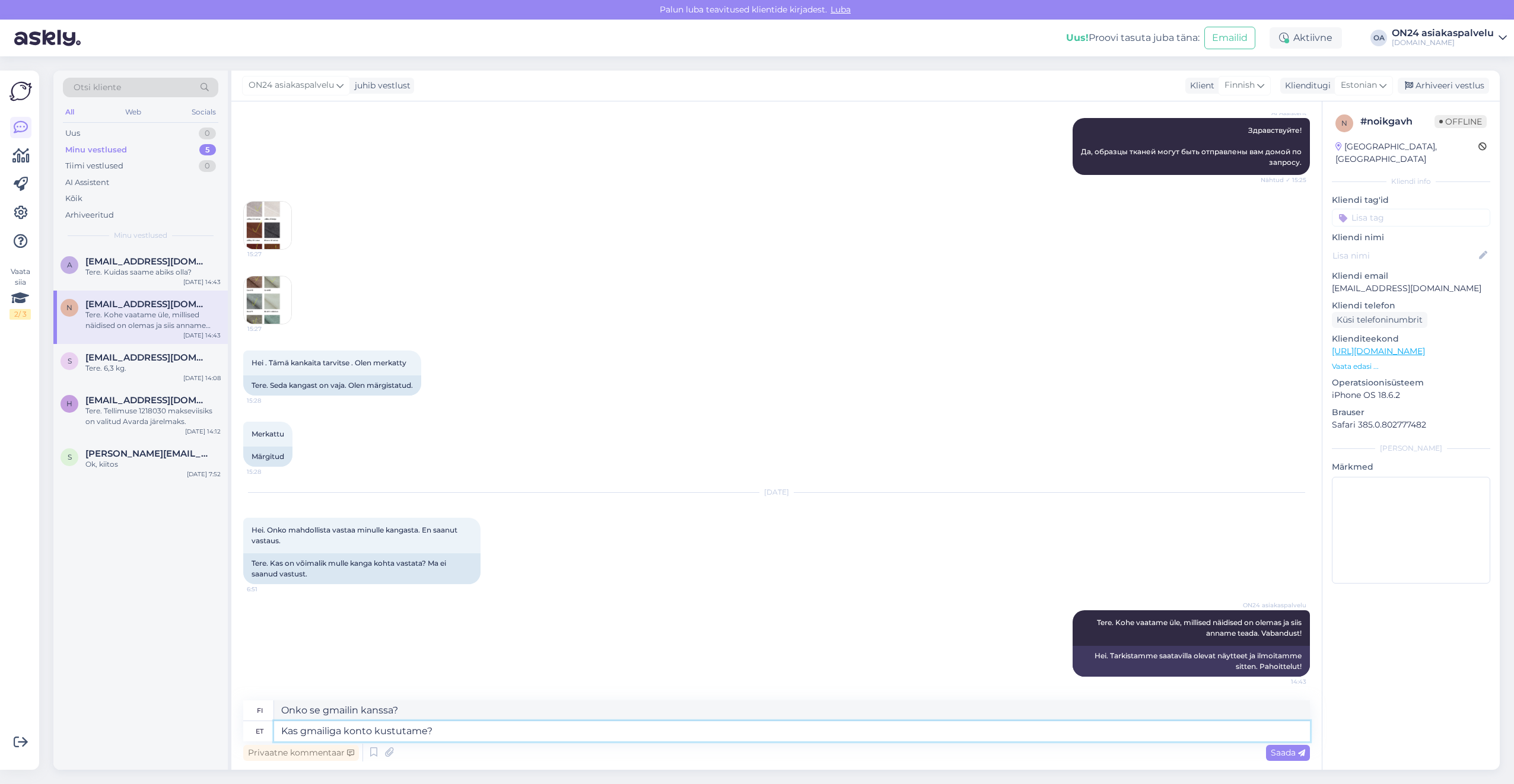
type textarea "Poistetaanko Gmail-tili?"
drag, startPoint x: 424, startPoint y: 709, endPoint x: 256, endPoint y: 712, distance: 168.0
click at [256, 712] on div "fi Poistetaanko Gmail-tili?" at bounding box center [777, 710] width 1067 height 21
click at [466, 730] on textarea "Kas gmailiga konto kustutame?" at bounding box center [792, 731] width 1036 height 20
drag, startPoint x: 466, startPoint y: 732, endPoint x: 209, endPoint y: 744, distance: 257.3
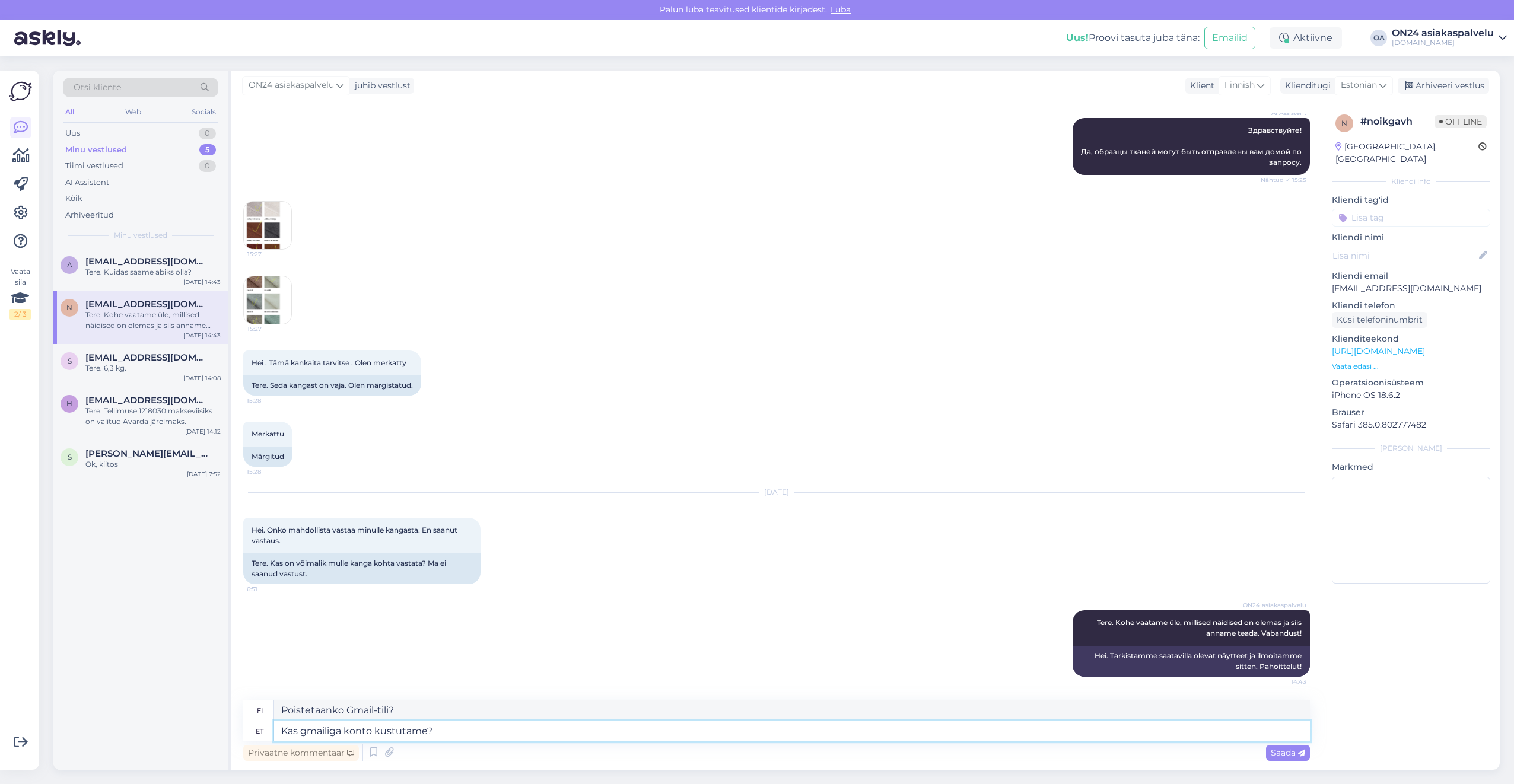
click at [211, 744] on div "Otsi kliente All Web Socials Uus 0 Minu vestlused 5 Tiimi vestlused 0 AI Assist…" at bounding box center [777, 420] width 1446 height 699
type textarea "Täname ki"
type textarea "Kiitos"
type textarea "Täname kirja ee"
type textarea "Kiitoskirje"
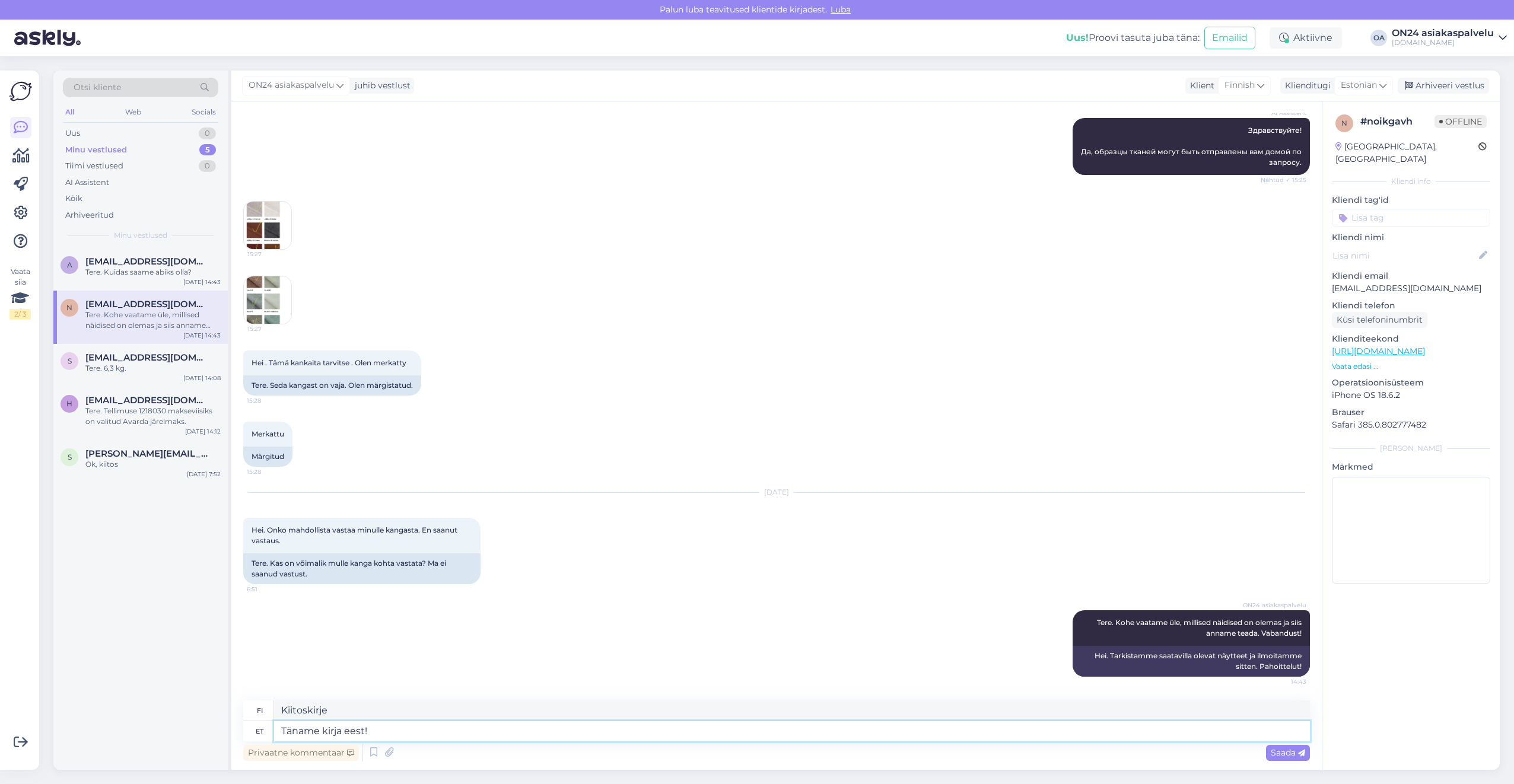
type textarea "Täname kirja eest!"
type textarea "Kiitos kirjeestä!"
type textarea "Täname kirja eest! [PERSON_NAME], et m"
type textarea "Kiitos kirjeestäsi! Vahvistamme,"
type textarea "Täname kirja eest! [PERSON_NAME], et ma"
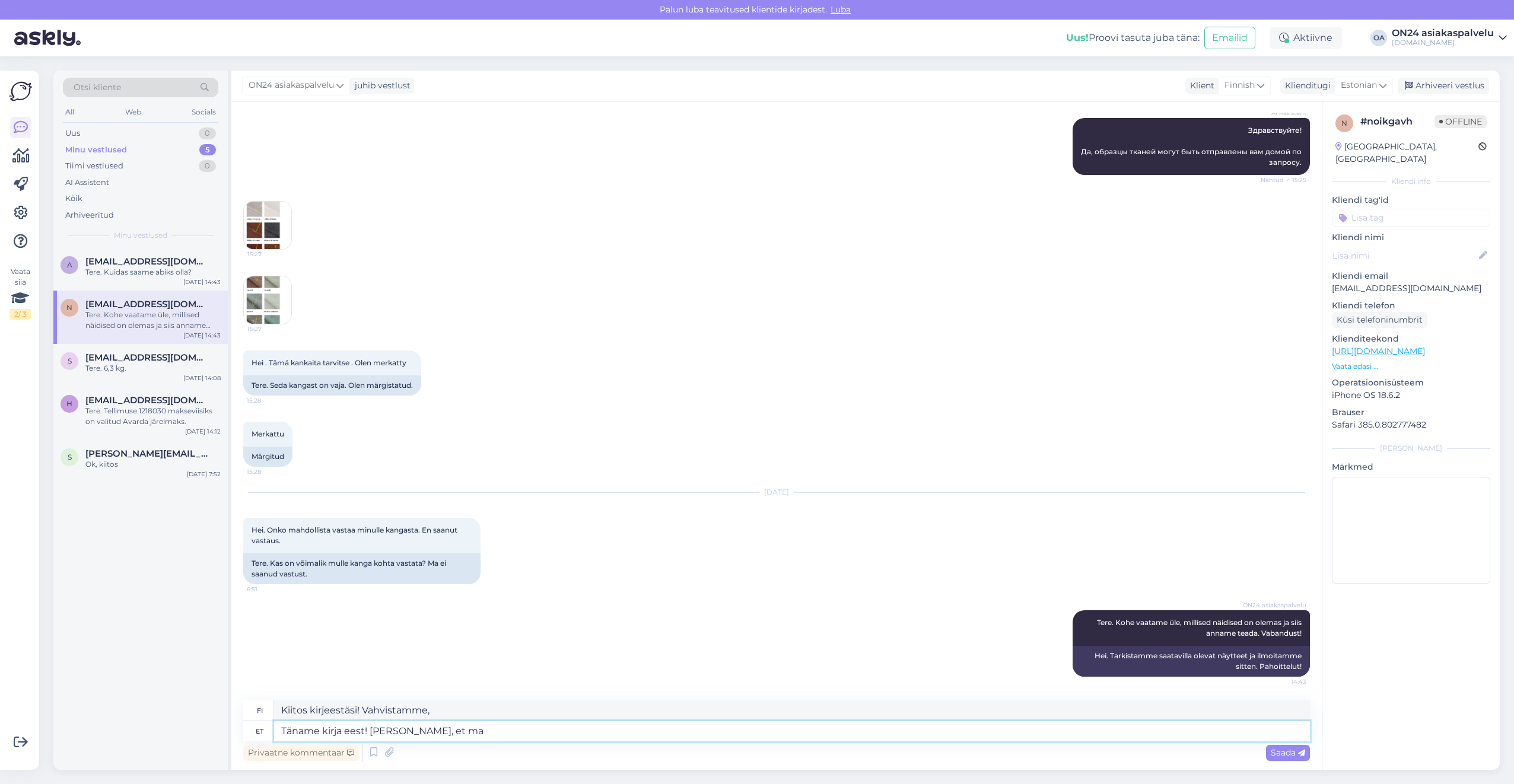
type textarea "Kiitos kirjeestäsi! Vahvistamme, [PERSON_NAME]"
type textarea "Täname kirja eest! [PERSON_NAME], et makse on"
type textarea "Kiitos kirjeestäsi! Vahvistamme, [PERSON_NAME] maksu on suoritettu"
type textarea "Täname kirja eest! [PERSON_NAME], et makse on laekunud."
type textarea "Kiitos kirjeestäsi! Vahvistamme, [PERSON_NAME] maksusi on vastaanotettu."
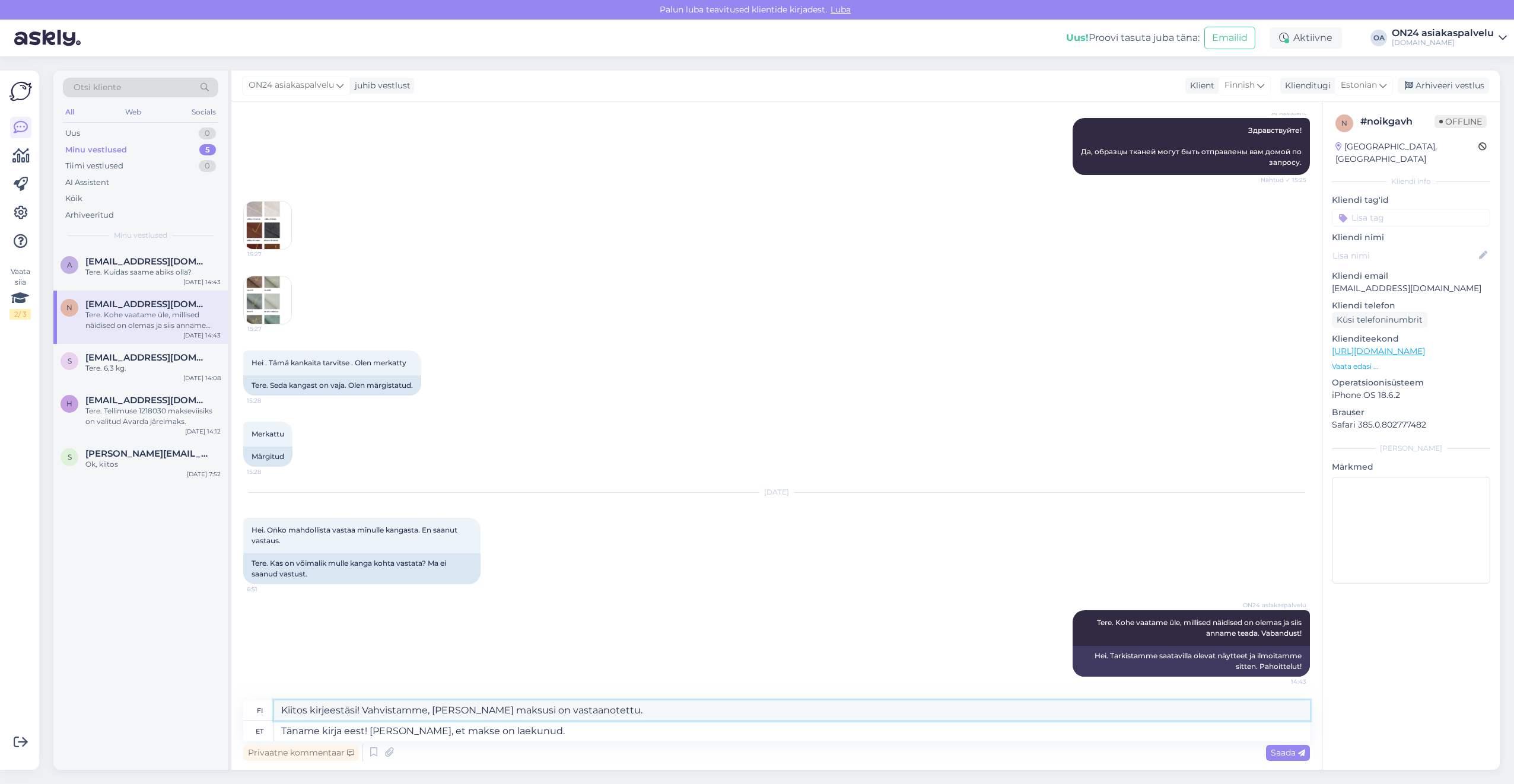
drag, startPoint x: 595, startPoint y: 710, endPoint x: 223, endPoint y: 697, distance: 372.2
click at [223, 697] on div "Otsi kliente All Web Socials Uus 0 Minu vestlused 5 Tiimi vestlused 0 AI Assist…" at bounding box center [777, 420] width 1446 height 699
click at [553, 732] on textarea "Täname kirja eest! [PERSON_NAME], et makse on laekunud." at bounding box center [792, 731] width 1036 height 20
drag, startPoint x: 553, startPoint y: 732, endPoint x: 374, endPoint y: 728, distance: 179.0
click at [374, 728] on textarea "Täname kirja eest! [PERSON_NAME], et makse on laekunud." at bounding box center [792, 731] width 1036 height 20
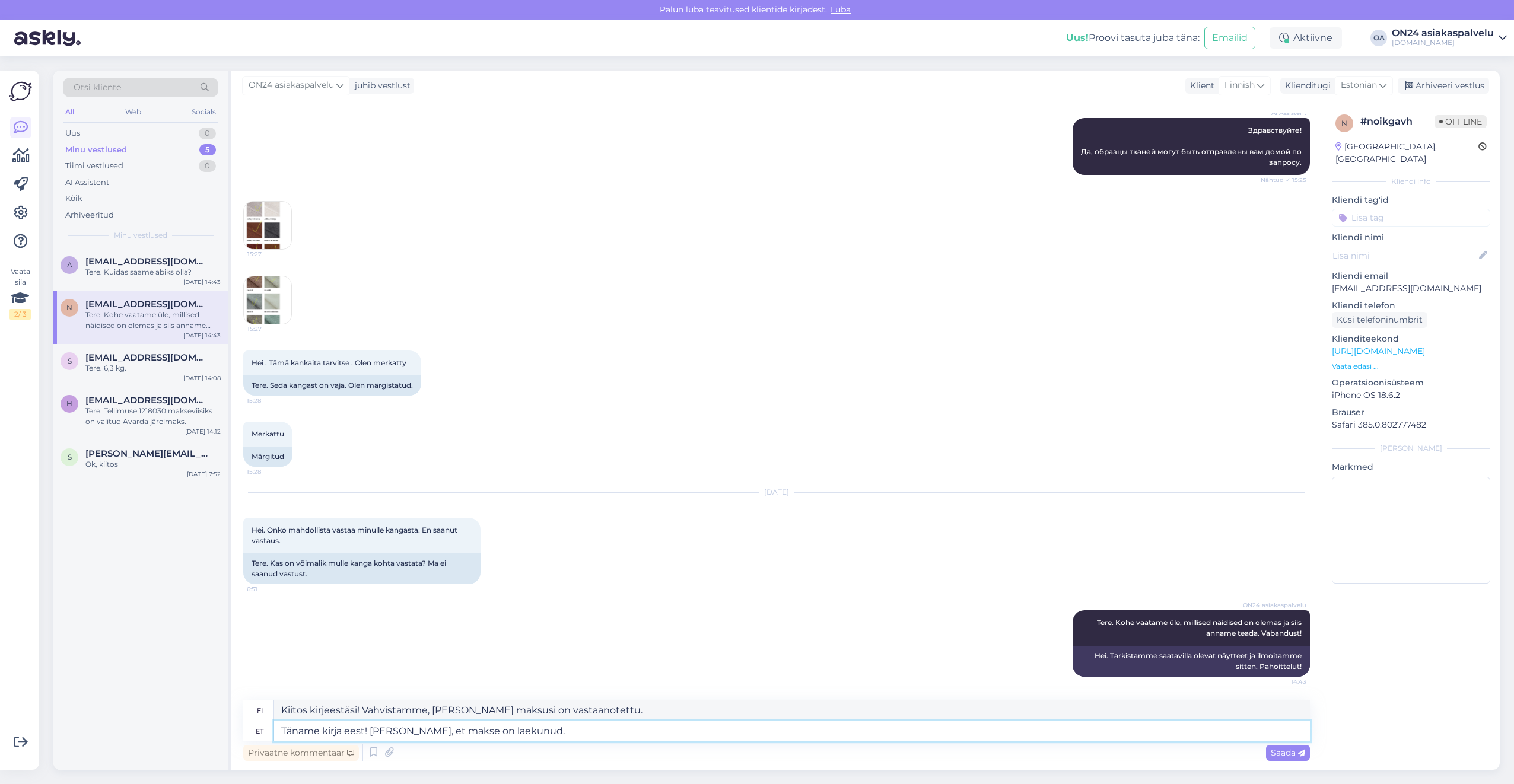
type textarea "Täname kirja eest!"
type textarea "Kiitos kirjeestä!"
type textarea "Täname kirja eest! Enne ei"
type textarea "Kiitos kirjeestäsi! [PERSON_NAME]"
type textarea "Täname kirja eest! Enne ei sa"
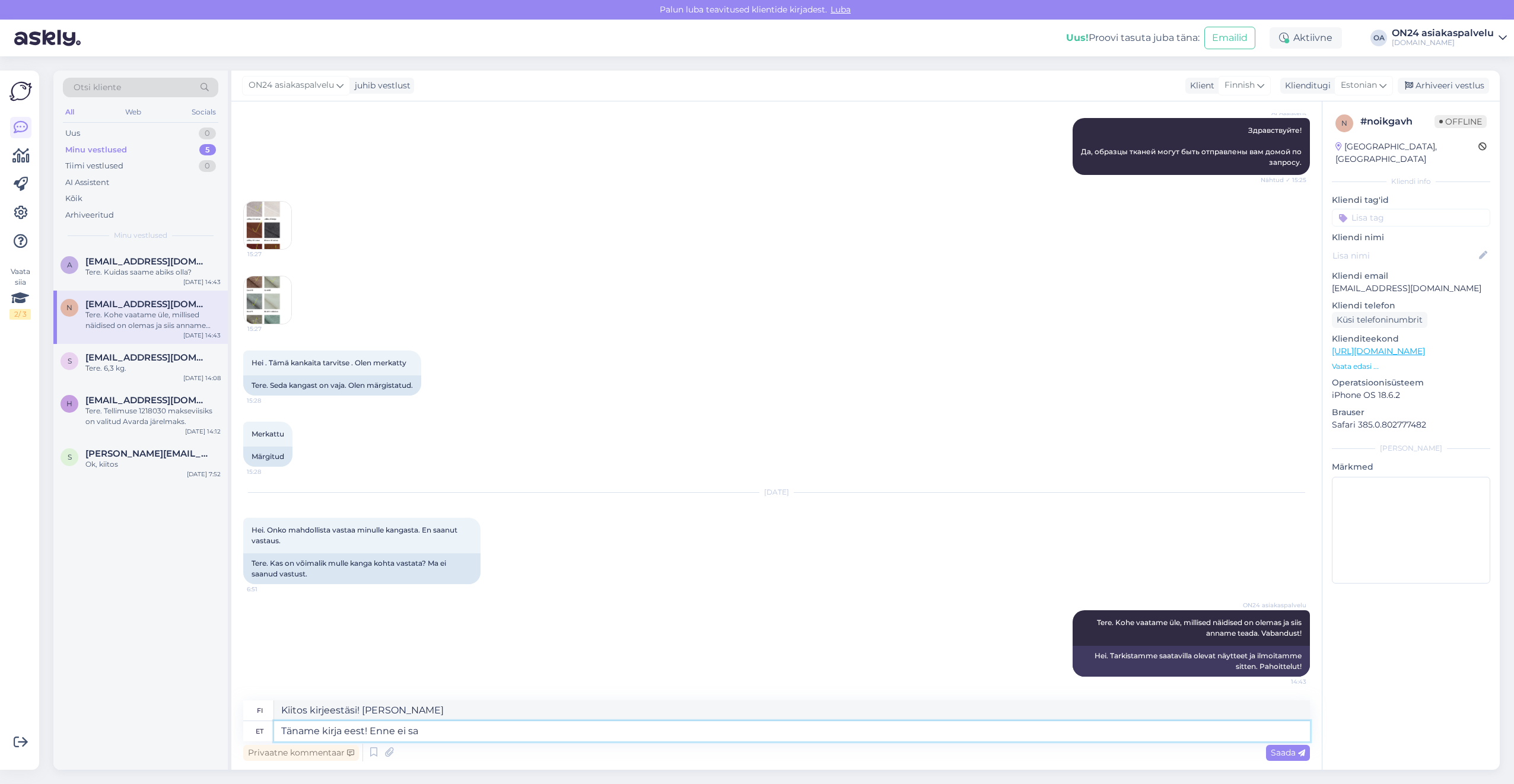
type textarea "Kiitos kirjeestäsi! Nähdään pian!"
type textarea "Täname kirja eest! Enne ei saadeta ka"
type textarea "Kiitos kirjeestäsi! Sitä ei lähetetä [PERSON_NAME]"
type textarea "Täname kirja eest! Enne ei saadeta [PERSON_NAME] v"
type textarea "Kiitos kirjeestäsi! Tuotteita ei lähetetä [PERSON_NAME]"
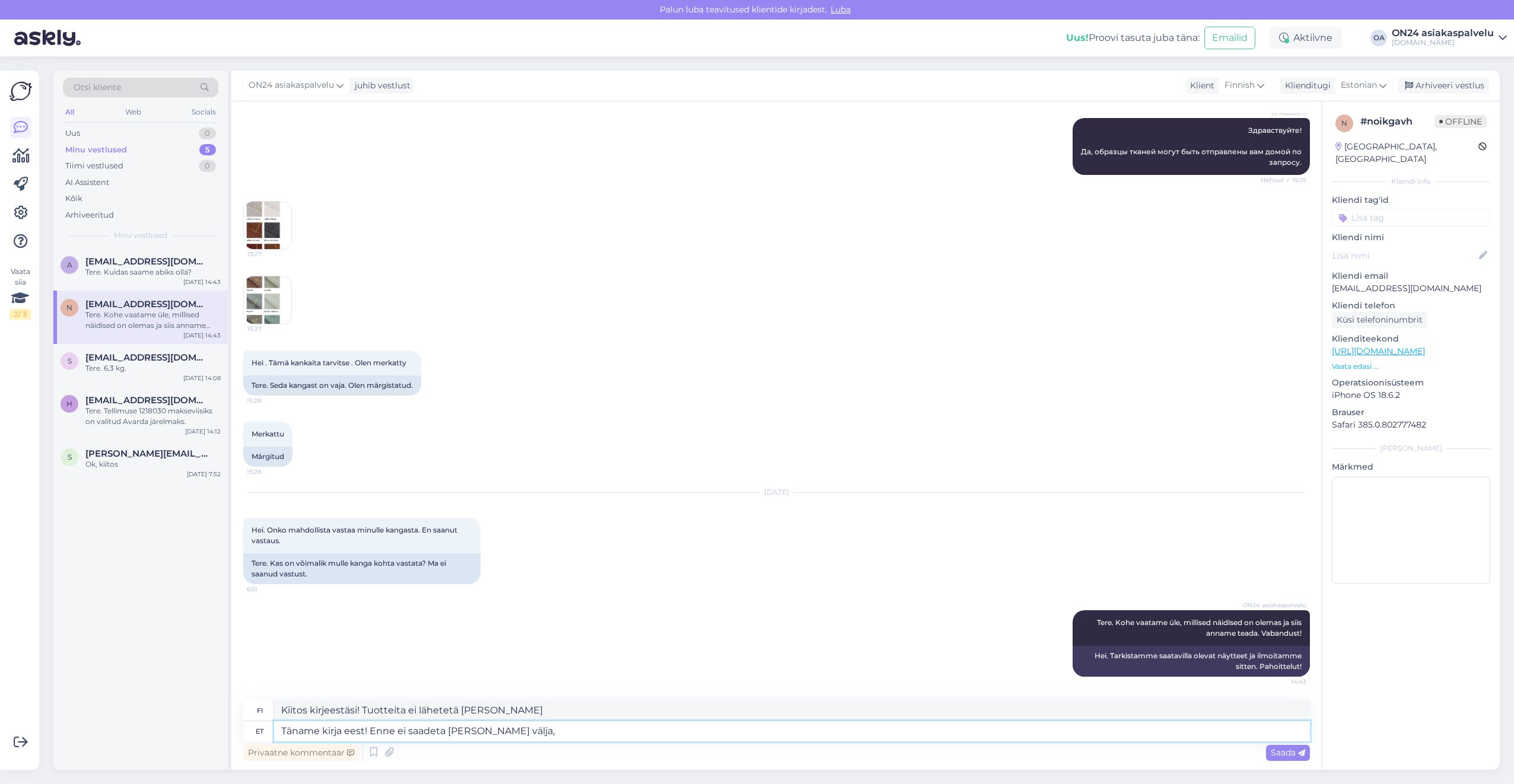
type textarea "Täname kirja eest! Enne ei saadeta [PERSON_NAME] välja,"
type textarea "Kiitos kirjeestäsi! Tavaroita ei lähetetä [PERSON_NAME],"
type textarea "Täname kirja eest! Enne ei saadeta [PERSON_NAME] välja, ui t"
type textarea "Kiitos kirjeestäsi! Tavaroita ei lähetetä [PERSON_NAME]."
type textarea "Täname kirja eest! Enne ei saadeta [PERSON_NAME] välja, u"
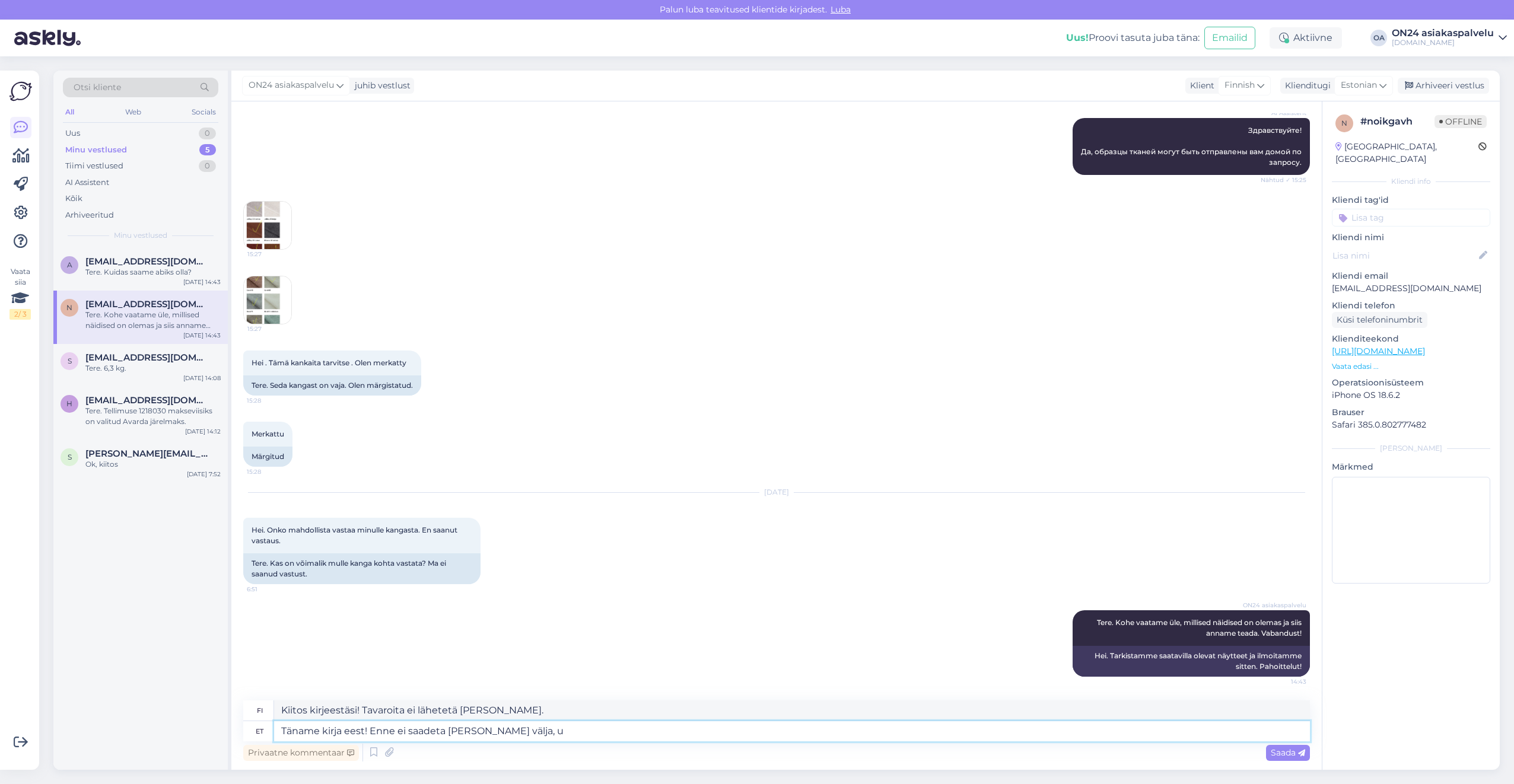
type textarea "Kiitos kirjeestäsi! Tavaroita ei lähetetä [PERSON_NAME], ui"
type textarea "Täname kirja eest! Enne ei saadeta [PERSON_NAME] välja,"
type textarea "Kiitos kirjeestäsi! Tavaroita ei lähetetä [PERSON_NAME],"
type textarea "Täname kirja eest! Enne ei saadeta [PERSON_NAME] välja, kui t"
type textarea "Kiitos kirjeestäsi! Tuotteita ei lähetetä [PERSON_NAME]"
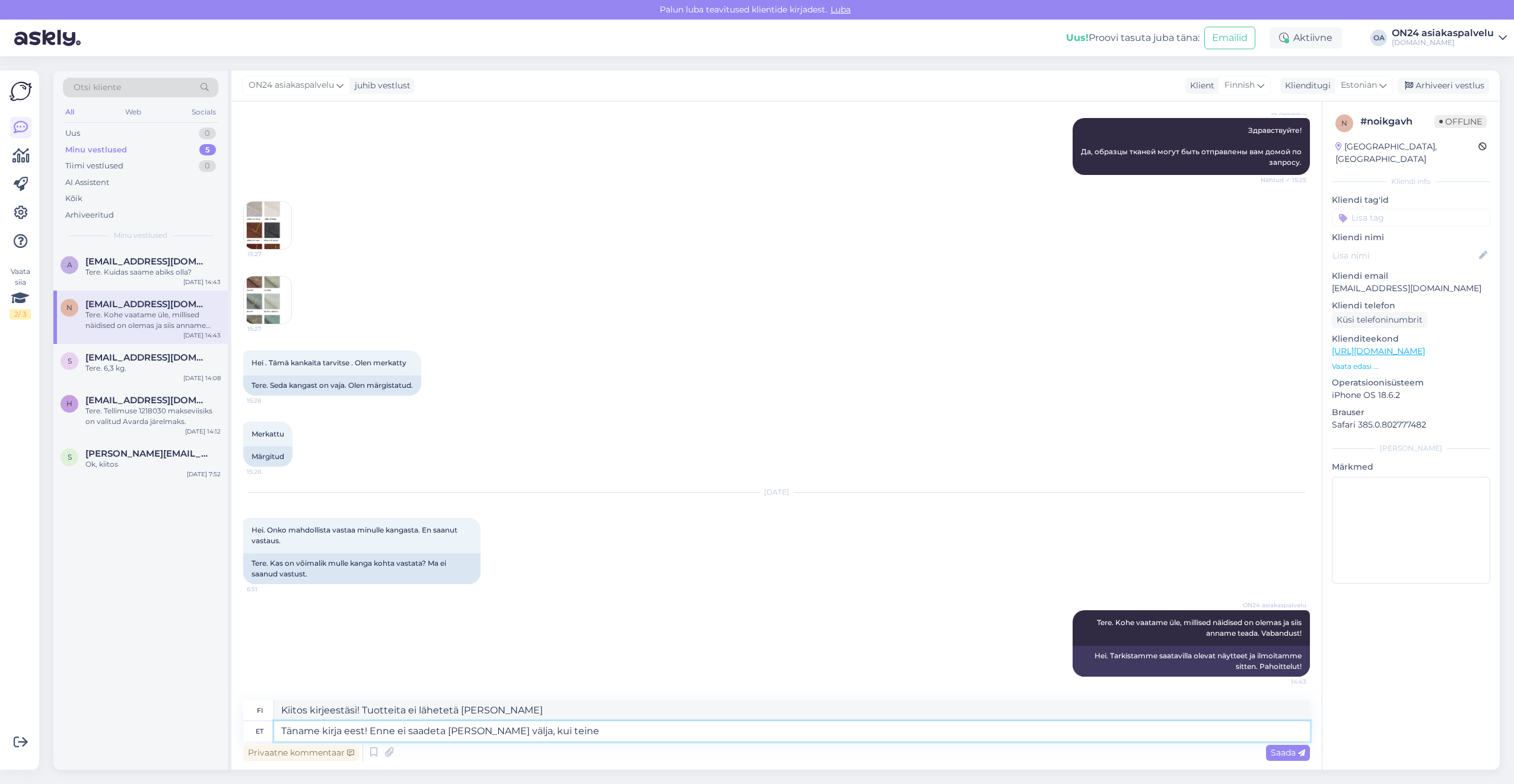
type textarea "Täname kirja eest! Enne ei saadeta [PERSON_NAME] välja, kui teine s"
type textarea "Kiitos kirjeestäsi! Tavarat lähetetään [PERSON_NAME] toisena päivänä"
type textarea "Täname kirja eest! Enne ei saadeta [PERSON_NAME] välja, kui teine osamakse po"
type textarea "Kiitos kirjeestäsi! Tuotteita ei lähetetä [PERSON_NAME] kuin toinen erä on vast…"
type textarea "Täname kirja eest! Enne ei saadeta [PERSON_NAME] välja, kui teine osamakse pole…"
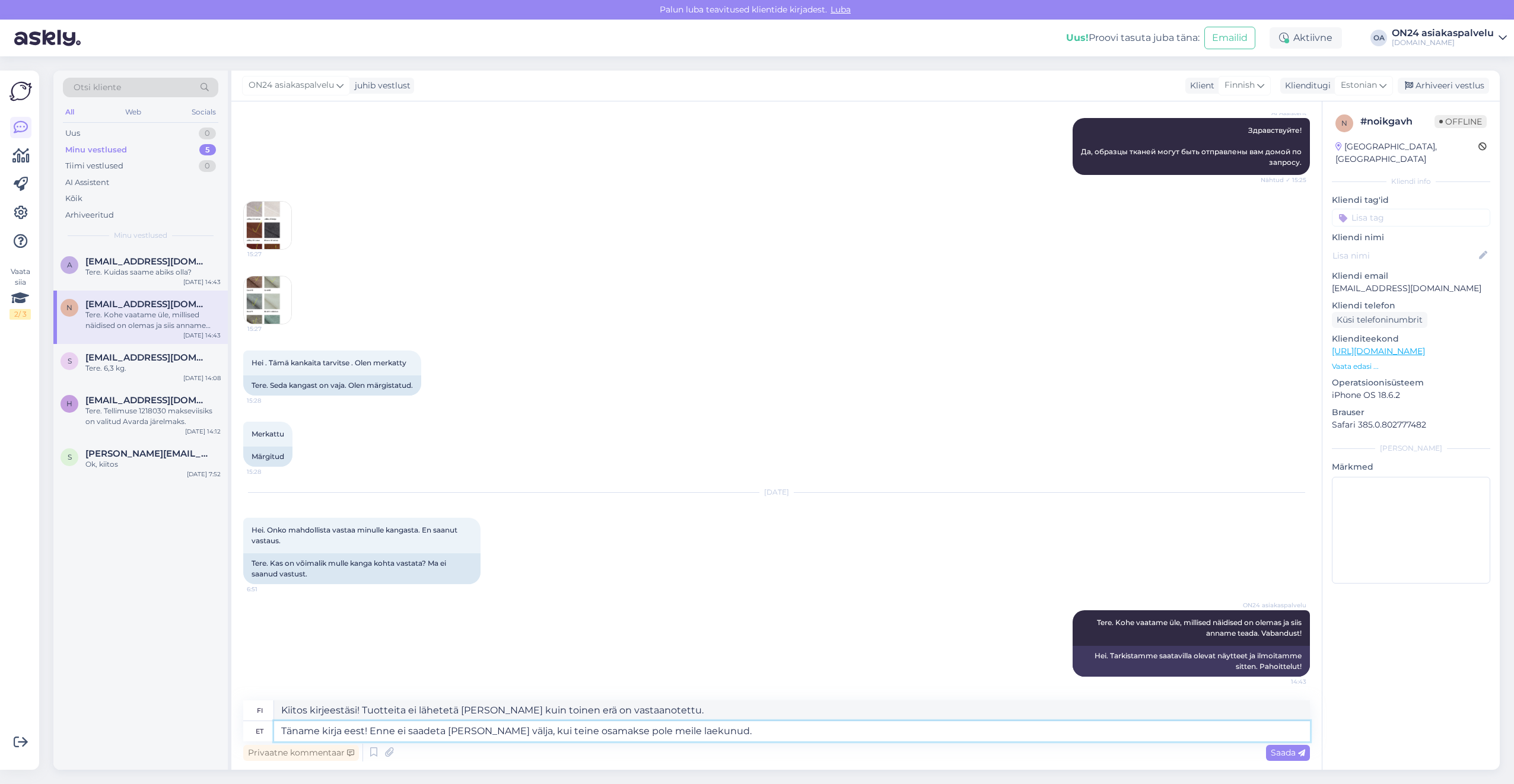
type textarea "Kiitos kirjeestäsi! Tuotteita ei lähetetä [PERSON_NAME] kuin olemme vastaanotta…"
type textarea "Täname kirja eest! Enne ei saadeta [PERSON_NAME] välja, kui teine osamakse pole…"
click at [730, 705] on textarea "Kiitos kirjeestäsi! Tuotteita ei lähetetä [PERSON_NAME] kuin olemme vastaanotta…" at bounding box center [792, 710] width 1036 height 20
drag, startPoint x: 732, startPoint y: 704, endPoint x: 218, endPoint y: 713, distance: 514.1
click at [219, 713] on div "Otsi kliente All Web Socials Uus 0 Minu vestlused 5 Tiimi vestlused 0 AI Assist…" at bounding box center [777, 420] width 1446 height 699
